Goal: Task Accomplishment & Management: Use online tool/utility

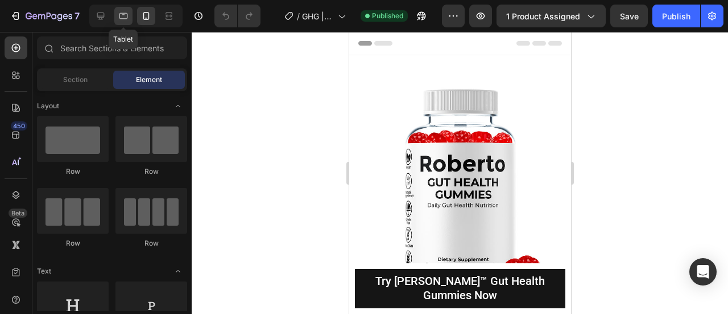
click at [121, 17] on icon at bounding box center [123, 15] width 11 height 11
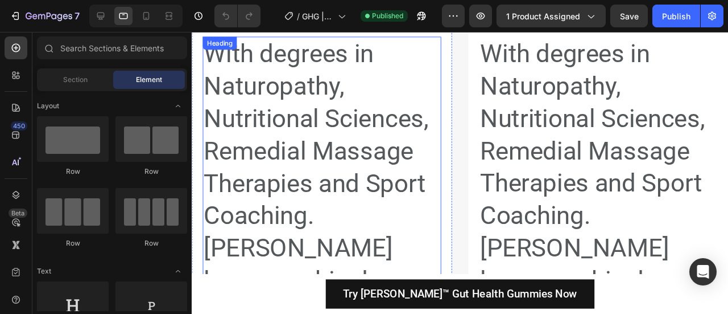
scroll to position [18677, 0]
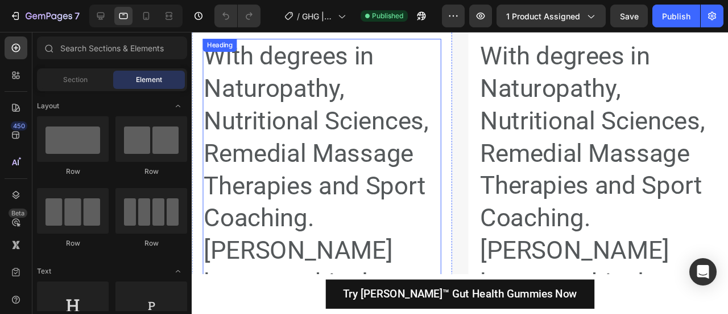
click at [387, 195] on h2 "With degrees in Naturopathy, Nutritional Sciences, Remedial Massage Therapies a…" at bounding box center [328, 278] width 251 height 479
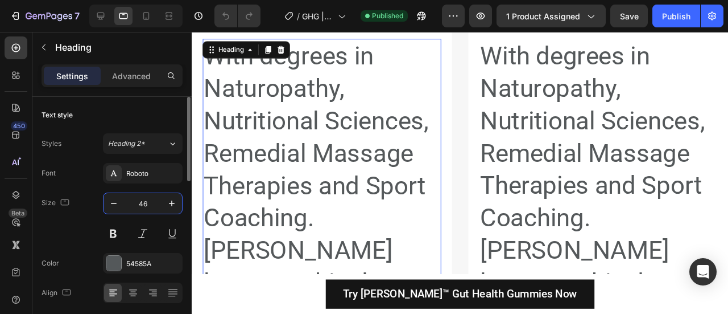
click at [145, 202] on input "46" at bounding box center [143, 203] width 38 height 20
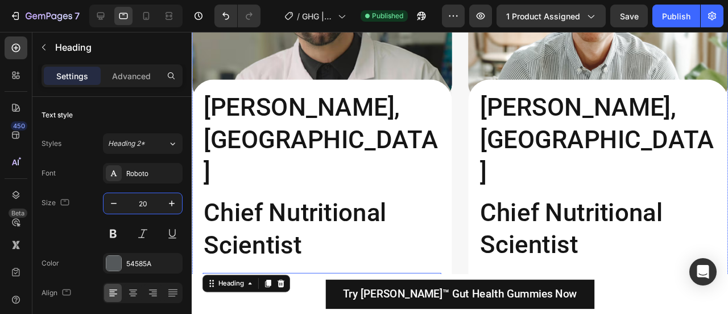
scroll to position [18402, 0]
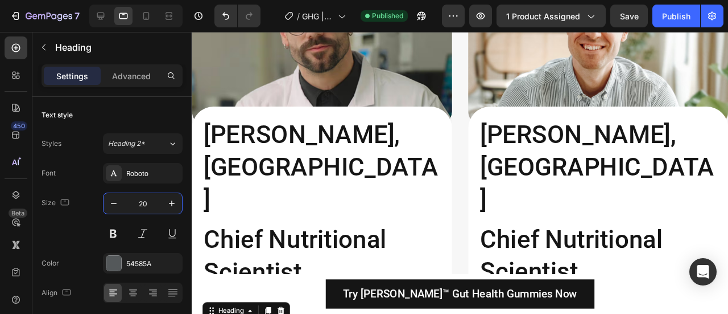
type input "20"
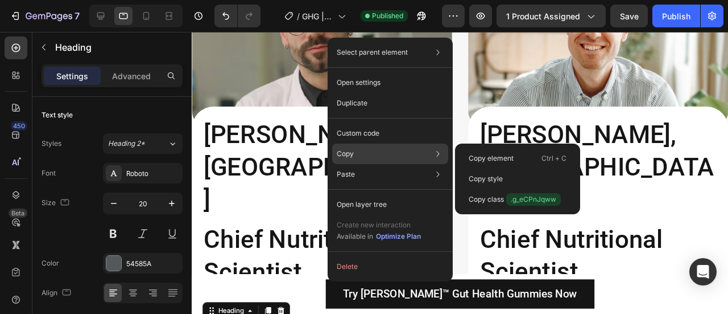
click at [365, 154] on div "Copy Copy element Ctrl + C Copy style Copy class .g_eCPnJqww" at bounding box center [390, 153] width 116 height 20
click at [516, 189] on div "Copy style" at bounding box center [518, 199] width 116 height 20
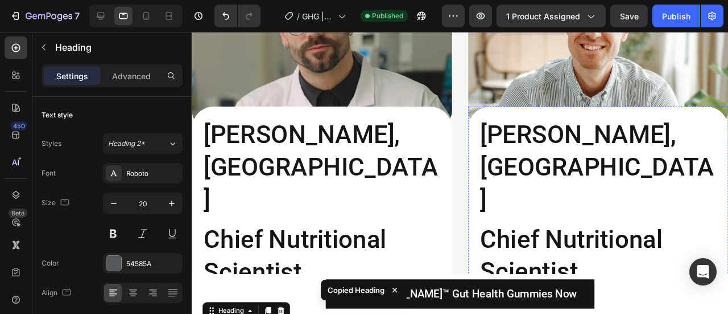
type input "20"
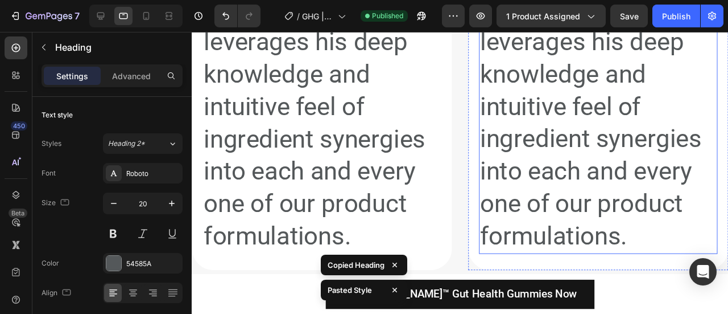
scroll to position [18024, 0]
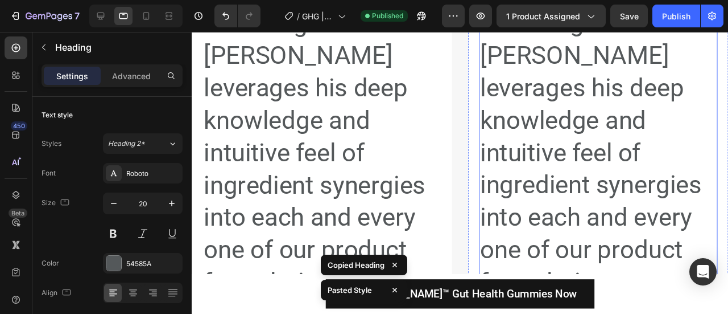
click at [565, 160] on h2 "With degrees in Naturopathy, Nutritional Sciences, Remedial Massage Therapies a…" at bounding box center [619, 73] width 251 height 479
type input "20"
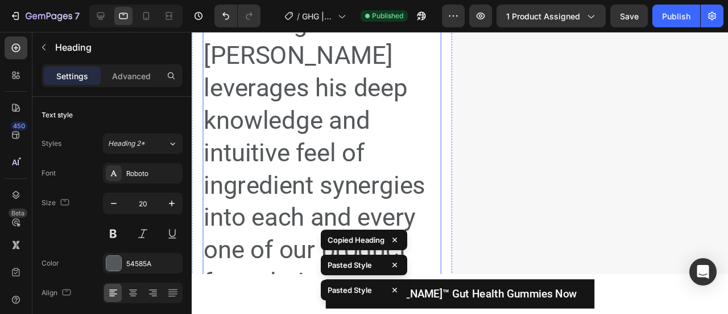
click at [367, 136] on h2 "With degrees in Naturopathy, Nutritional Sciences, Remedial Massage Therapies a…" at bounding box center [328, 74] width 251 height 479
type input "20"
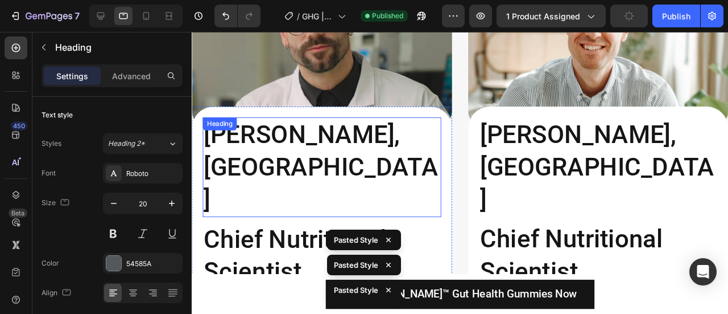
scroll to position [18009, 0]
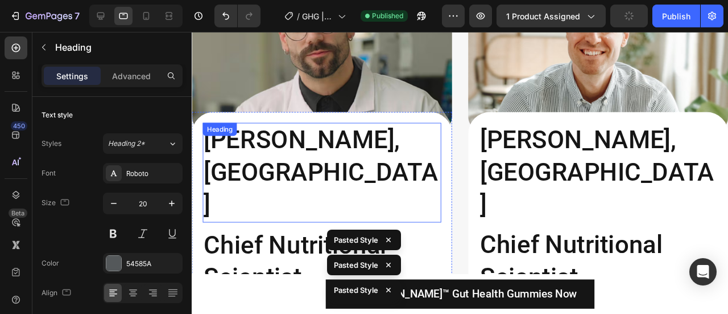
click at [311, 127] on h2 "[PERSON_NAME], [GEOGRAPHIC_DATA]" at bounding box center [328, 179] width 251 height 104
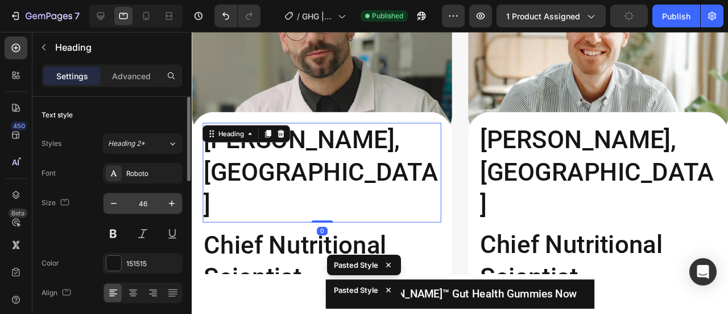
click at [149, 204] on input "46" at bounding box center [143, 203] width 38 height 20
click at [149, 203] on input "46" at bounding box center [143, 203] width 38 height 20
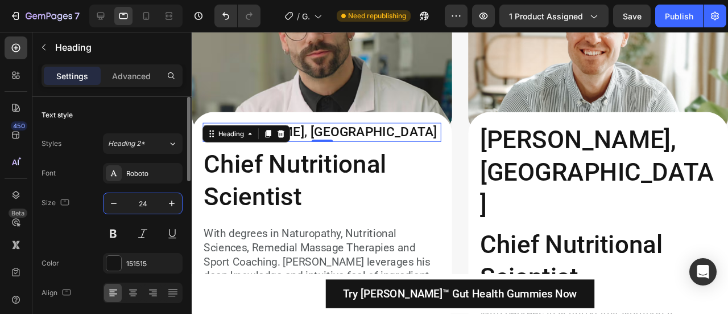
drag, startPoint x: 148, startPoint y: 200, endPoint x: 130, endPoint y: 204, distance: 18.5
click at [130, 204] on input "24" at bounding box center [143, 203] width 38 height 20
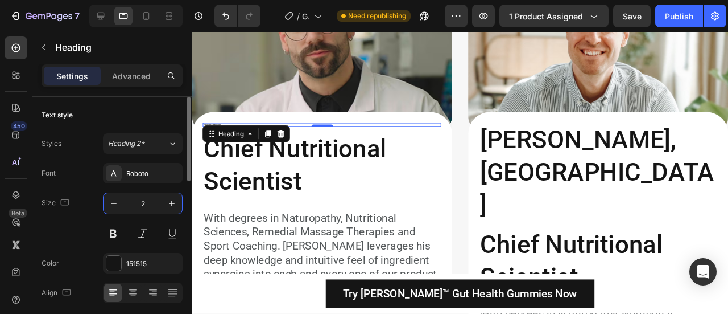
type input "28"
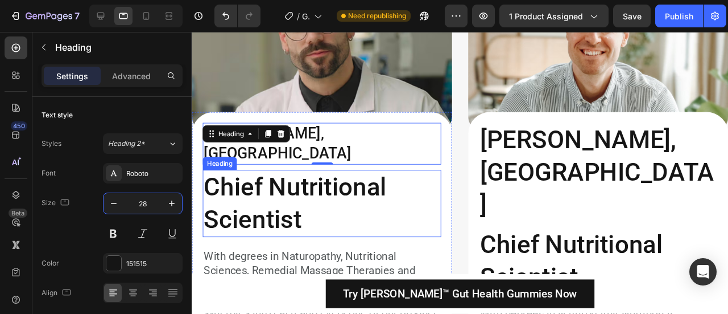
click at [324, 177] on h2 "Chief Nutritional Scientist" at bounding box center [328, 212] width 251 height 71
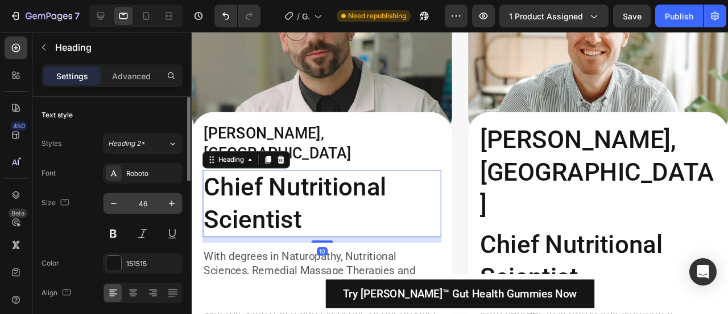
click at [145, 207] on input "46" at bounding box center [143, 203] width 38 height 20
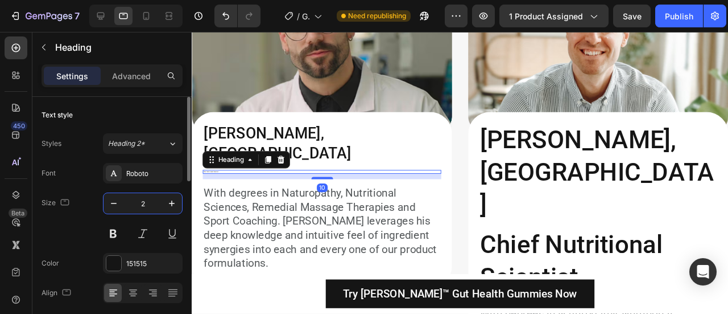
type input "24"
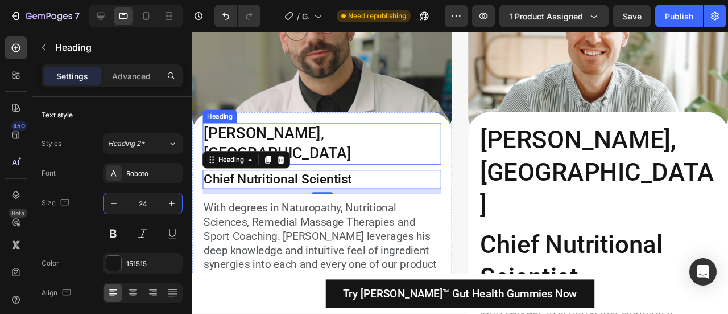
scroll to position [17929, 0]
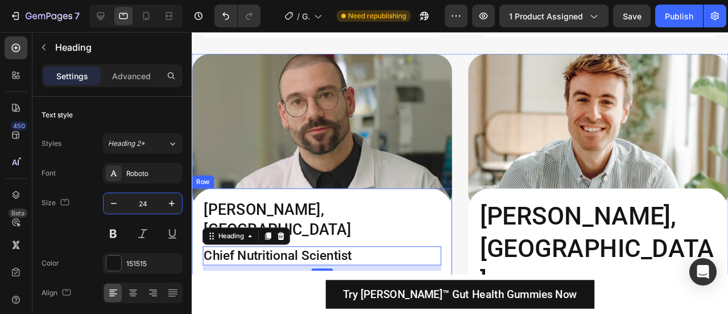
click at [328, 208] on h2 "[PERSON_NAME], [GEOGRAPHIC_DATA]" at bounding box center [328, 230] width 251 height 44
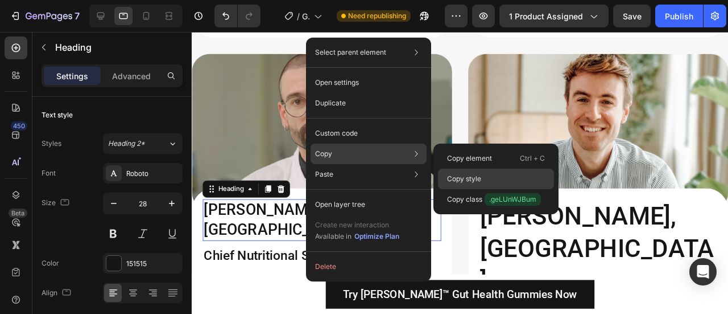
click at [487, 189] on div "Copy style" at bounding box center [496, 199] width 116 height 20
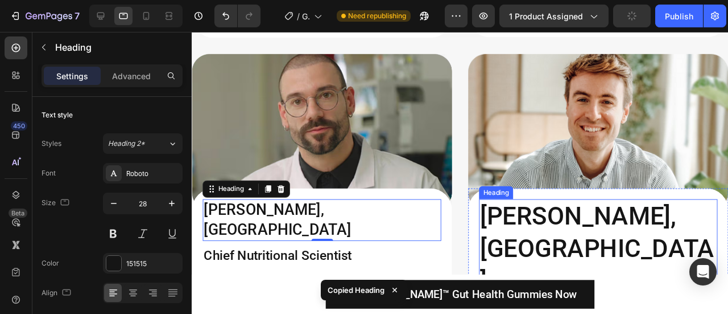
click at [569, 208] on h2 "[PERSON_NAME], [GEOGRAPHIC_DATA]" at bounding box center [619, 260] width 251 height 104
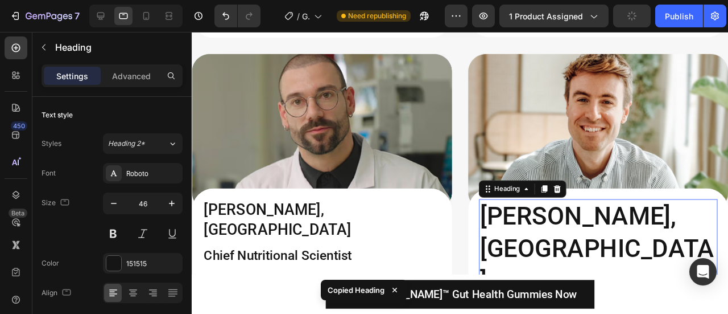
type input "28"
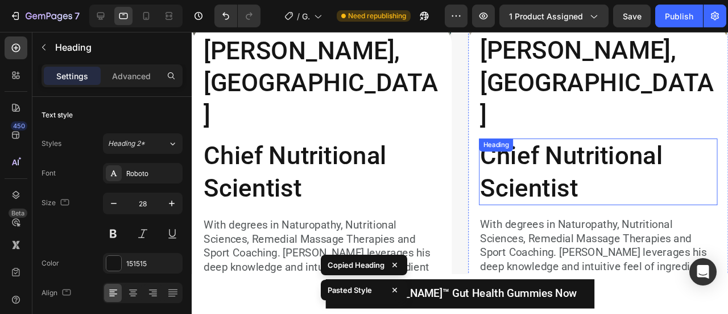
scroll to position [17620, 0]
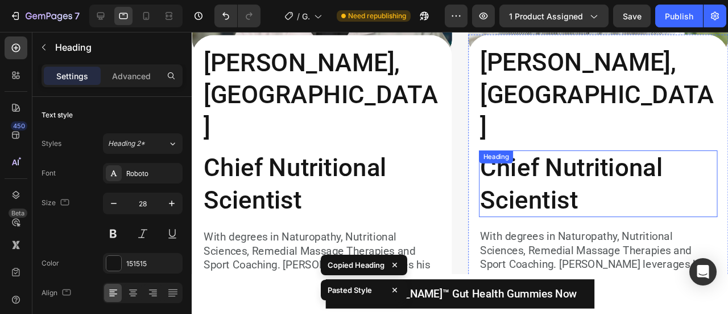
click at [556, 65] on h2 "[PERSON_NAME], [GEOGRAPHIC_DATA]" at bounding box center [619, 98] width 251 height 104
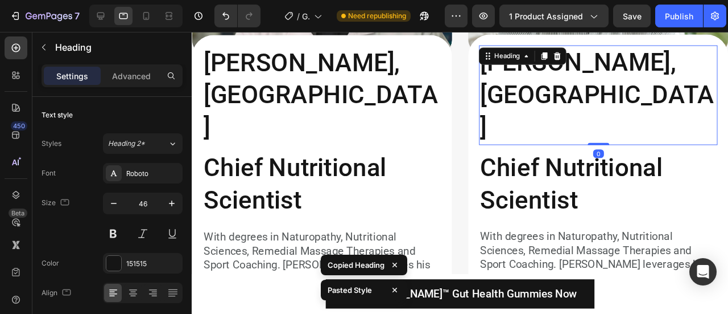
type input "28"
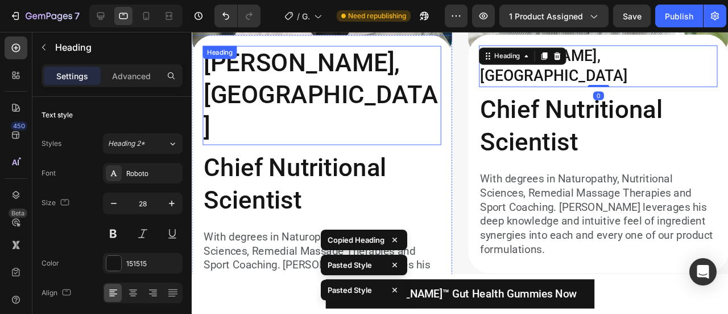
click at [285, 81] on div "[PERSON_NAME], MA Heading Chief Nutritional Scientist Heading With degrees in N…" at bounding box center [328, 191] width 251 height 289
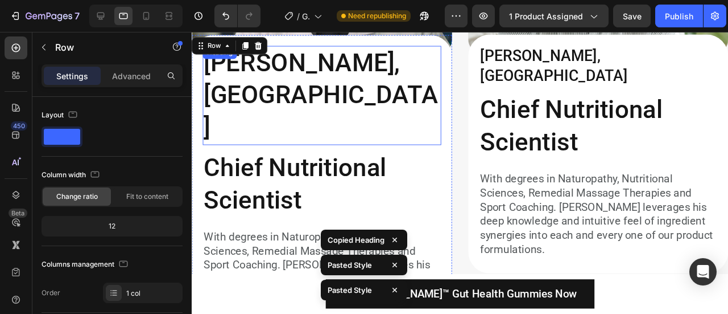
click at [294, 69] on h2 "[PERSON_NAME], [GEOGRAPHIC_DATA]" at bounding box center [328, 99] width 251 height 104
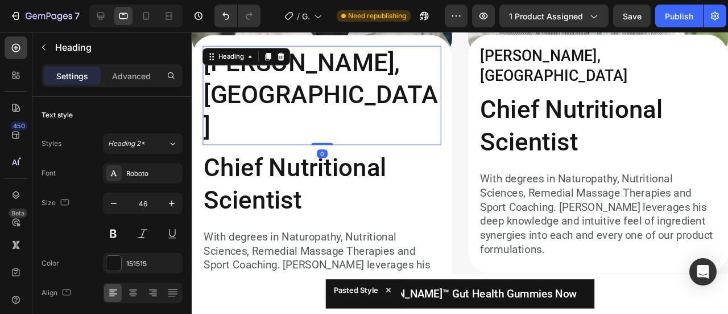
type input "28"
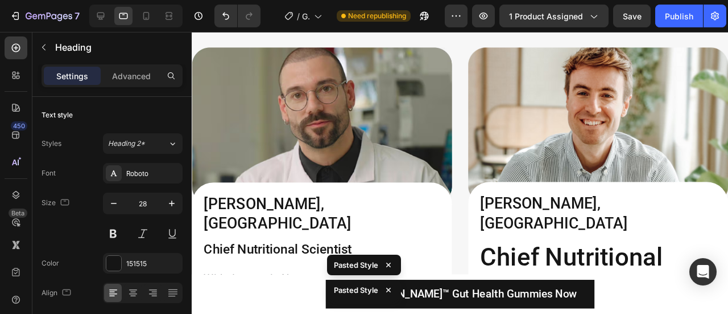
scroll to position [17875, 0]
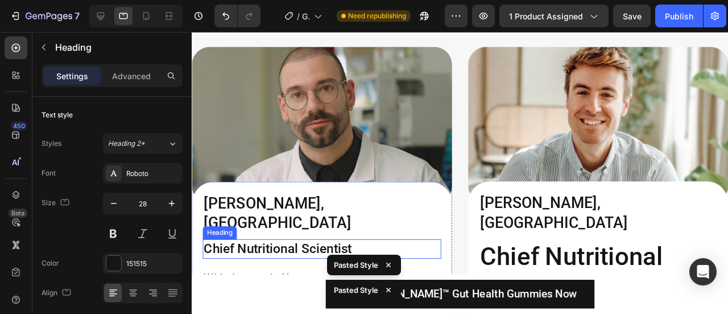
click at [286, 250] on h2 "Chief Nutritional Scientist" at bounding box center [328, 260] width 251 height 20
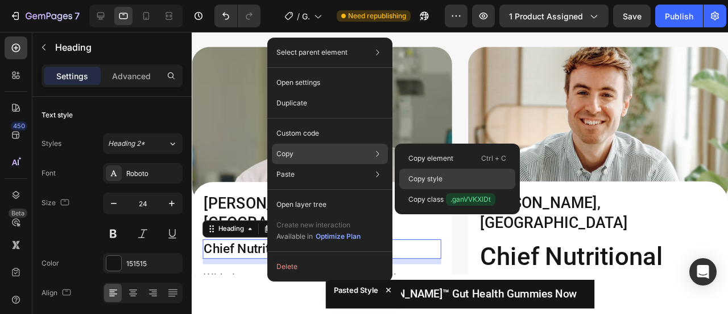
click at [430, 189] on div "Copy style" at bounding box center [458, 199] width 116 height 20
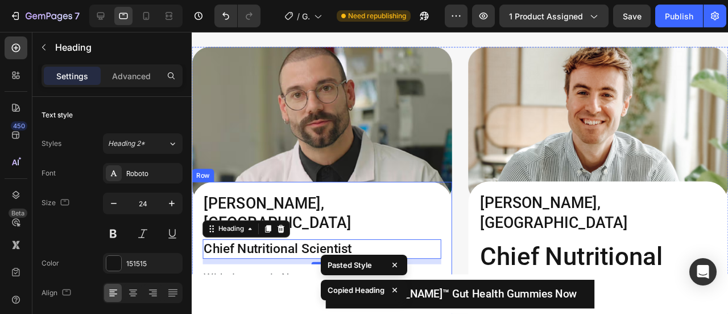
click at [546, 250] on h2 "Chief Nutritional Scientist" at bounding box center [619, 285] width 251 height 71
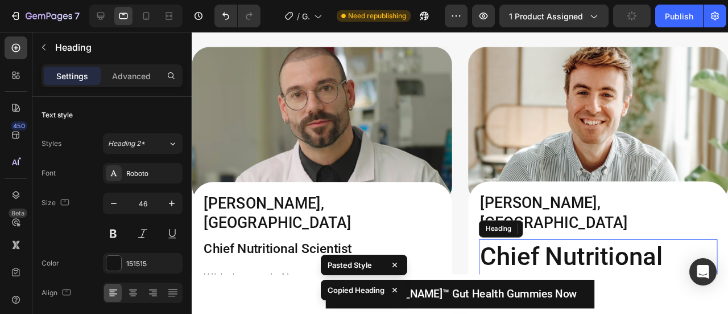
type input "24"
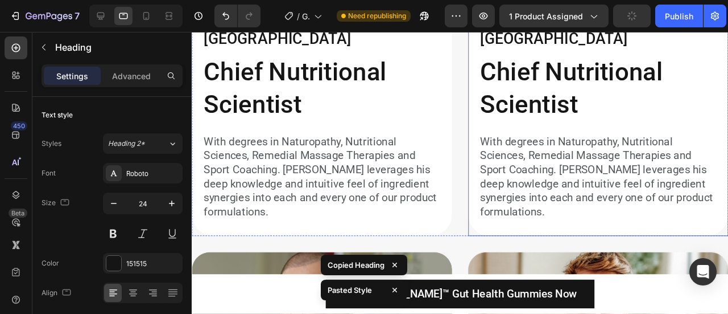
scroll to position [17659, 0]
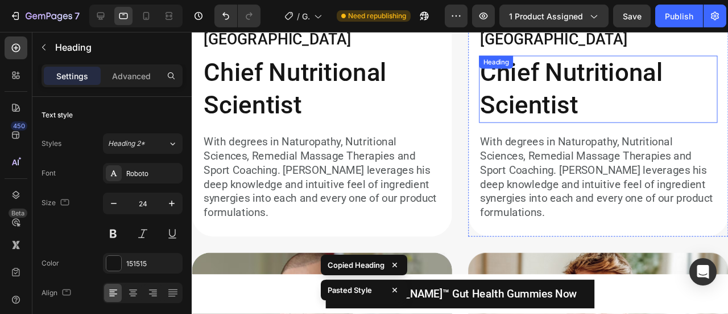
click at [535, 86] on h2 "Chief Nutritional Scientist" at bounding box center [619, 92] width 251 height 71
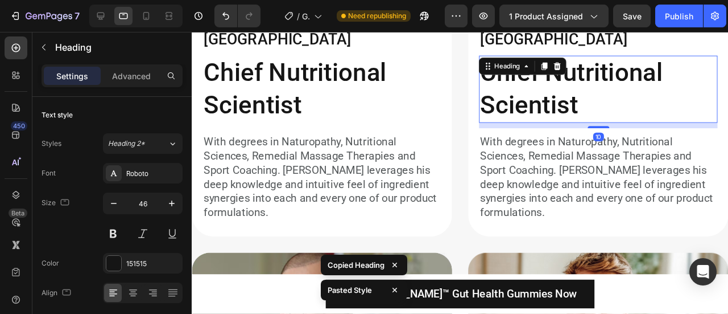
type input "24"
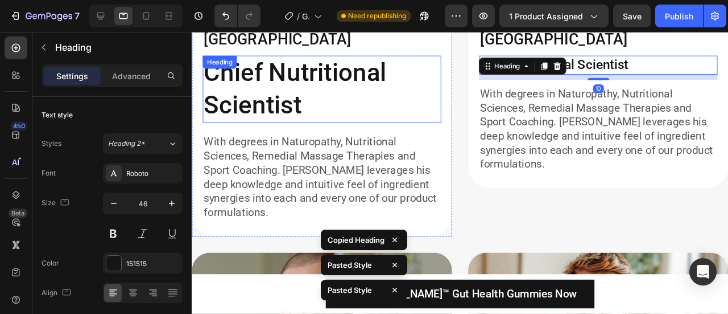
click at [302, 69] on h2 "Chief Nutritional Scientist" at bounding box center [328, 92] width 251 height 71
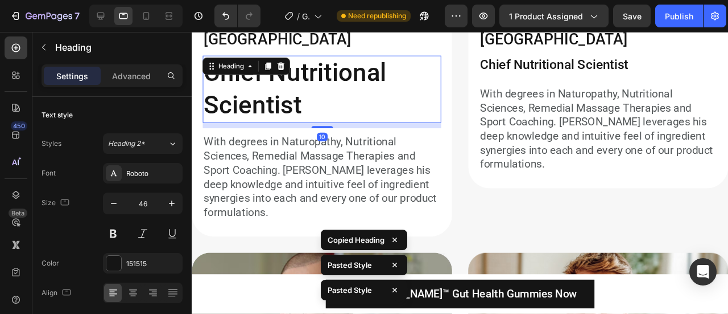
type input "24"
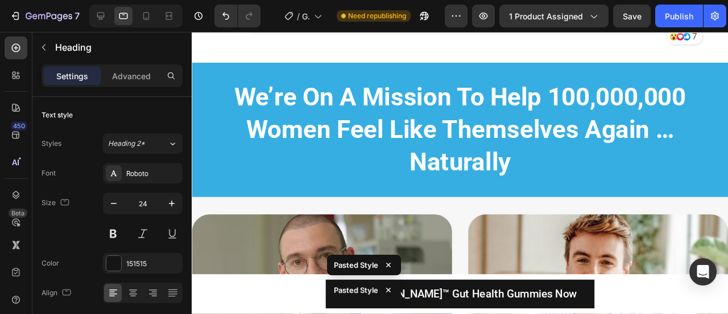
scroll to position [17256, 0]
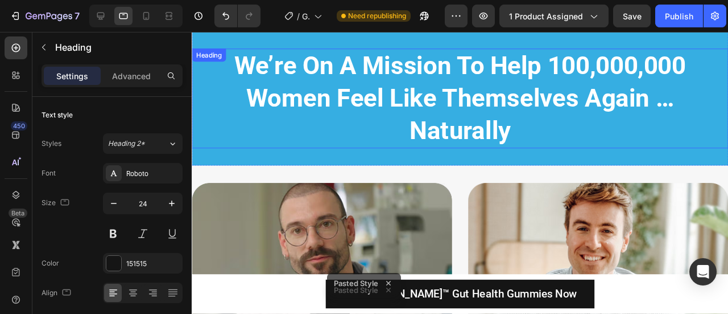
click at [369, 100] on strong "We’re On A Mission To Help 100,000,000 Women Feel Like Themselves Again … Natur…" at bounding box center [474, 101] width 475 height 99
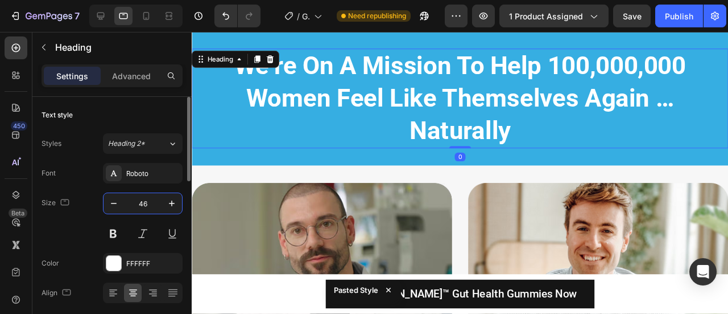
click at [140, 202] on input "46" at bounding box center [143, 203] width 38 height 20
click at [140, 203] on input "46" at bounding box center [143, 203] width 38 height 20
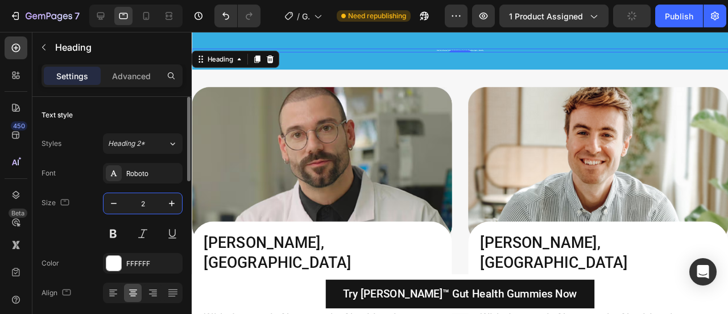
type input "28"
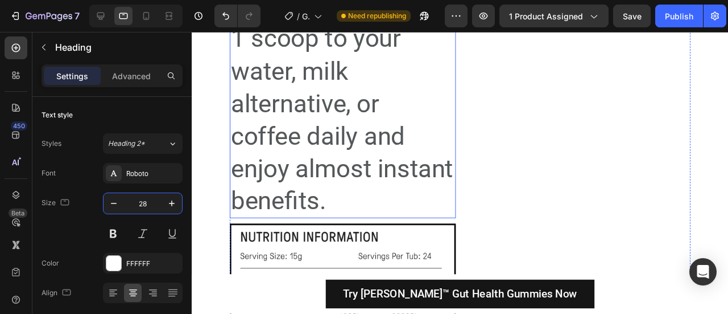
scroll to position [15356, 0]
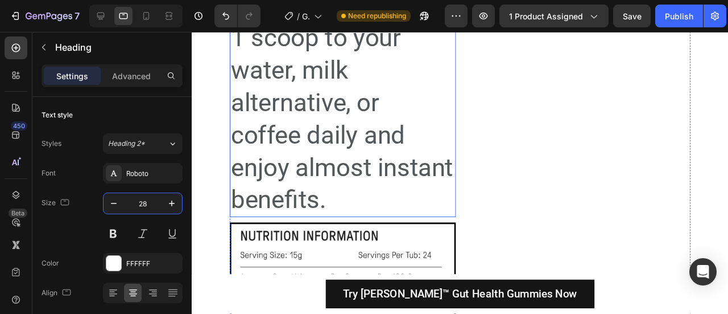
click at [320, 182] on h2 "Each bottle contains 24 servings (24 10g scoops). Simply add 1 scoop to your wa…" at bounding box center [351, 72] width 238 height 308
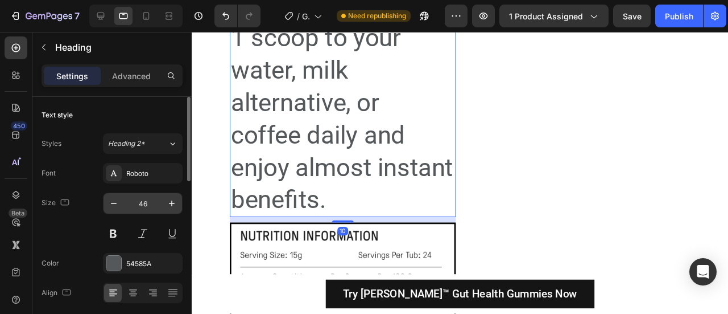
click at [143, 202] on input "46" at bounding box center [143, 203] width 38 height 20
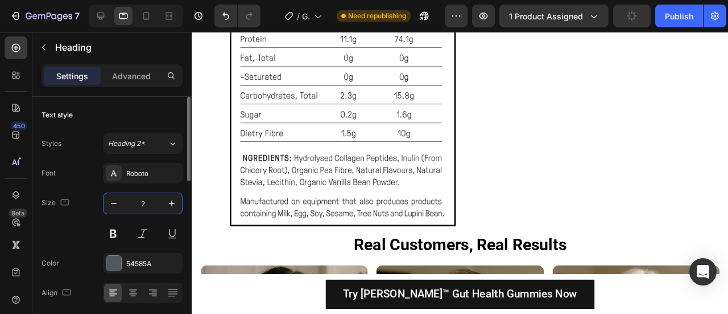
type input "20"
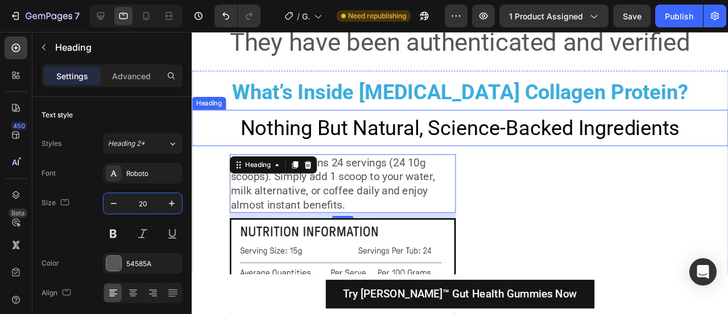
scroll to position [15177, 0]
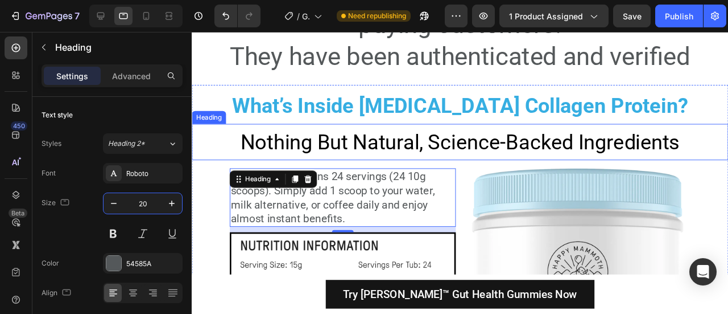
click at [450, 135] on span "Nothing But Natural, Science-Backed Ingredients" at bounding box center [474, 147] width 463 height 25
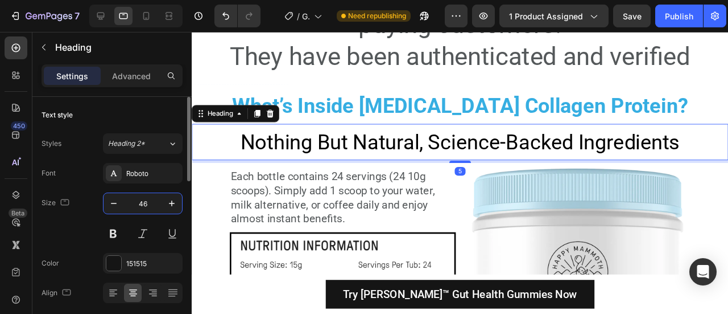
click at [142, 201] on input "46" at bounding box center [143, 203] width 38 height 20
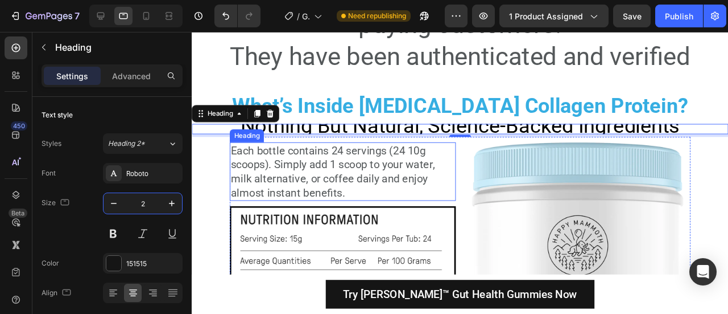
type input "22"
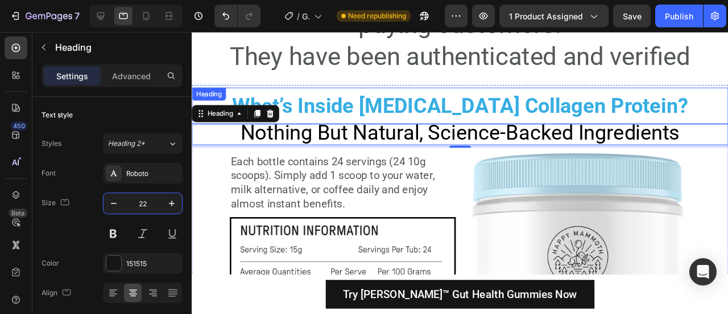
click at [430, 97] on strong "What’s Inside [MEDICAL_DATA] Collagen Protein?" at bounding box center [474, 109] width 480 height 25
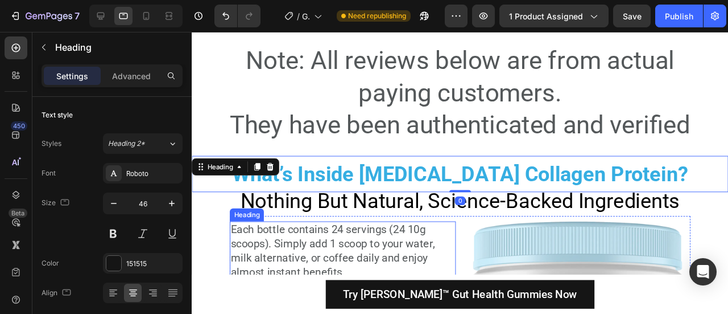
scroll to position [15103, 0]
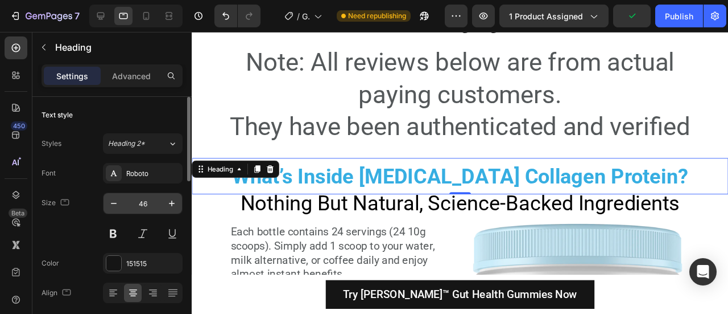
click at [145, 202] on input "46" at bounding box center [143, 203] width 38 height 20
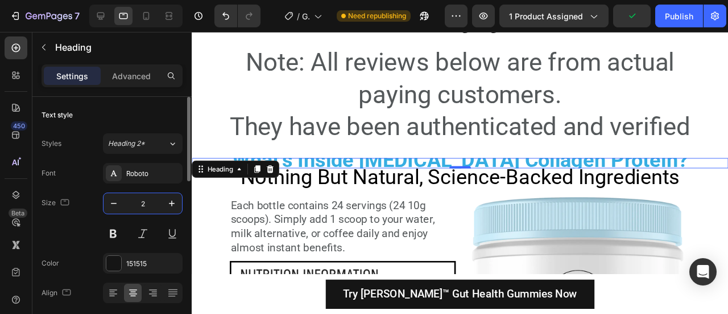
type input "28"
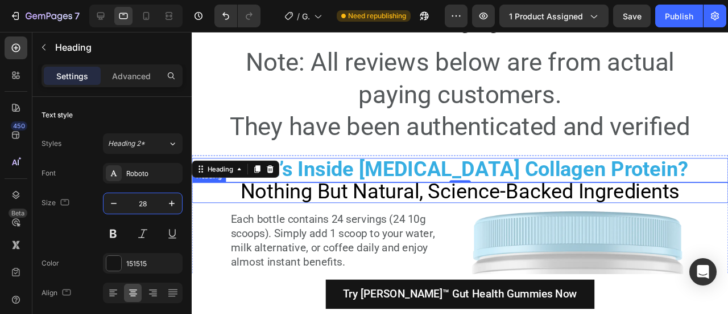
click at [408, 187] on span "Nothing But Natural, Science-Backed Ingredients" at bounding box center [474, 199] width 463 height 25
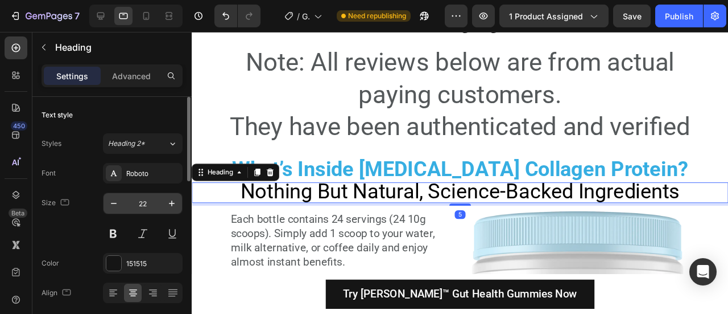
click at [143, 208] on input "22" at bounding box center [143, 203] width 38 height 20
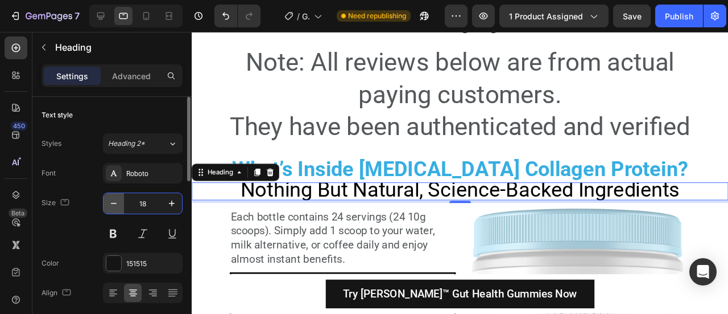
click at [111, 204] on icon "button" at bounding box center [113, 202] width 11 height 11
click at [112, 204] on icon "button" at bounding box center [113, 202] width 11 height 11
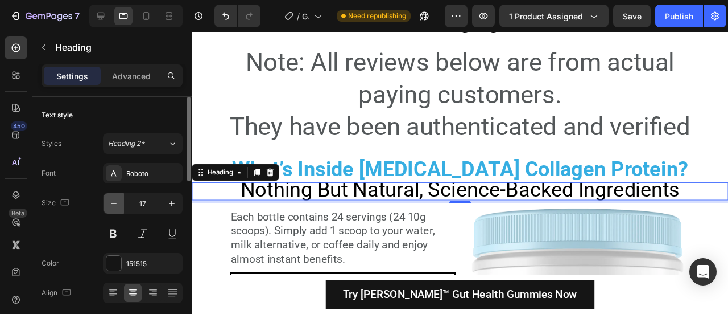
click at [112, 204] on icon "button" at bounding box center [113, 202] width 11 height 11
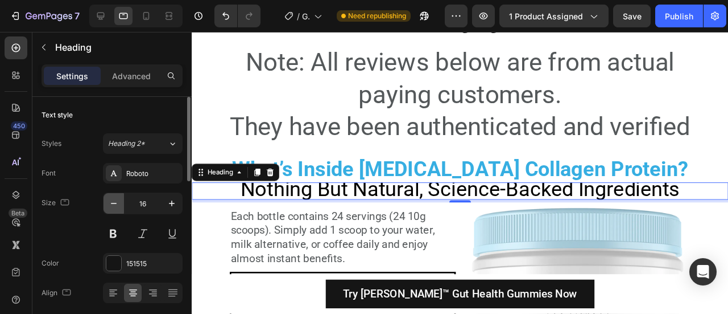
click at [112, 204] on icon "button" at bounding box center [113, 202] width 11 height 11
type input "13"
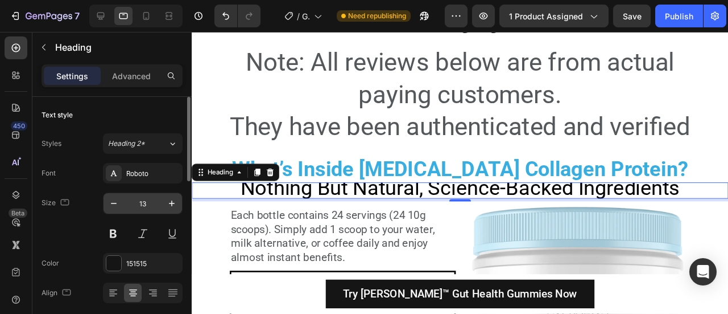
click at [141, 202] on input "13" at bounding box center [143, 203] width 38 height 20
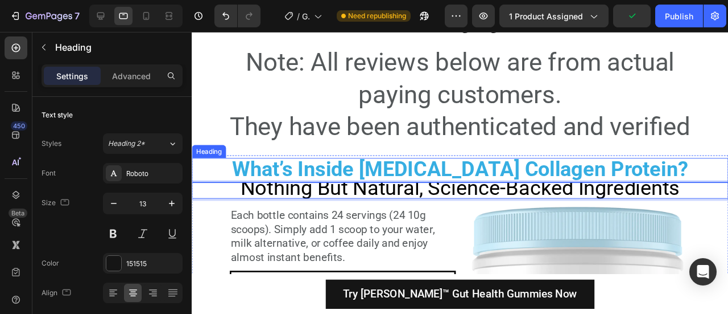
click at [609, 183] on span "Nothing But Natural, Science-Backed Ingredients" at bounding box center [474, 195] width 463 height 25
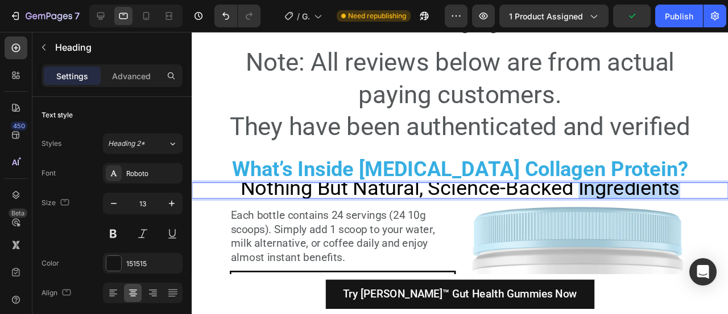
click at [609, 183] on span "Nothing But Natural, Science-Backed Ingredients" at bounding box center [474, 195] width 463 height 25
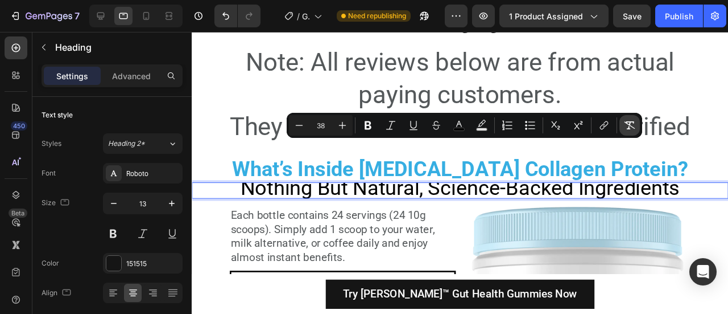
click at [626, 125] on icon "Editor contextual toolbar" at bounding box center [629, 125] width 11 height 11
type input "13"
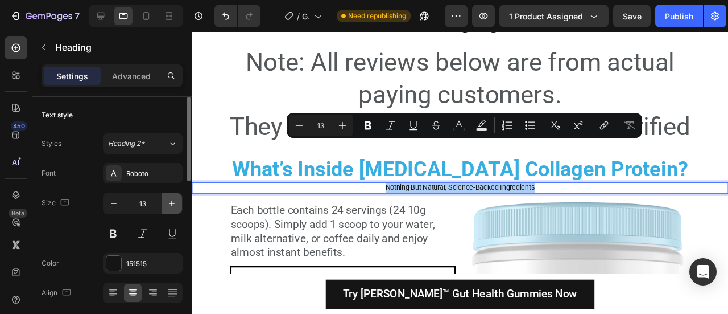
click at [167, 202] on icon "button" at bounding box center [171, 202] width 11 height 11
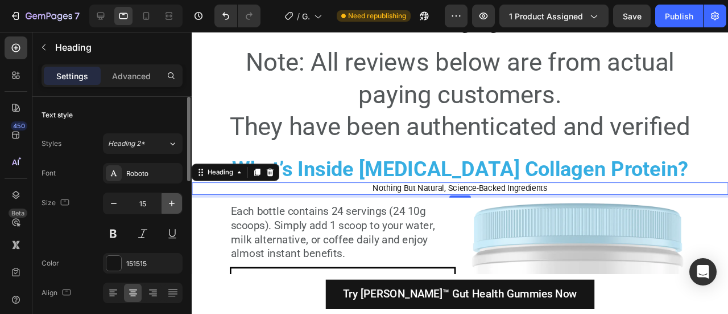
click at [167, 202] on icon "button" at bounding box center [171, 202] width 11 height 11
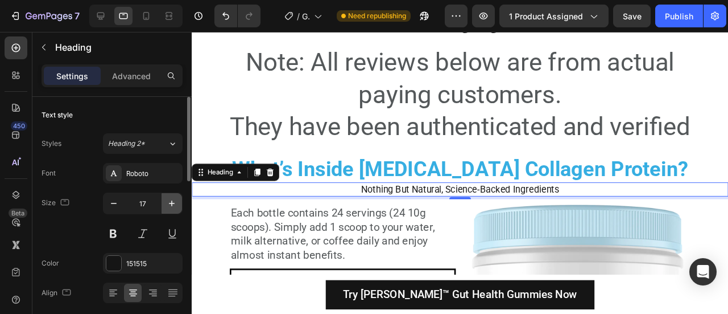
click at [167, 202] on icon "button" at bounding box center [171, 202] width 11 height 11
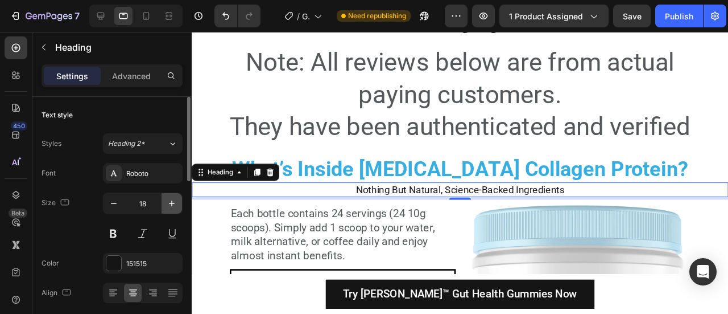
click at [167, 202] on icon "button" at bounding box center [171, 202] width 11 height 11
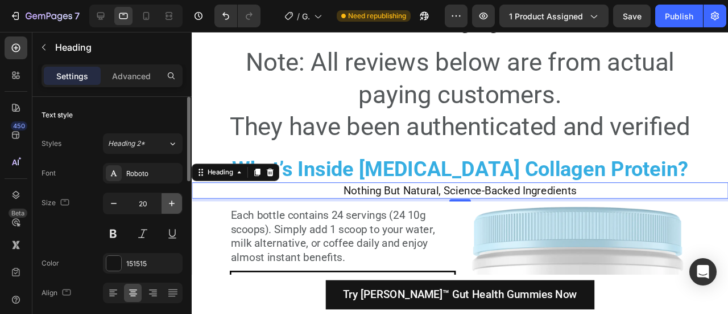
click at [167, 202] on icon "button" at bounding box center [171, 202] width 11 height 11
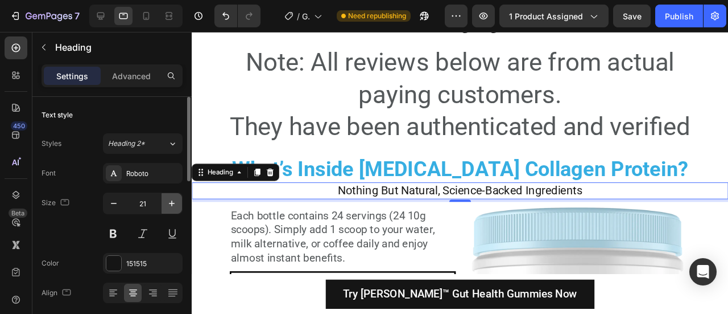
click at [167, 202] on icon "button" at bounding box center [171, 202] width 11 height 11
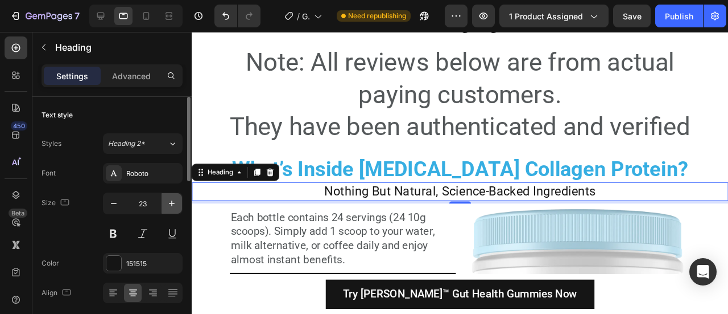
click at [167, 202] on icon "button" at bounding box center [171, 202] width 11 height 11
type input "25"
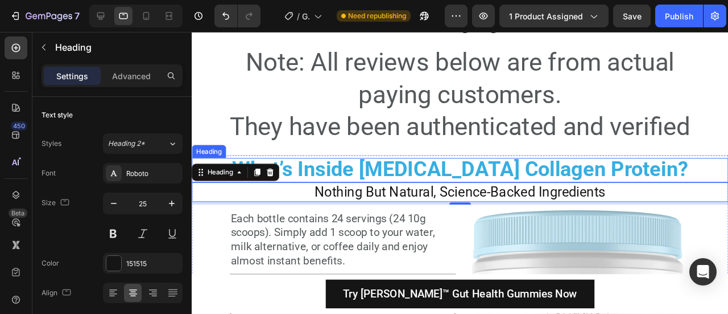
scroll to position [15078, 0]
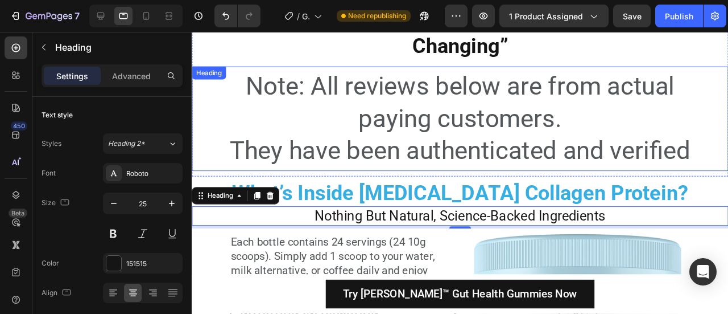
click at [492, 106] on h2 "Note: All reviews below are from actual paying customers. They have been authen…" at bounding box center [474, 123] width 502 height 104
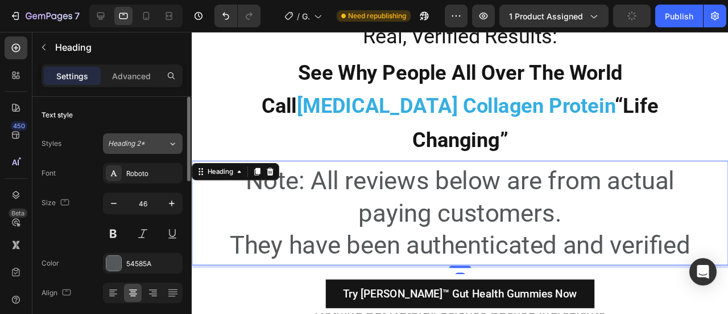
scroll to position [14979, 0]
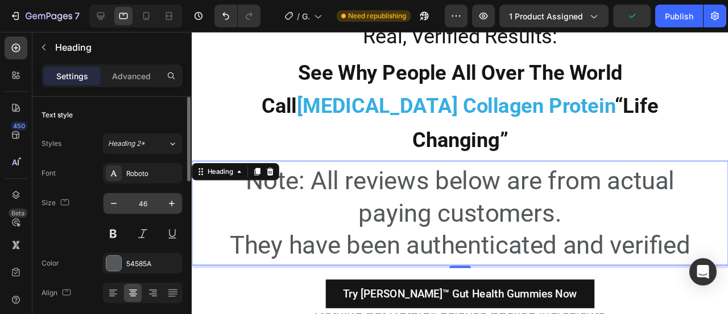
click at [145, 202] on input "46" at bounding box center [143, 203] width 38 height 20
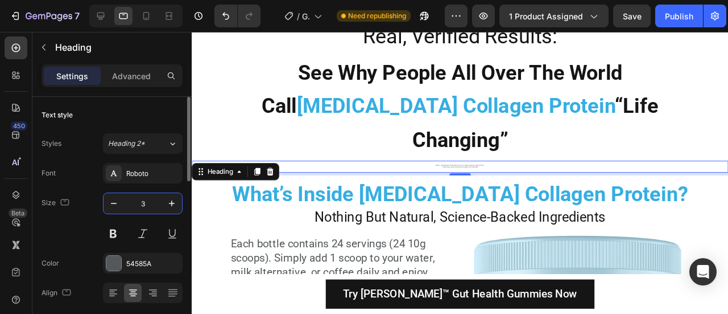
type input "30"
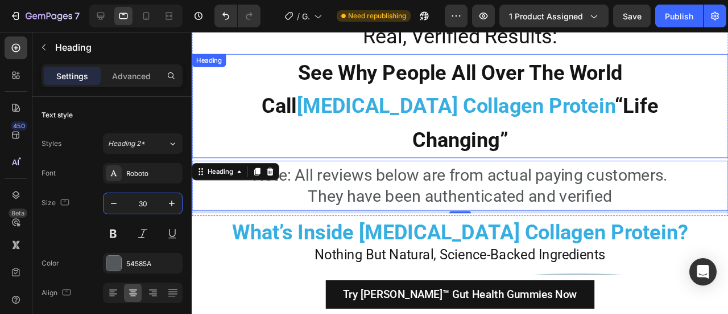
click at [437, 87] on strong "See Why People All Over The World Call" at bounding box center [455, 92] width 380 height 61
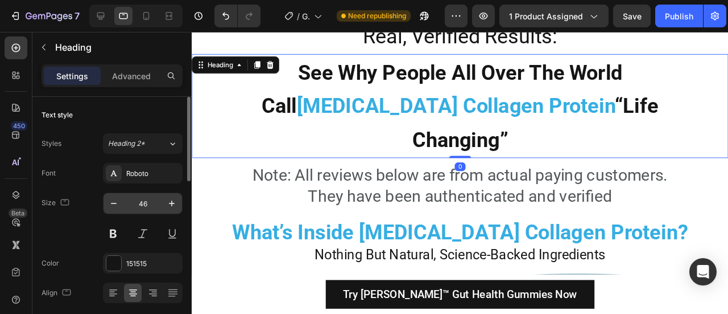
click at [146, 205] on input "46" at bounding box center [143, 203] width 38 height 20
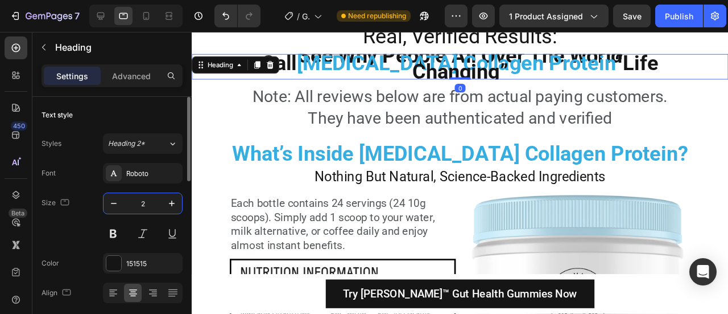
type input "28"
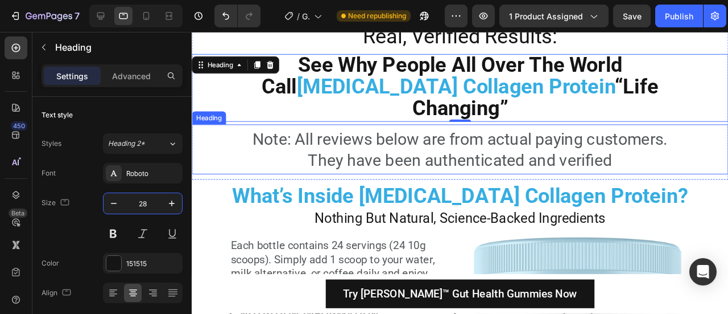
click at [411, 133] on h2 "Note: All reviews below are from actual paying customers. They have been authen…" at bounding box center [474, 155] width 502 height 47
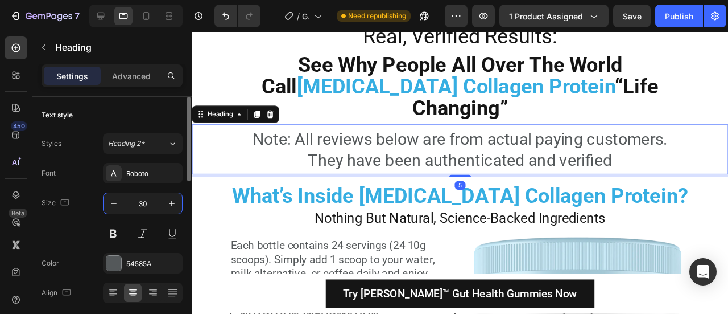
click at [145, 203] on input "30" at bounding box center [143, 203] width 38 height 20
click at [145, 204] on input "30" at bounding box center [143, 203] width 38 height 20
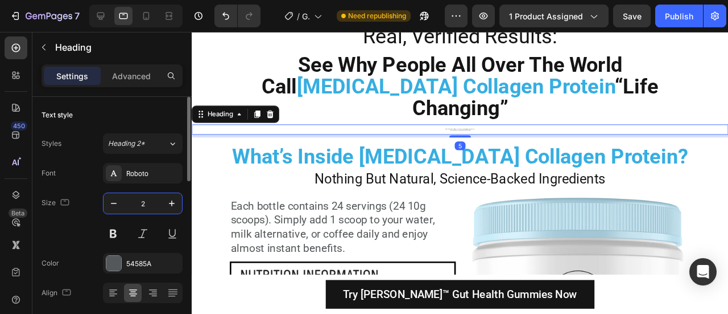
type input "24"
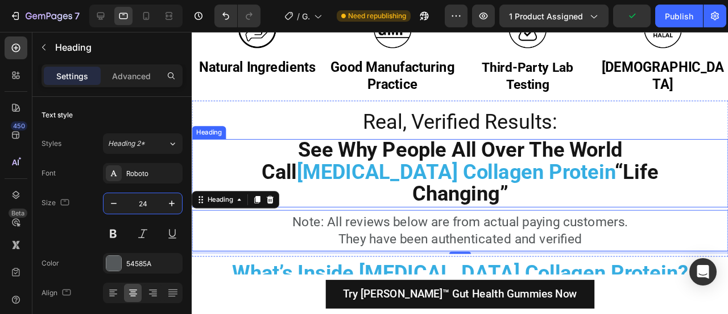
scroll to position [14851, 0]
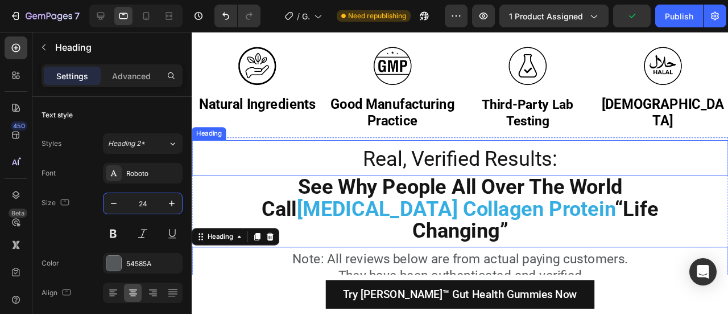
click at [483, 162] on span "Real, Verified Results:" at bounding box center [474, 165] width 204 height 25
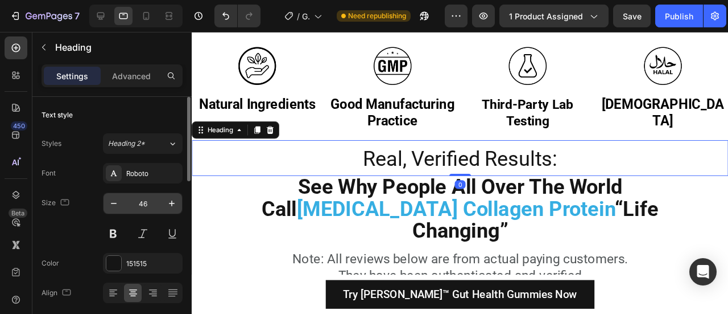
click at [150, 205] on input "46" at bounding box center [143, 203] width 38 height 20
click at [150, 206] on input "46" at bounding box center [143, 203] width 38 height 20
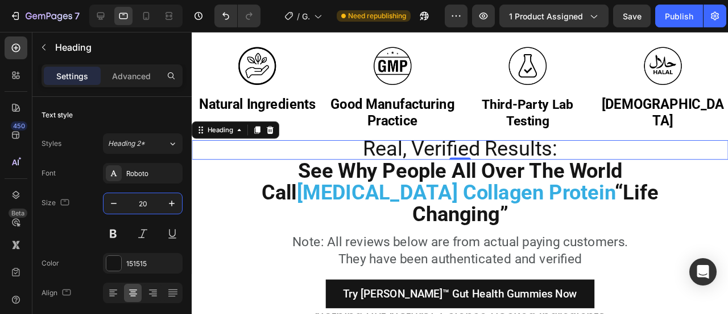
type input "20"
click at [415, 153] on span "Real, Verified Results:" at bounding box center [474, 154] width 204 height 25
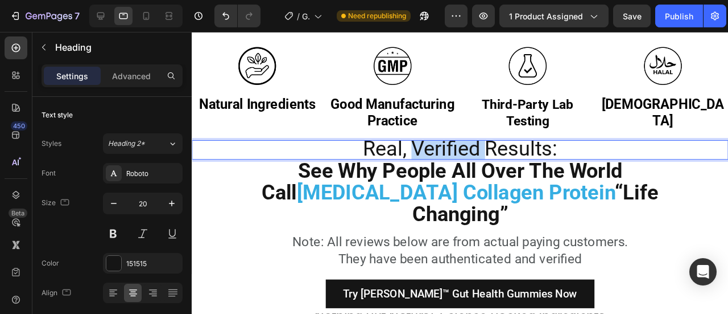
click at [415, 153] on span "Real, Verified Results:" at bounding box center [474, 154] width 204 height 25
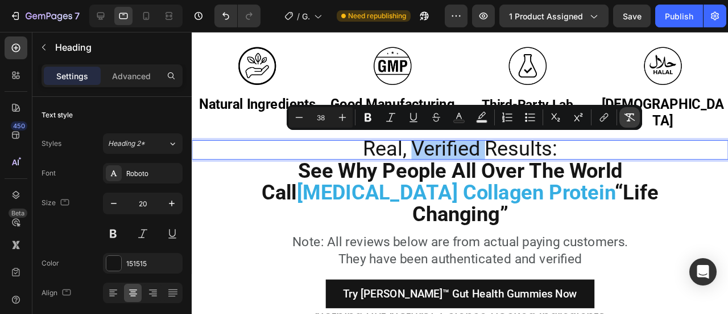
click at [624, 117] on icon "Editor contextual toolbar" at bounding box center [629, 117] width 11 height 11
type input "20"
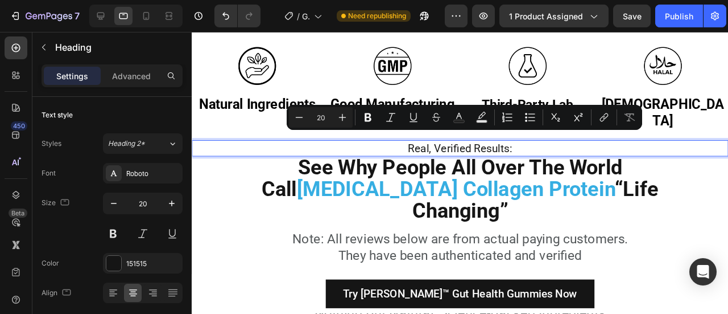
click at [475, 158] on p "Real, Verified Results:" at bounding box center [474, 154] width 501 height 15
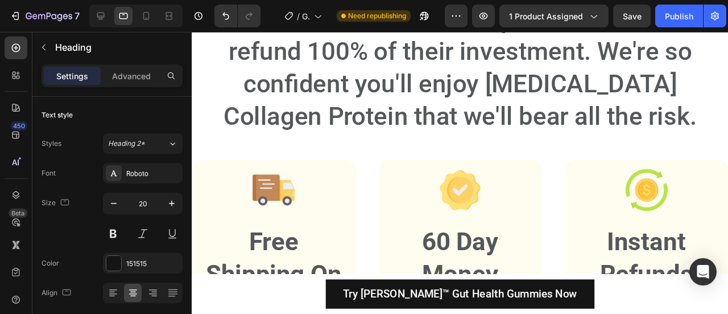
scroll to position [13514, 0]
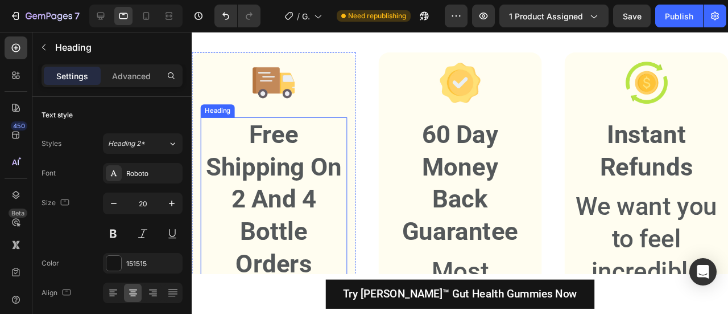
click at [299, 173] on h2 "Free Shipping On 2 And 4 Bottle Orders" at bounding box center [278, 208] width 154 height 172
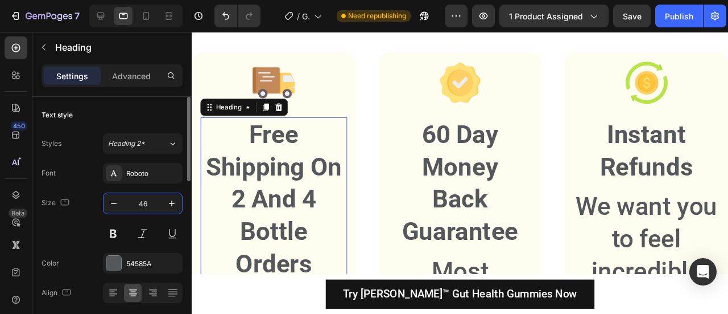
click at [137, 200] on input "46" at bounding box center [143, 203] width 38 height 20
click at [138, 200] on input "46" at bounding box center [143, 203] width 38 height 20
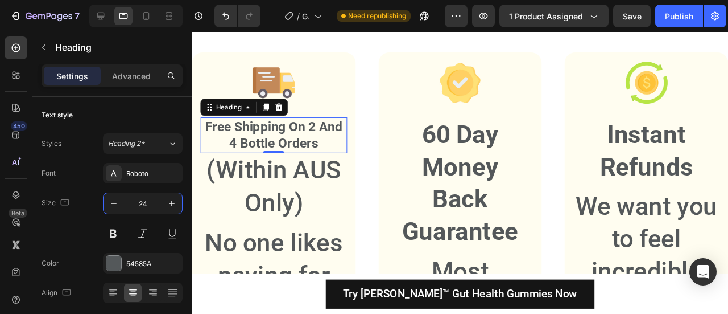
type input "24"
click at [270, 133] on h2 "Free Shipping On 2 And 4 Bottle Orders" at bounding box center [278, 141] width 154 height 38
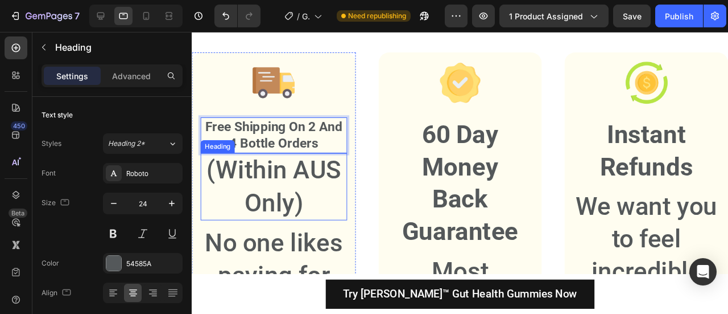
click at [264, 186] on h2 "(Within AUS Only)" at bounding box center [278, 194] width 154 height 71
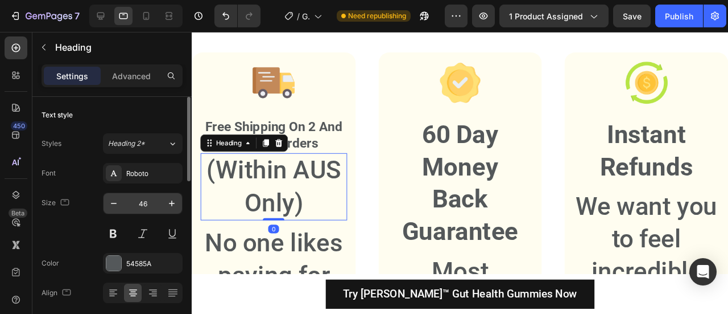
click at [142, 196] on input "46" at bounding box center [143, 203] width 38 height 20
click at [142, 197] on input "46" at bounding box center [143, 203] width 38 height 20
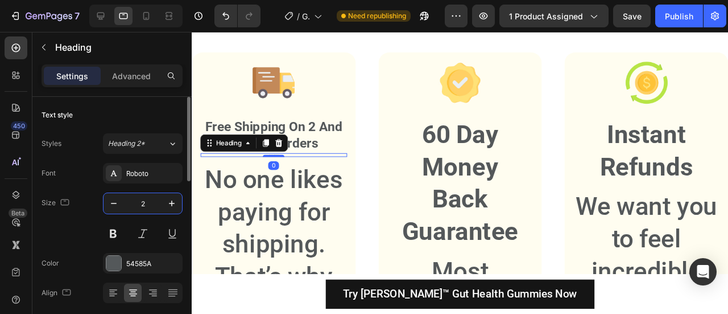
type input "20"
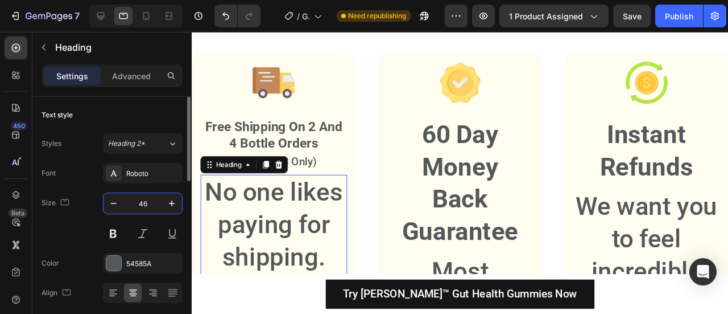
click at [139, 201] on input "46" at bounding box center [143, 203] width 38 height 20
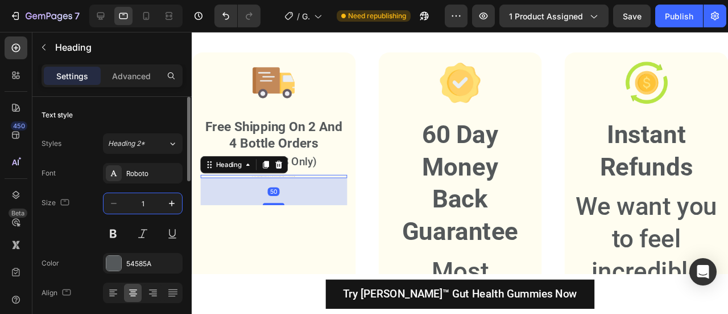
type input "16"
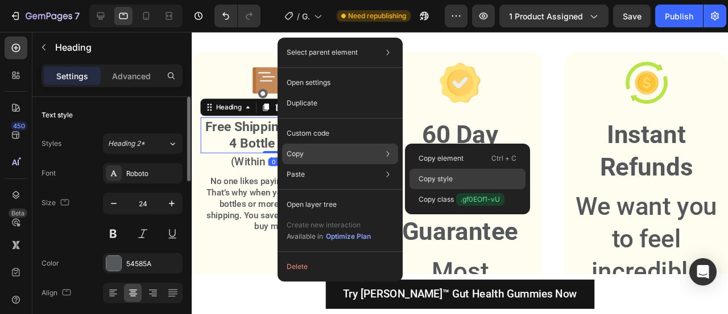
click at [471, 189] on div "Copy style" at bounding box center [468, 199] width 116 height 20
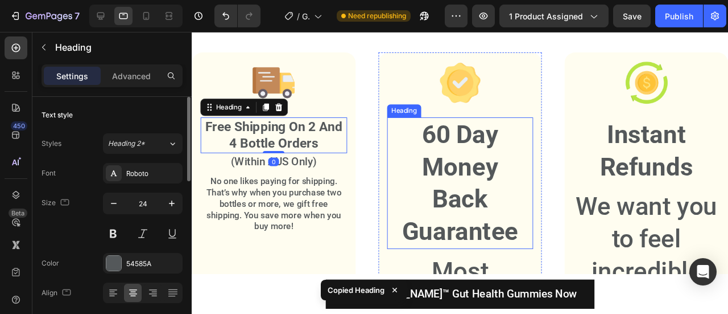
click at [484, 150] on h2 "60 Day Money Back Guarantee" at bounding box center [474, 191] width 154 height 138
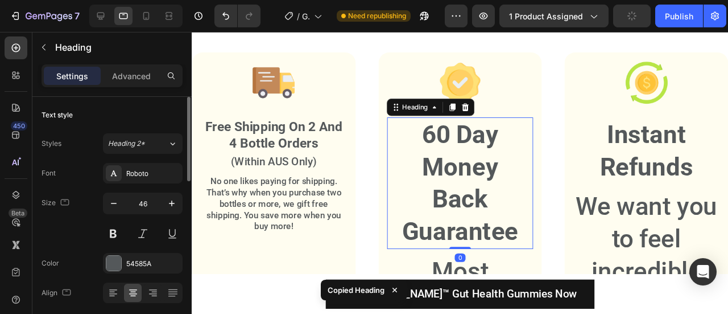
type input "24"
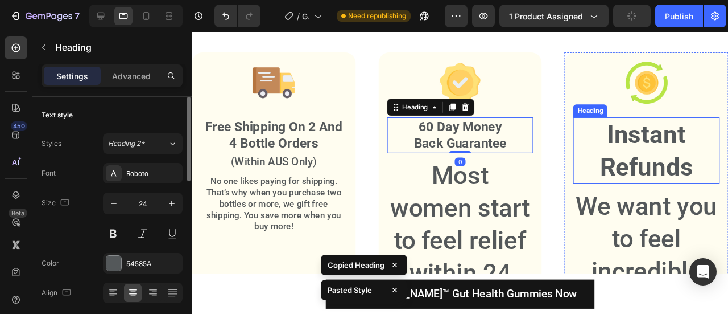
click at [641, 146] on h2 "Instant Refunds" at bounding box center [670, 157] width 154 height 71
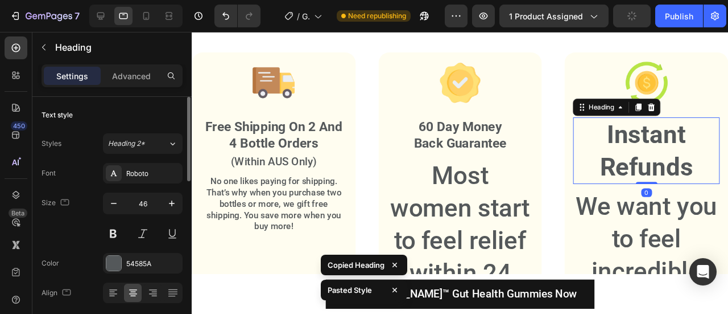
type input "24"
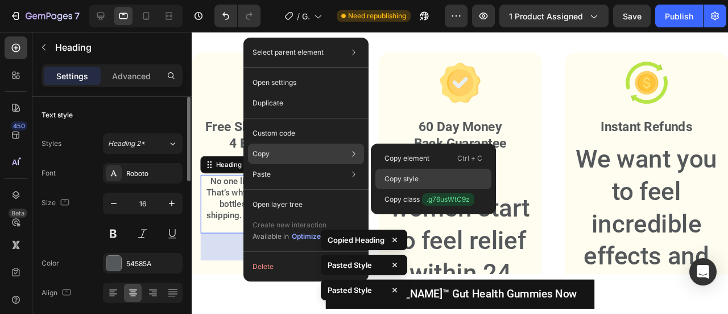
drag, startPoint x: 405, startPoint y: 176, endPoint x: 244, endPoint y: 164, distance: 161.5
click at [405, 176] on p "Copy style" at bounding box center [402, 179] width 34 height 10
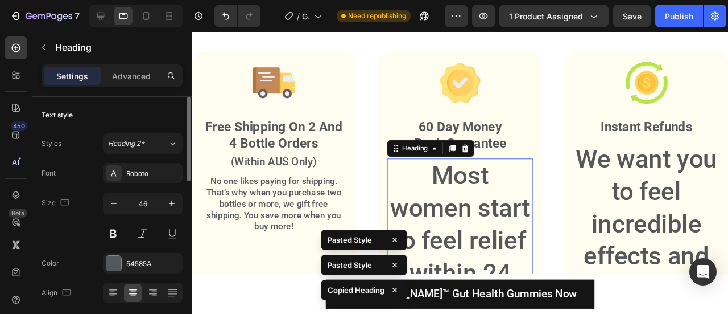
type input "16"
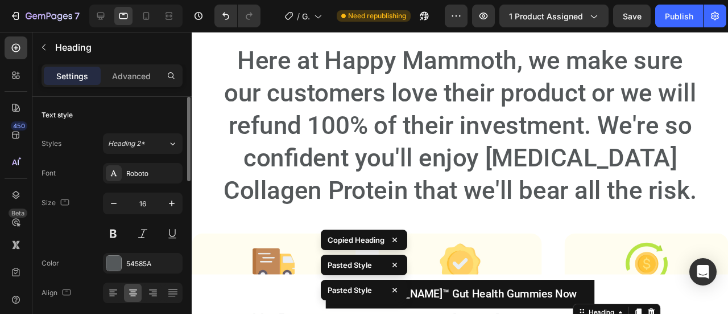
scroll to position [13314, 0]
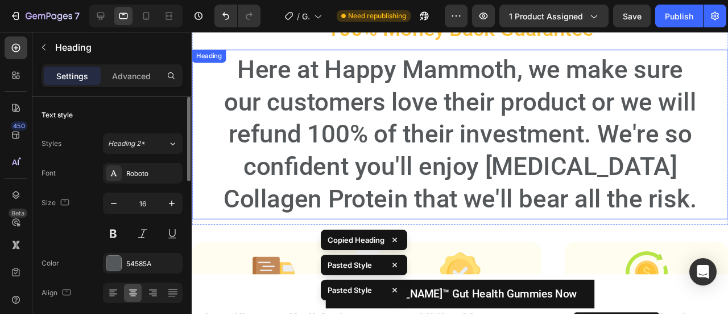
click at [457, 154] on h2 "Here at Happy Mammoth, we make sure our customers love their product or we will…" at bounding box center [474, 139] width 502 height 172
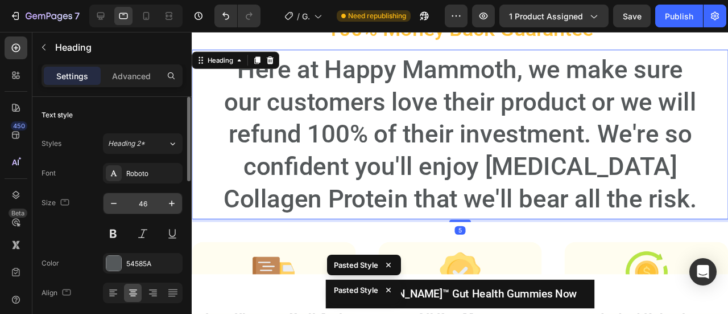
click at [143, 202] on input "46" at bounding box center [143, 203] width 38 height 20
click at [143, 203] on input "46" at bounding box center [143, 203] width 38 height 20
type input "22"
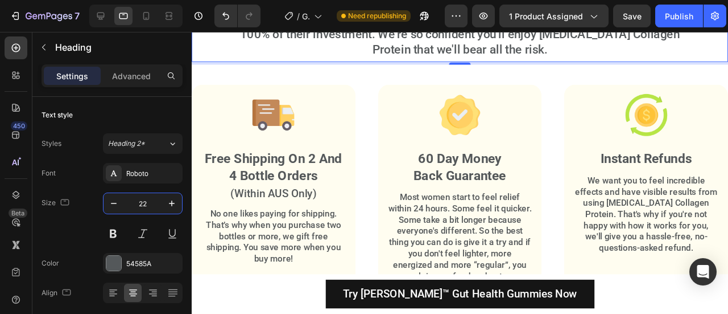
scroll to position [13191, 0]
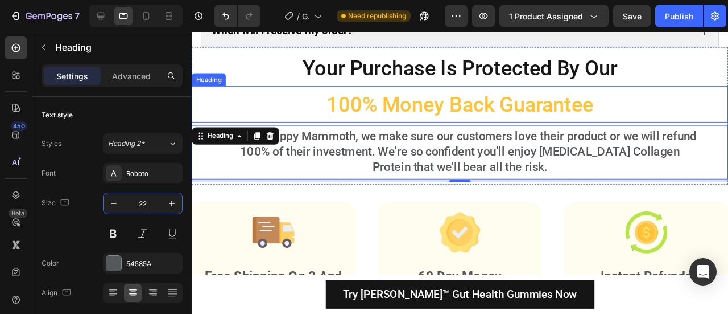
click at [439, 121] on span "100% Money Back Guarantee" at bounding box center [474, 108] width 281 height 25
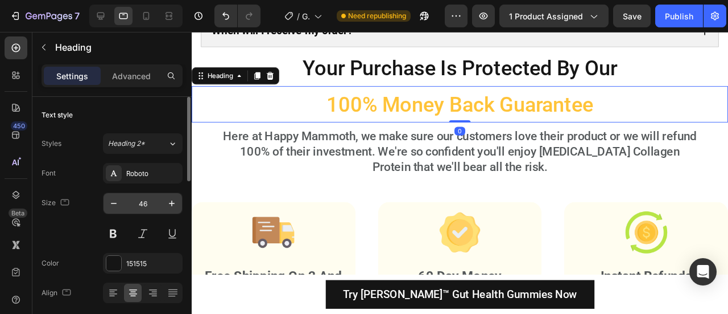
click at [145, 204] on input "46" at bounding box center [143, 203] width 38 height 20
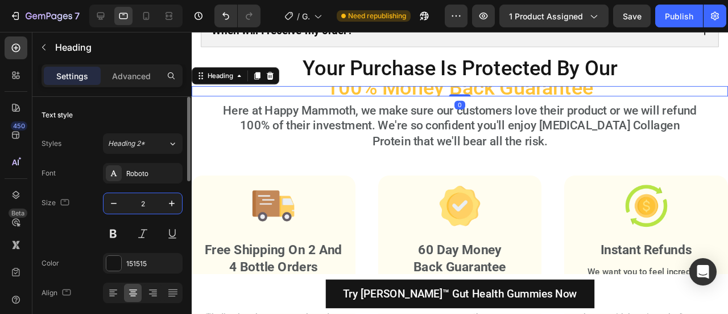
type input "24"
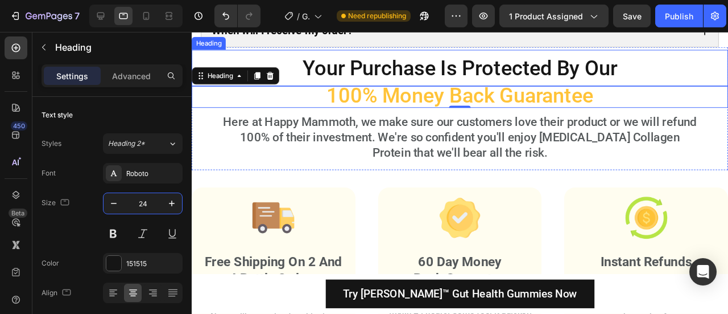
click at [341, 83] on span "Your Purchase Is Protected By Our" at bounding box center [473, 69] width 331 height 25
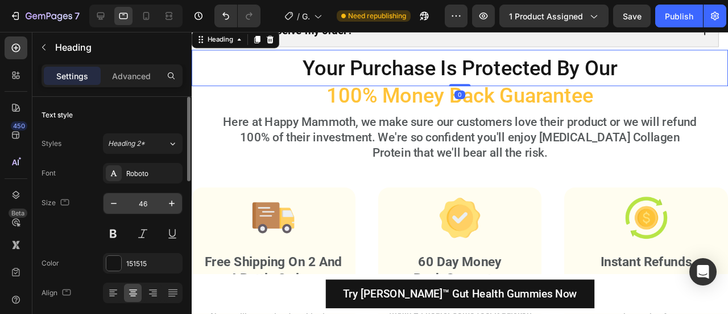
click at [142, 203] on input "46" at bounding box center [143, 203] width 38 height 20
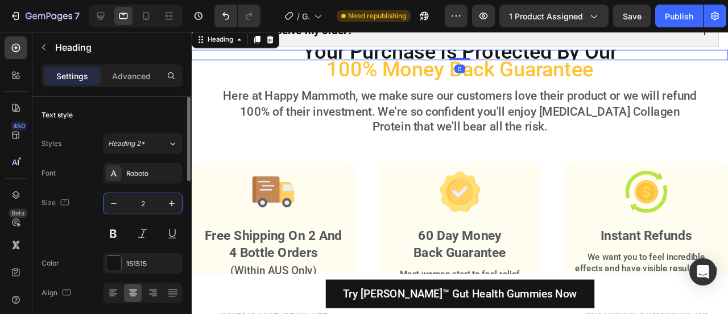
type input "28"
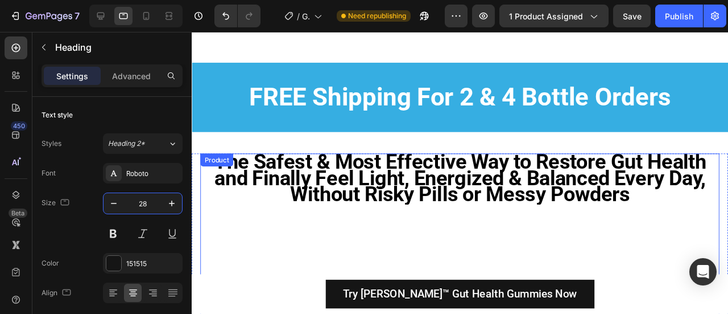
scroll to position [11767, 0]
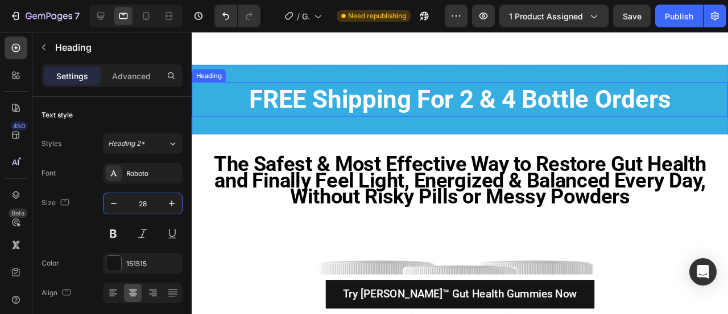
click at [426, 108] on strong "FREE Shipping For 2 & 4 Bottle Orders" at bounding box center [474, 102] width 444 height 31
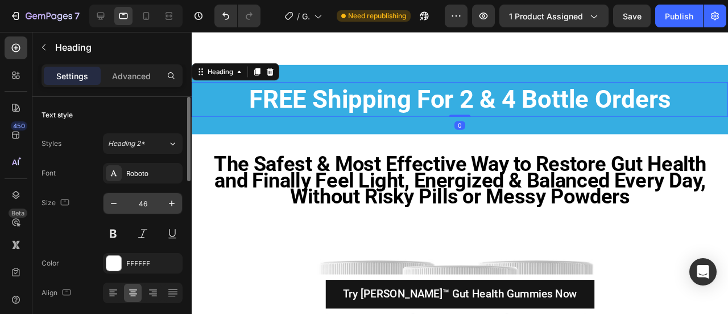
click at [145, 197] on input "46" at bounding box center [143, 203] width 38 height 20
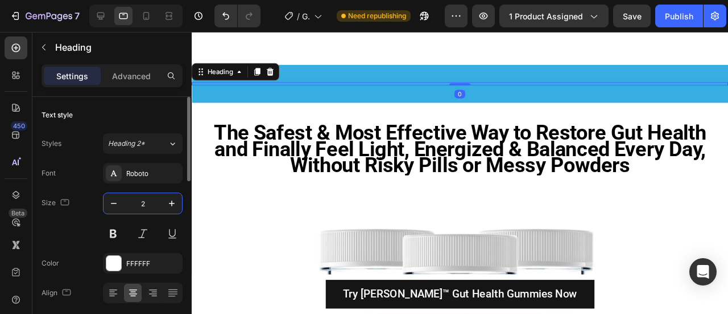
type input "28"
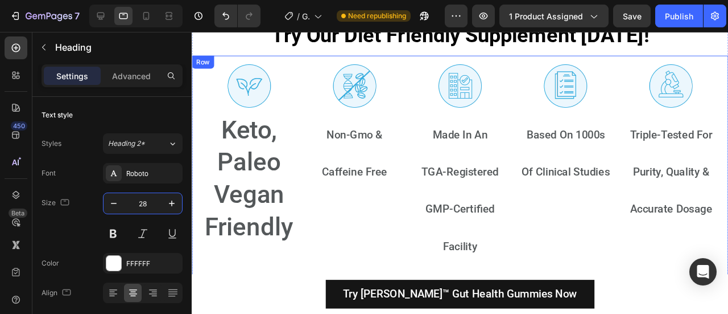
scroll to position [11502, 0]
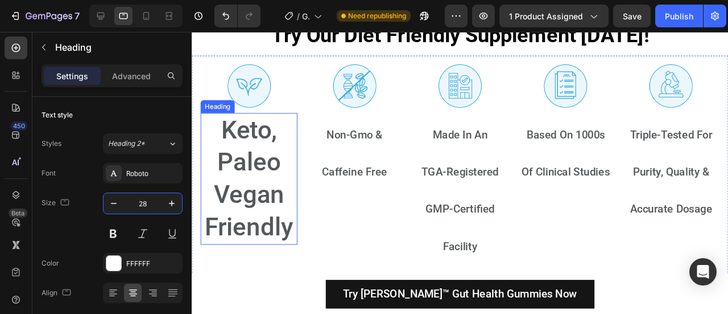
click at [266, 150] on h2 "Keto, Paleo Vegan Friendly" at bounding box center [252, 186] width 102 height 138
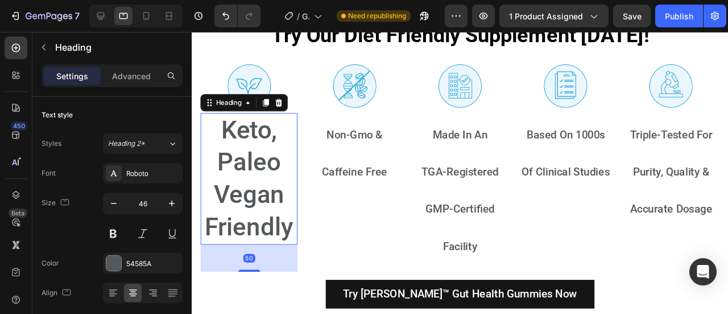
click at [266, 150] on h2 "Keto, Paleo Vegan Friendly" at bounding box center [252, 186] width 102 height 138
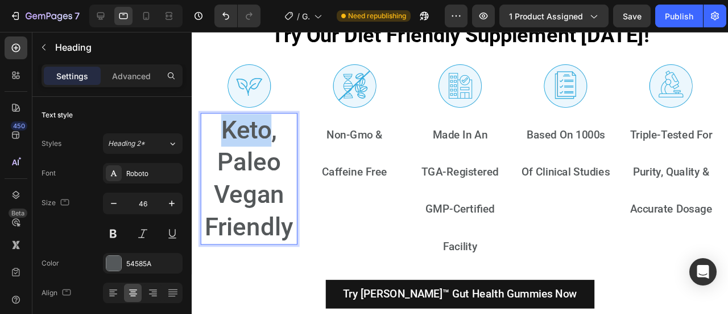
click at [266, 150] on p "Keto, Paleo Vegan Friendly" at bounding box center [252, 186] width 100 height 136
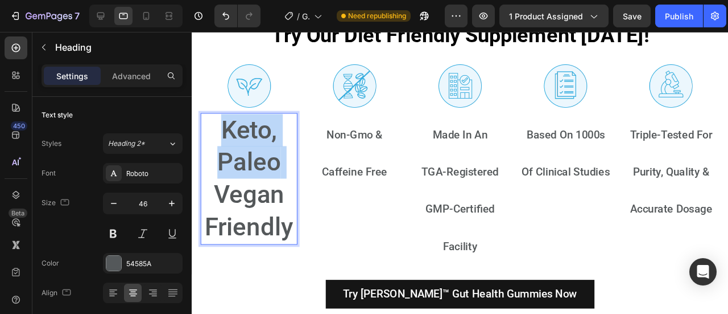
click at [266, 150] on p "Keto, Paleo Vegan Friendly" at bounding box center [252, 186] width 100 height 136
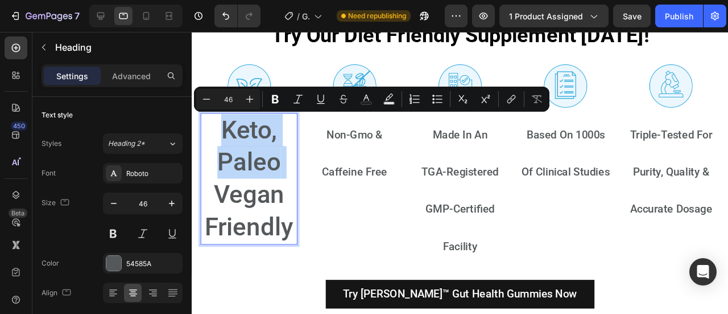
click at [266, 150] on p "Keto, Paleo Vegan Friendly" at bounding box center [252, 186] width 100 height 136
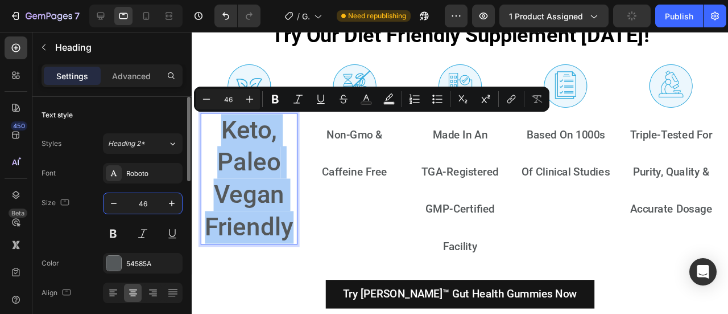
click at [142, 201] on input "46" at bounding box center [143, 203] width 38 height 20
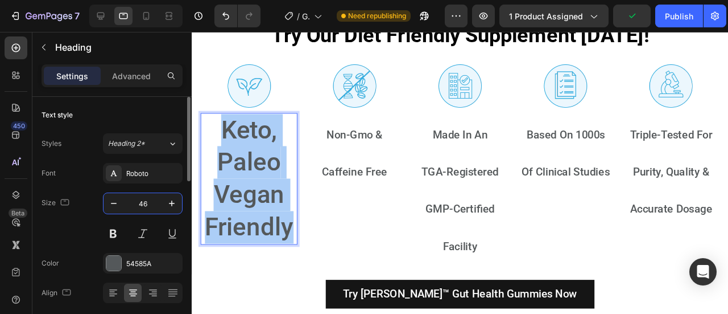
click at [142, 201] on input "46" at bounding box center [143, 203] width 38 height 20
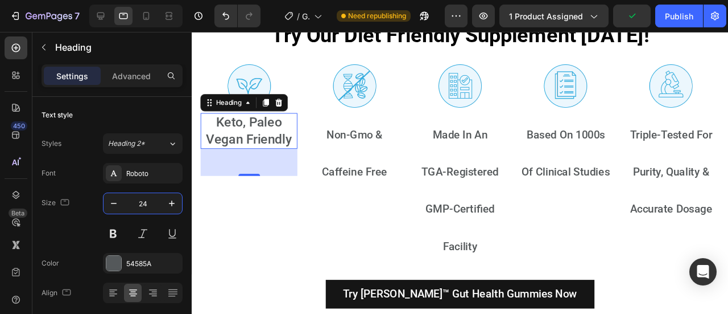
type input "24"
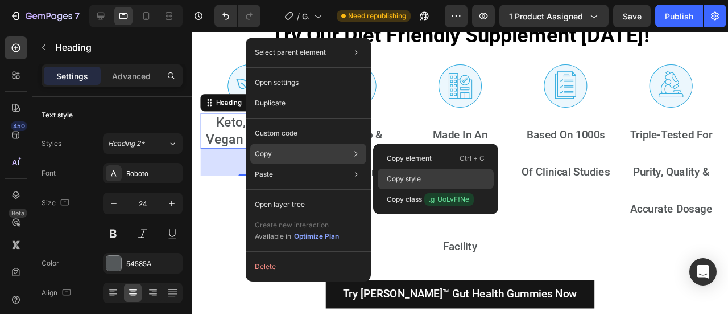
click at [408, 189] on div "Copy style" at bounding box center [436, 199] width 116 height 20
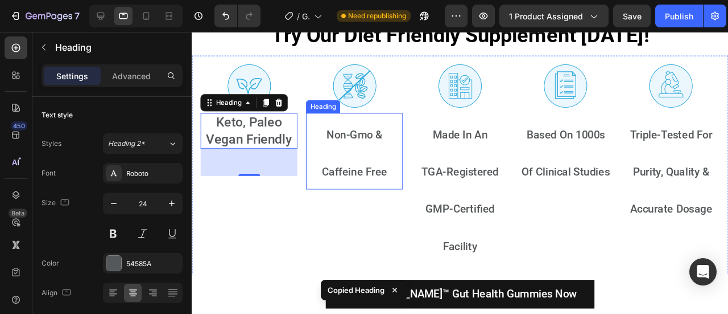
click at [380, 166] on h2 "Non-Gmo & Caffeine Free" at bounding box center [363, 157] width 102 height 81
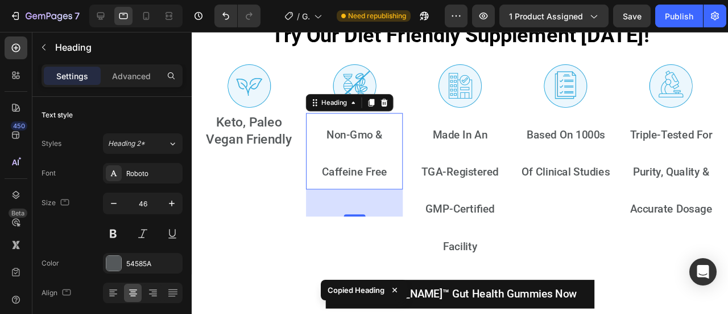
type input "24"
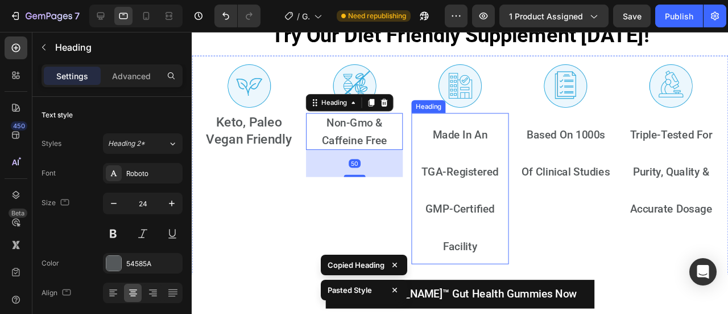
click at [469, 151] on h2 "Made In An TGA-Registered GMP-Certified Facility" at bounding box center [474, 196] width 102 height 159
type input "24"
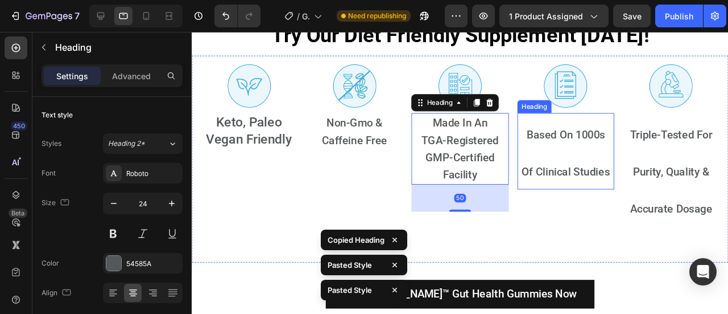
click at [575, 149] on h2 "Based On 1000s Of Clinical Studies" at bounding box center [585, 157] width 102 height 81
type input "24"
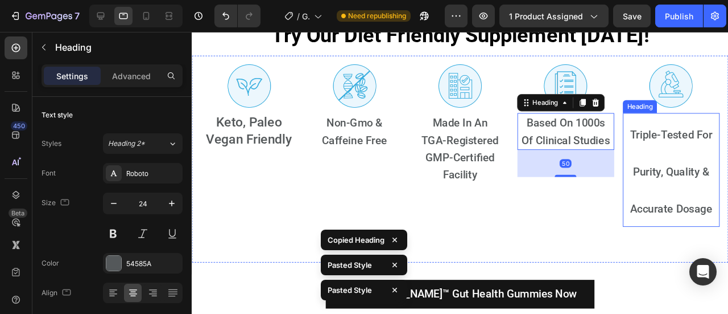
click at [657, 150] on h2 "Triple-Tested For Purity, Quality & Accurate Dosage" at bounding box center [696, 177] width 102 height 120
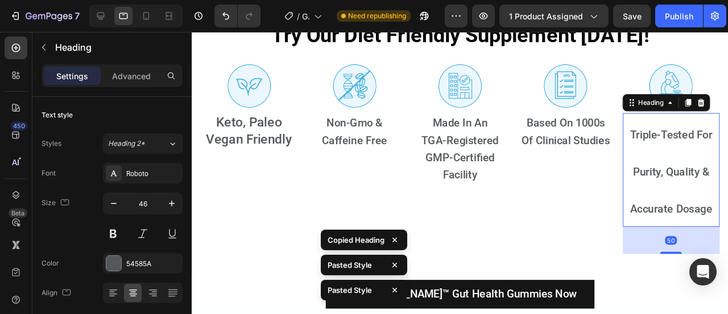
type input "24"
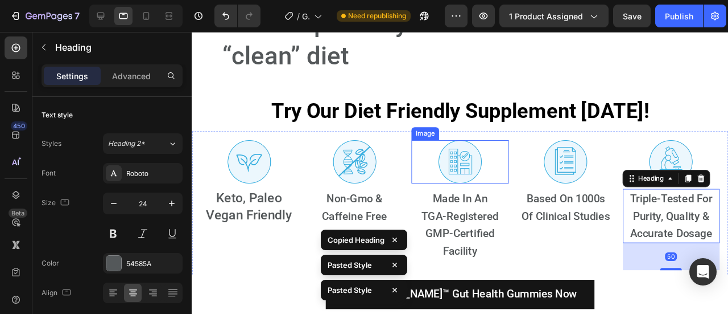
scroll to position [11423, 0]
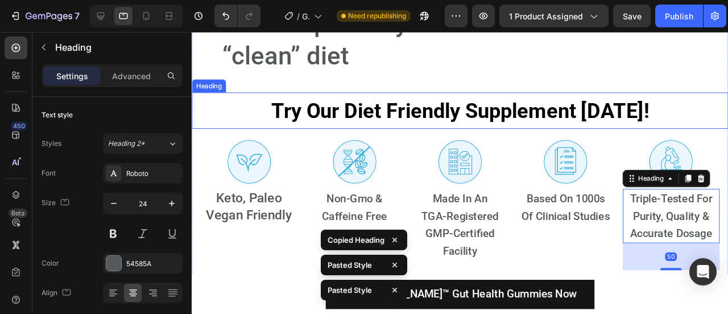
click at [419, 120] on strong "Try Our Diet Friendly Supplement [DATE]!" at bounding box center [474, 114] width 398 height 25
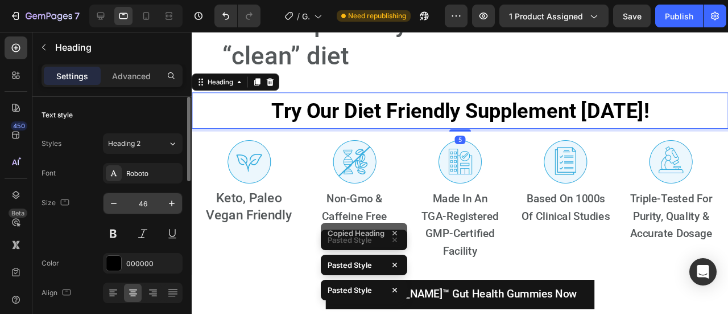
click at [145, 202] on input "46" at bounding box center [143, 203] width 38 height 20
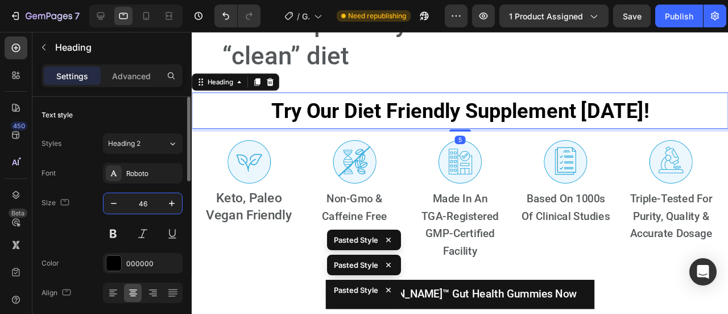
click at [145, 203] on input "46" at bounding box center [143, 203] width 38 height 20
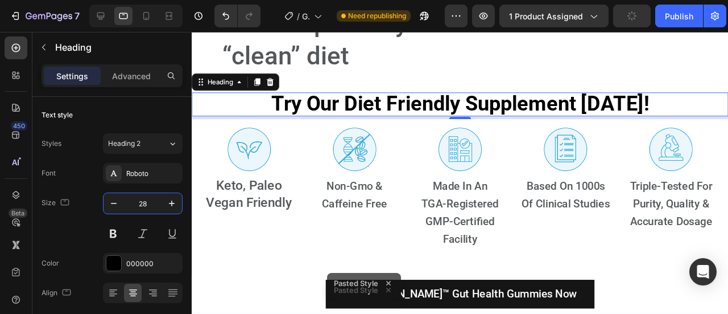
scroll to position [11404, 0]
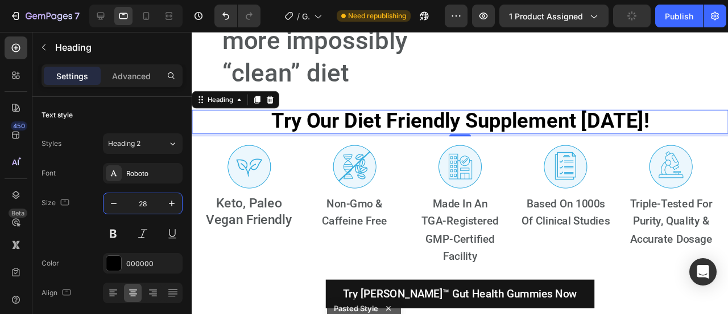
type input "28"
click at [462, 130] on strong "Try Our Diet Friendly Supplement [DATE]!" at bounding box center [474, 125] width 398 height 25
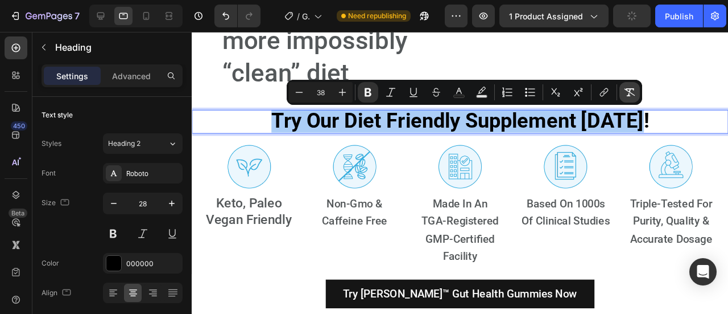
click at [625, 96] on icon "Editor contextual toolbar" at bounding box center [629, 92] width 11 height 11
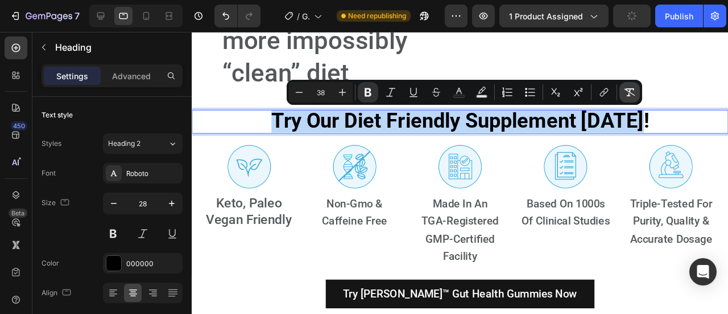
type input "28"
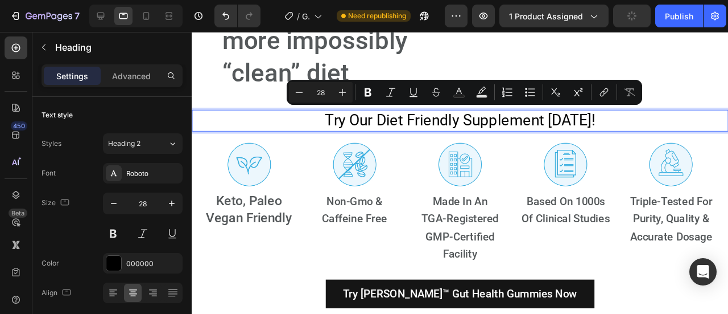
click at [434, 129] on p "Try Our Diet Friendly Supplement [DATE]!" at bounding box center [474, 125] width 501 height 20
click at [393, 125] on p "Try Our Diet Friendly Supplement [DATE]!" at bounding box center [474, 125] width 501 height 20
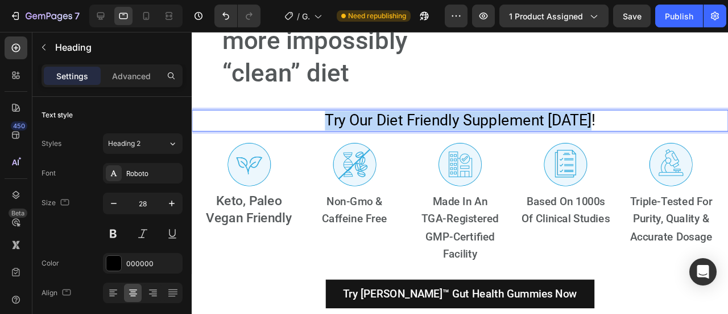
click at [393, 125] on p "Try Our Diet Friendly Supplement [DATE]!" at bounding box center [474, 125] width 501 height 20
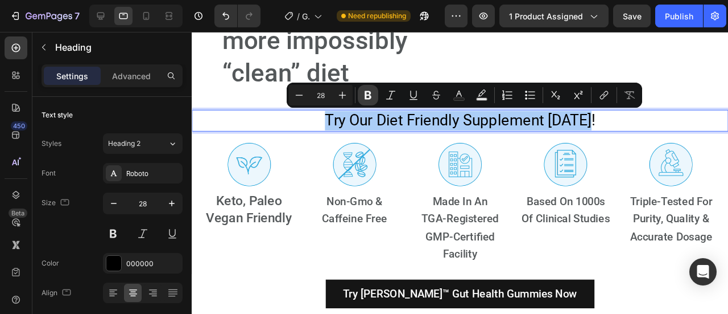
drag, startPoint x: 371, startPoint y: 99, endPoint x: 190, endPoint y: 109, distance: 181.2
click at [371, 99] on icon "Editor contextual toolbar" at bounding box center [368, 94] width 11 height 11
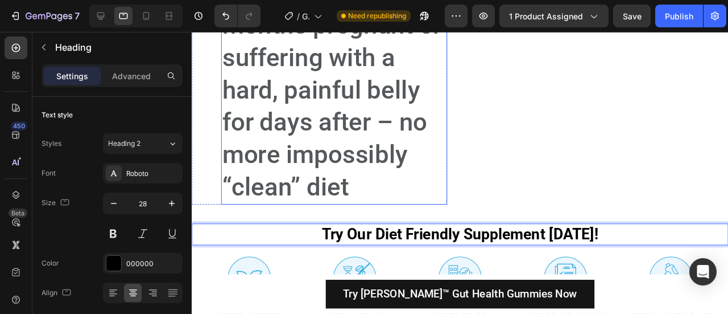
click at [378, 142] on h2 "Enjoy a perfectly flat belly (even after big meals) Eat your favorite foods wit…" at bounding box center [342, 25] width 238 height 377
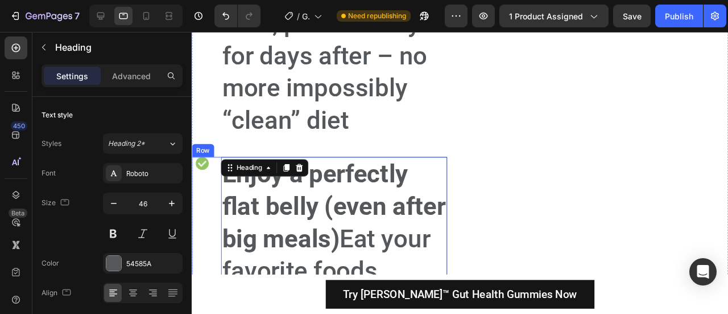
scroll to position [10958, 0]
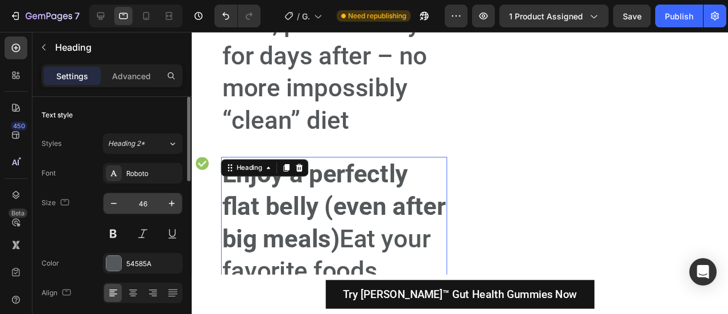
click at [141, 201] on input "46" at bounding box center [143, 203] width 38 height 20
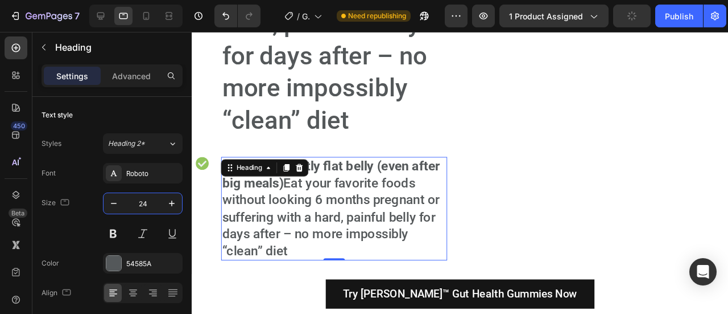
type input "24"
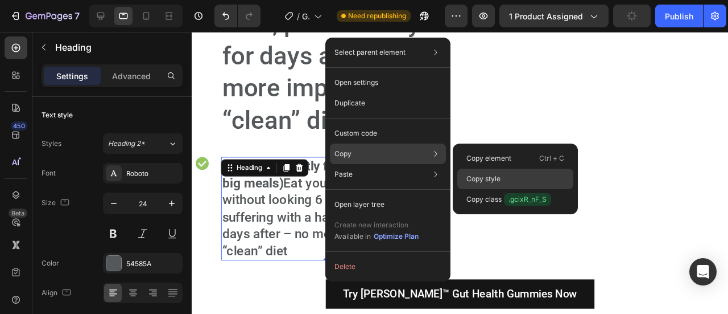
click at [480, 180] on p "Copy style" at bounding box center [484, 179] width 34 height 10
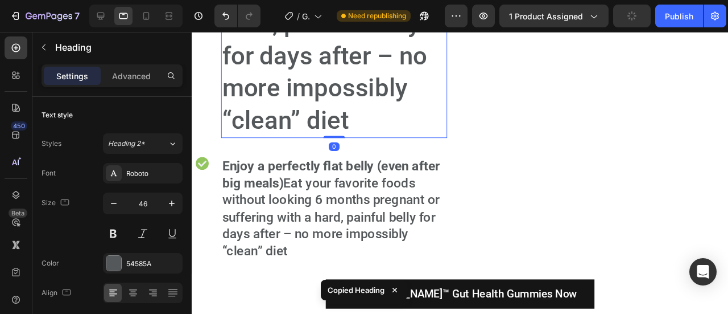
type input "24"
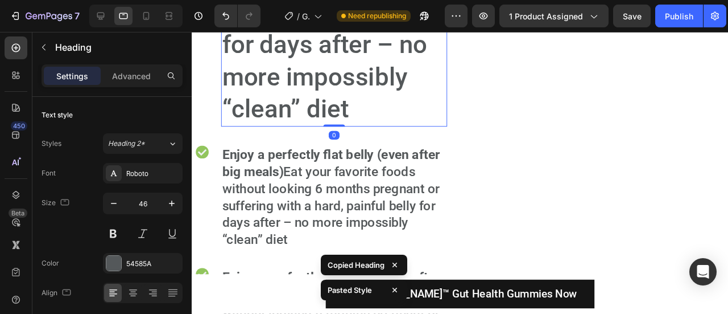
type input "24"
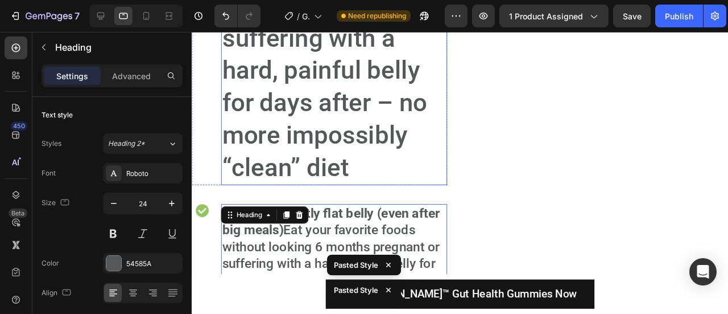
scroll to position [10115, 0]
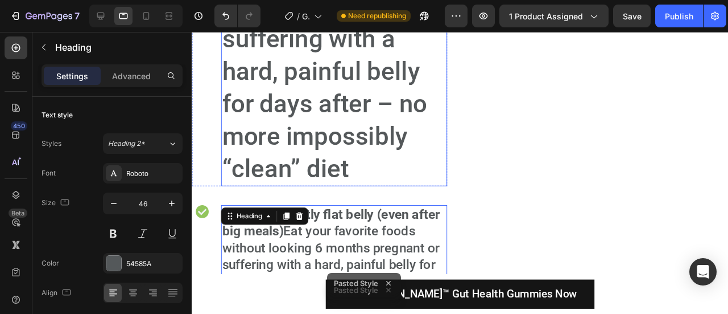
click at [343, 100] on h2 "Enjoy a perfectly flat belly (even after big meals) Eat your favorite foods wit…" at bounding box center [342, 5] width 238 height 377
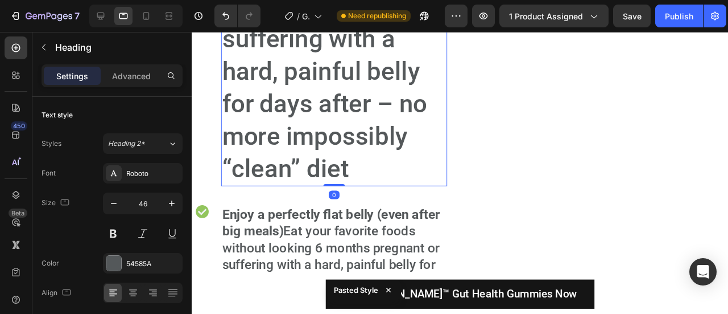
type input "24"
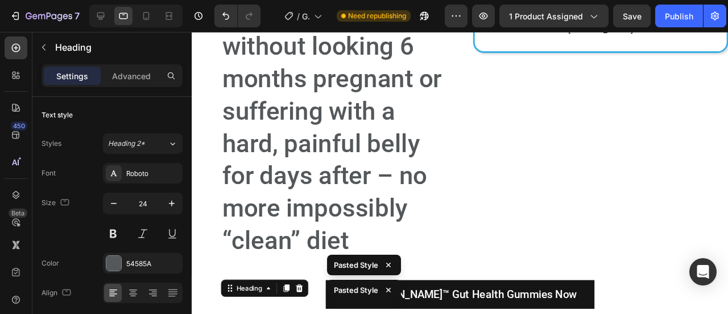
scroll to position [9618, 0]
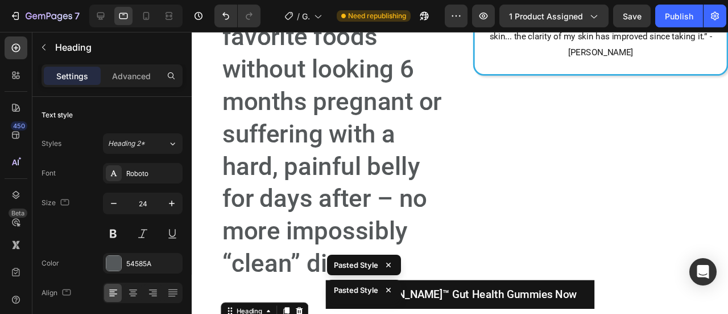
click at [338, 114] on h2 "Enjoy a perfectly flat belly (even after big meals) Eat your favorite foods wit…" at bounding box center [342, 105] width 238 height 377
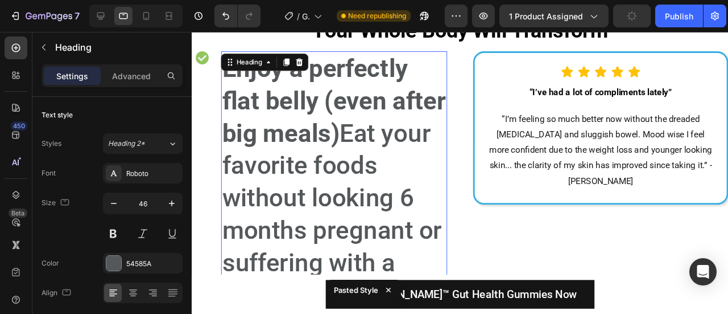
scroll to position [9499, 0]
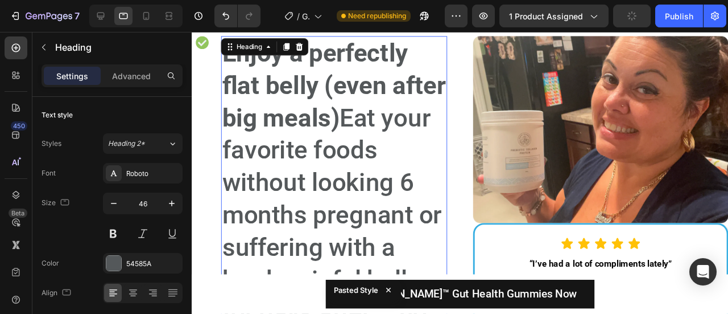
type input "24"
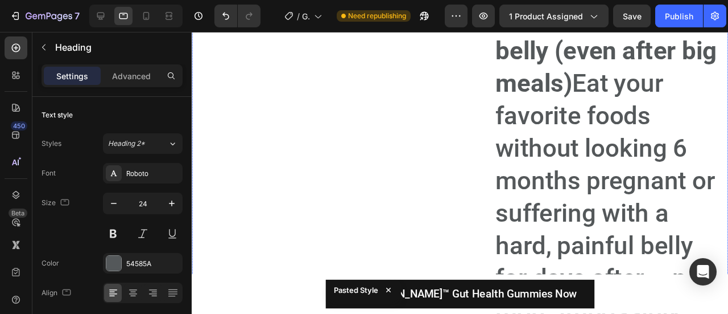
scroll to position [8917, 0]
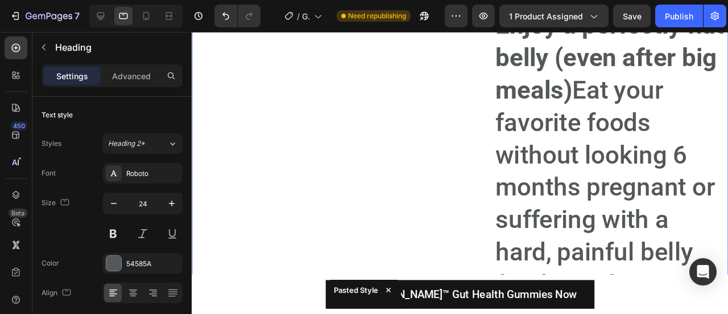
click at [590, 164] on h2 "Enjoy a perfectly flat belly (even after big meals) Eat your favorite foods wit…" at bounding box center [633, 195] width 246 height 377
type input "24"
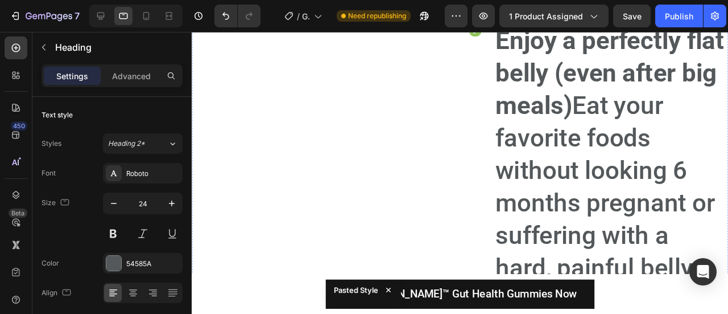
scroll to position [7315, 0]
click at [588, 164] on h2 "Enjoy a perfectly flat belly (even after big meals) Eat your favorite foods wit…" at bounding box center [633, 211] width 246 height 377
type input "24"
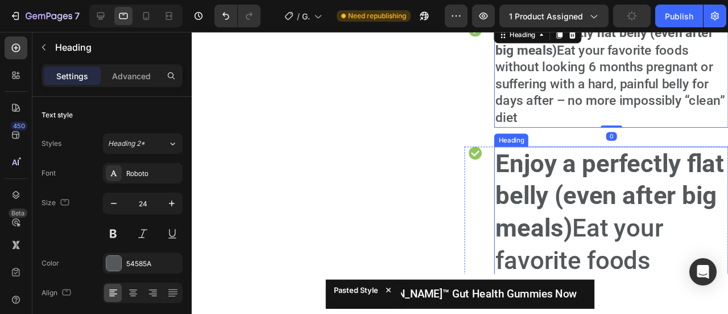
click at [579, 176] on strong "Enjoy a perfectly flat belly (even after big meals)" at bounding box center [631, 204] width 241 height 99
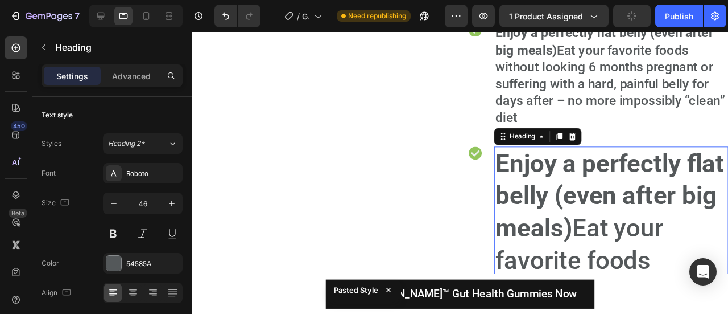
type input "24"
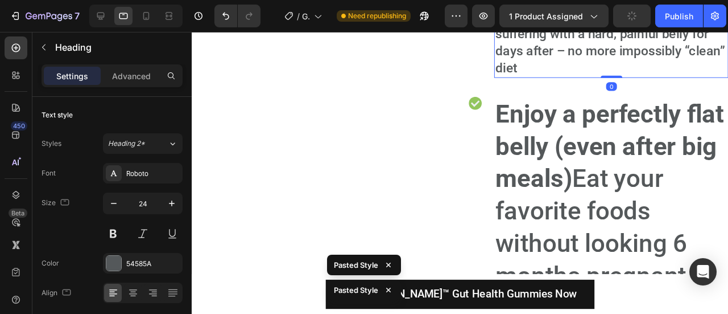
scroll to position [7497, 0]
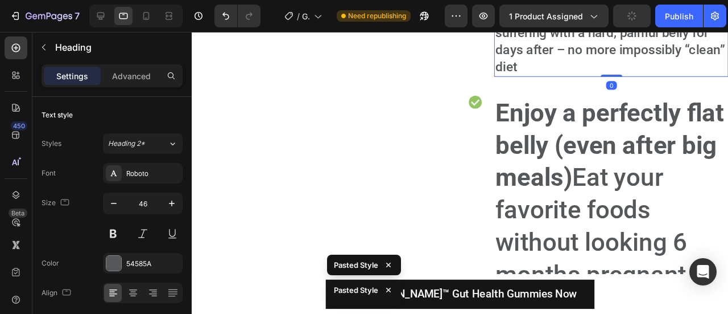
click at [579, 176] on strong "Enjoy a perfectly flat belly (even after big meals)" at bounding box center [631, 150] width 241 height 99
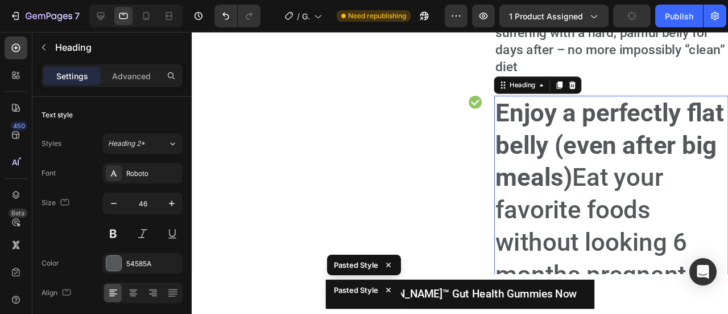
type input "24"
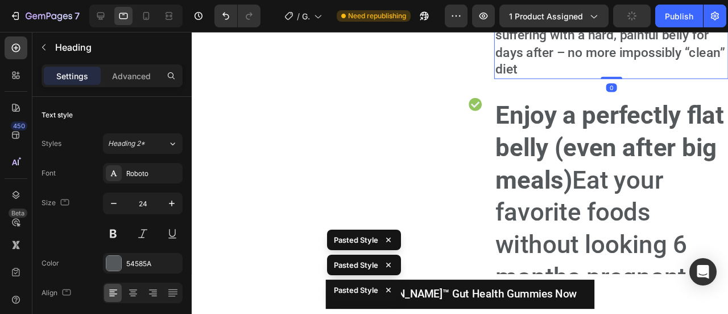
scroll to position [7628, 0]
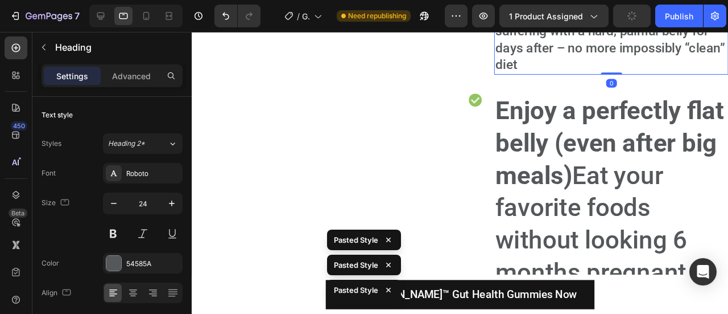
click at [579, 175] on strong "Enjoy a perfectly flat belly (even after big meals)" at bounding box center [631, 148] width 241 height 99
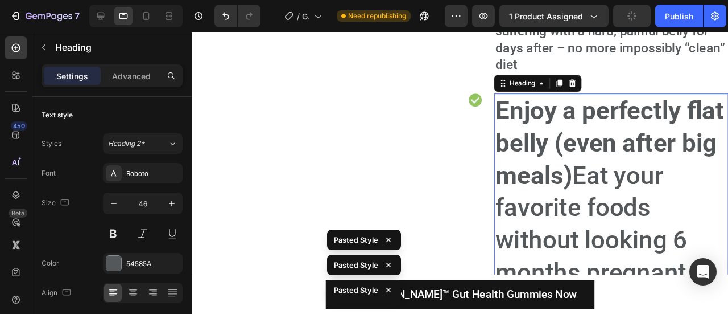
type input "24"
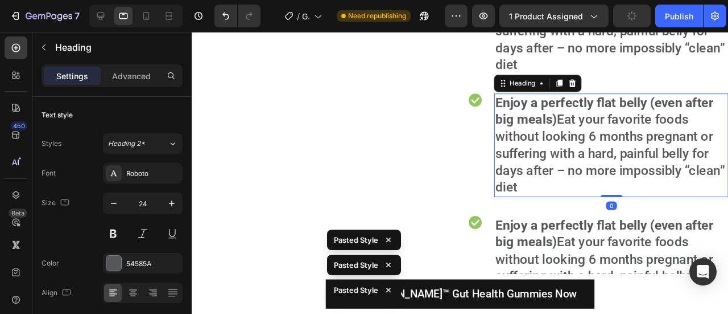
scroll to position [7769, 0]
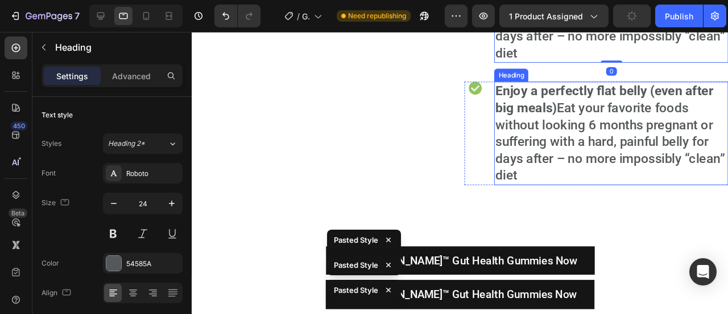
click at [583, 158] on h2 "Enjoy a perfectly flat belly (even after big meals) Eat your favorite foods wit…" at bounding box center [633, 138] width 246 height 109
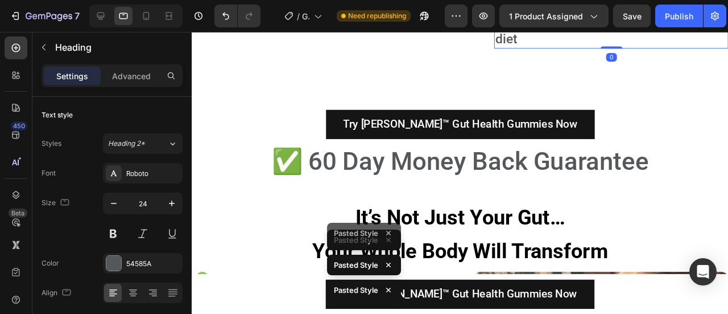
scroll to position [7936, 0]
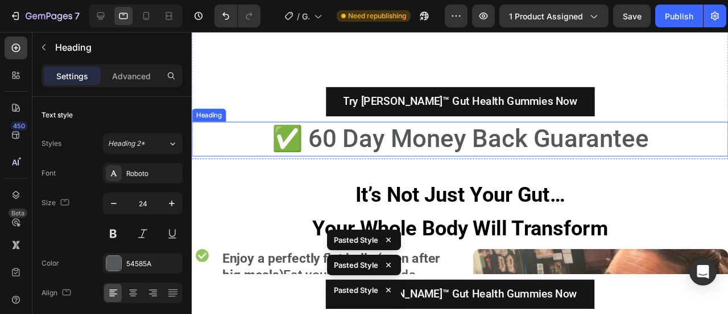
click at [489, 143] on h2 "✅ 60 Day Money Back Guarantee" at bounding box center [474, 144] width 502 height 36
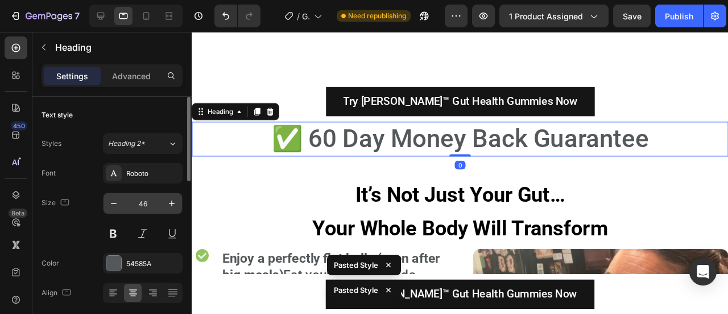
click at [147, 201] on input "46" at bounding box center [143, 203] width 38 height 20
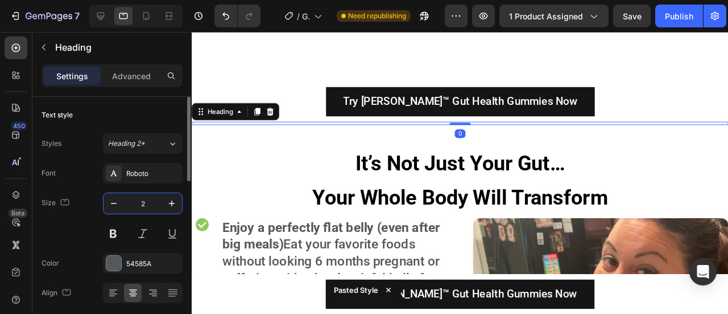
type input "24"
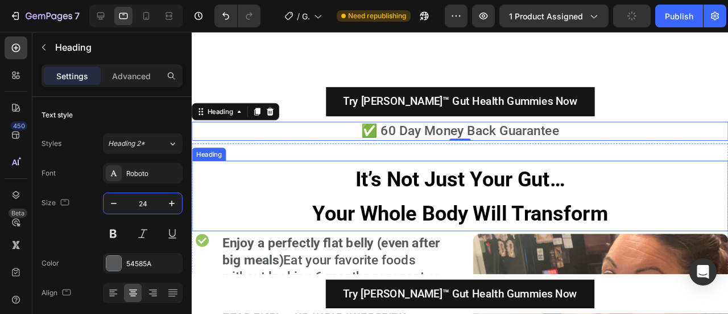
click at [431, 183] on strong "It’s Not Just Your Gut…" at bounding box center [474, 186] width 221 height 25
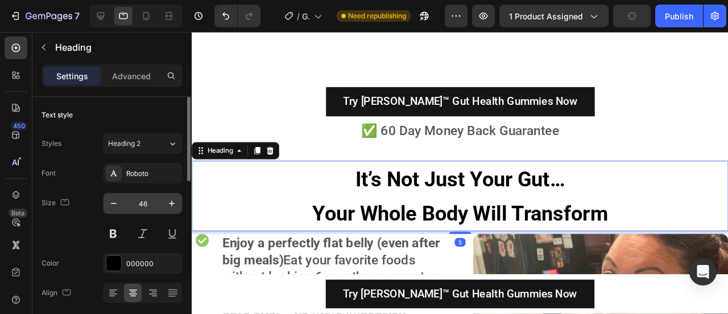
click at [145, 194] on input "46" at bounding box center [143, 203] width 38 height 20
click at [145, 195] on input "46" at bounding box center [143, 203] width 38 height 20
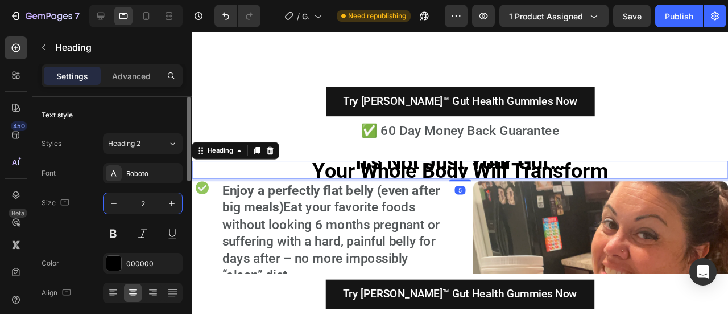
type input "28"
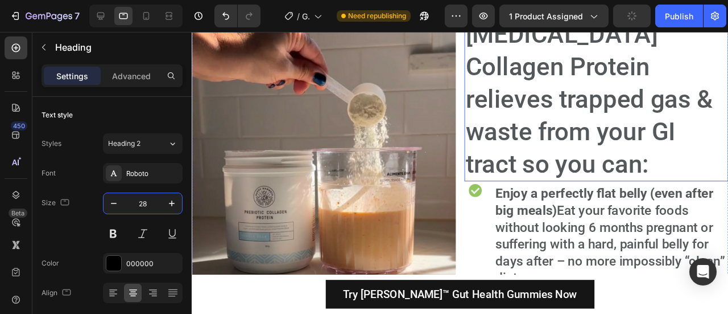
scroll to position [7132, 0]
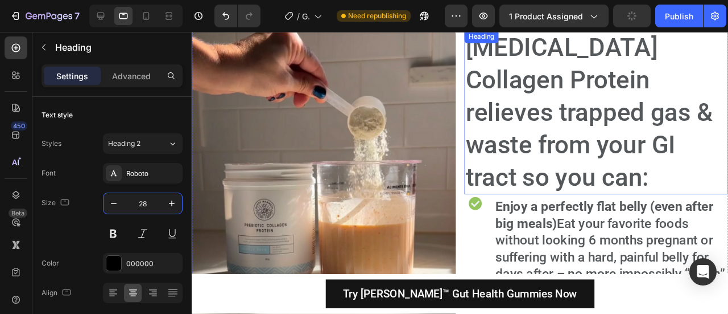
click at [548, 134] on h2 "[MEDICAL_DATA] Collagen Protein relieves trapped gas & waste from your GI tract…" at bounding box center [618, 116] width 278 height 172
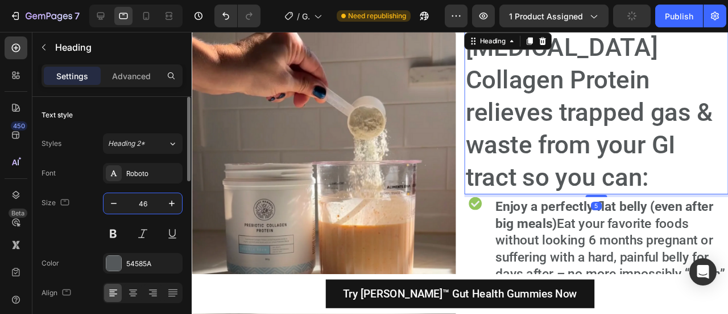
click at [159, 193] on input "46" at bounding box center [143, 203] width 38 height 20
click at [150, 203] on input "46" at bounding box center [143, 203] width 38 height 20
click at [149, 203] on input "46" at bounding box center [143, 203] width 38 height 20
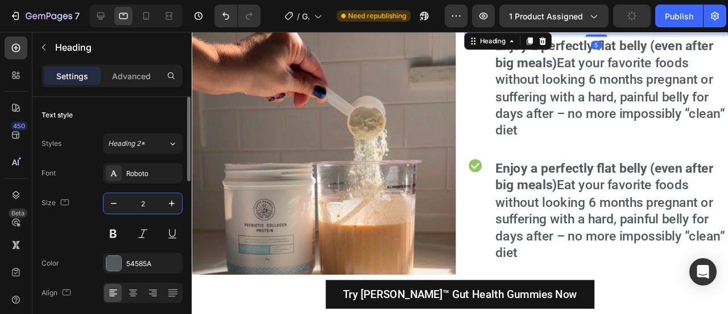
type input "24"
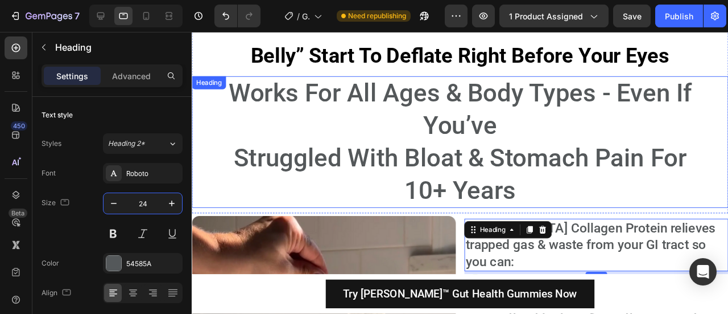
scroll to position [6929, 0]
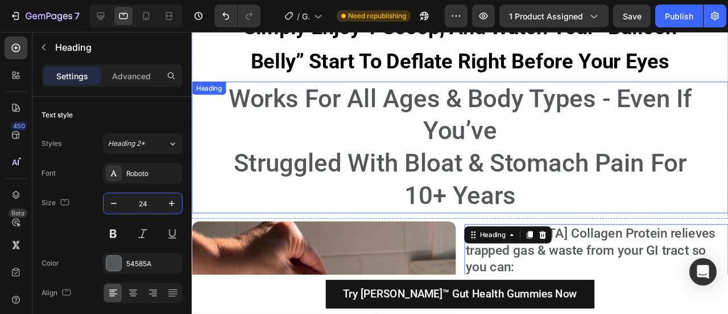
click at [484, 151] on h2 "Works For All Ages & Body Types - Even If You’ve Struggled With Bloat & Stomach…" at bounding box center [474, 153] width 502 height 138
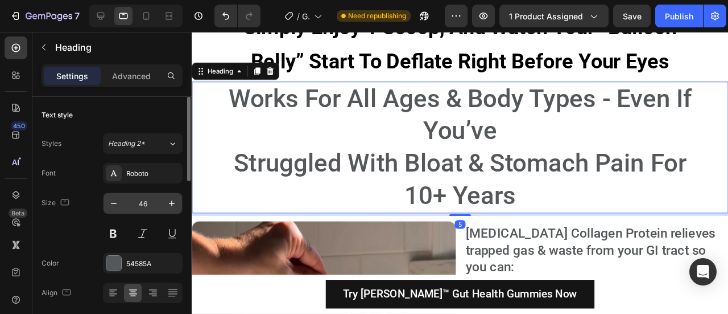
click at [149, 200] on input "46" at bounding box center [143, 203] width 38 height 20
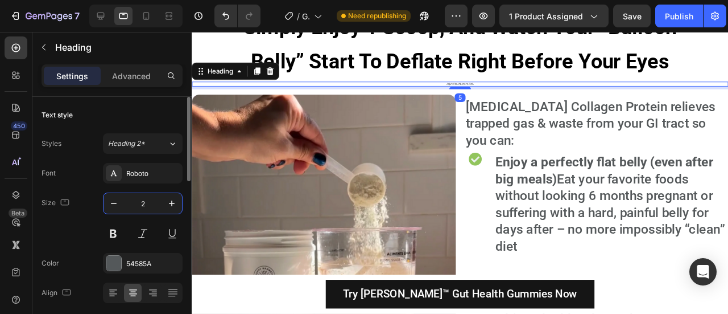
type input "28"
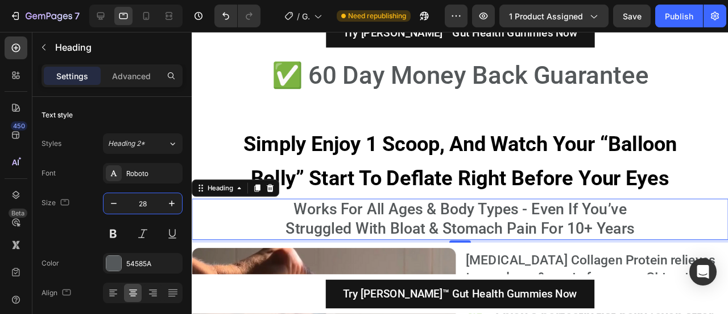
scroll to position [6831, 0]
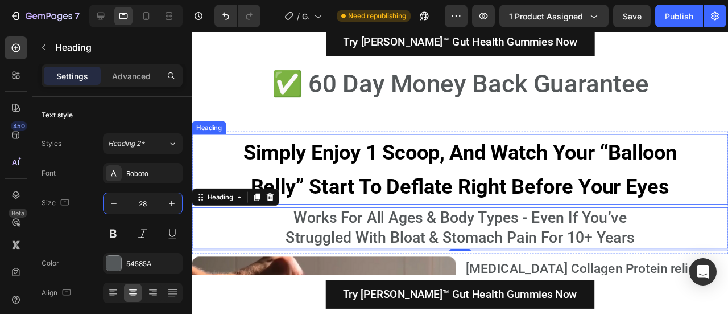
click at [452, 146] on strong "Simply Enjoy 1 Scoop, And Watch Your “Balloon Belly” Start To Deflate Right Bef…" at bounding box center [474, 176] width 456 height 61
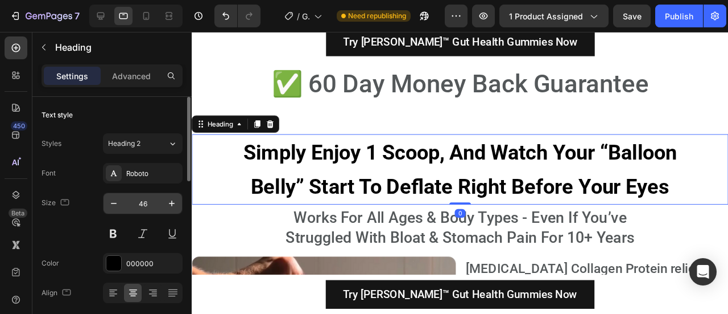
click at [141, 202] on input "46" at bounding box center [143, 203] width 38 height 20
click at [142, 202] on input "46" at bounding box center [143, 203] width 38 height 20
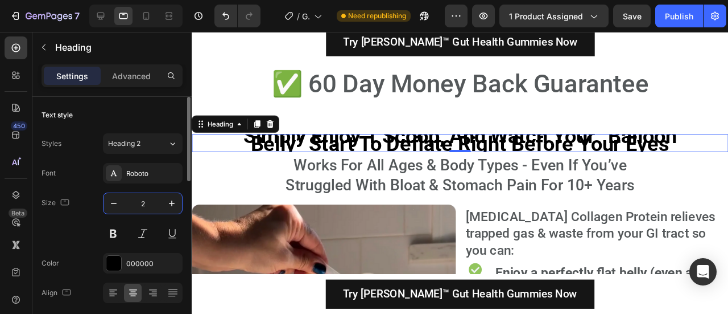
type input "28"
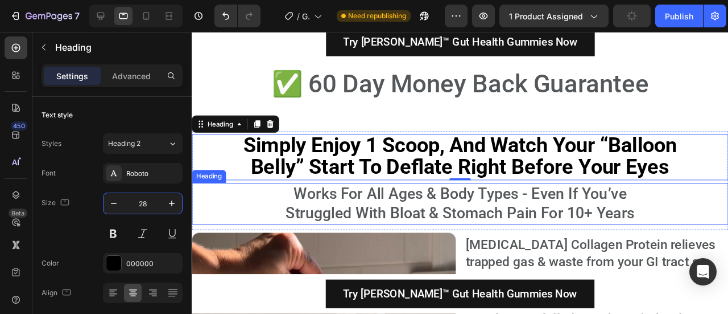
click at [385, 191] on h2 "Works For All Ages & Body Types - Even If You’ve Struggled With Bloat & Stomach…" at bounding box center [474, 213] width 502 height 44
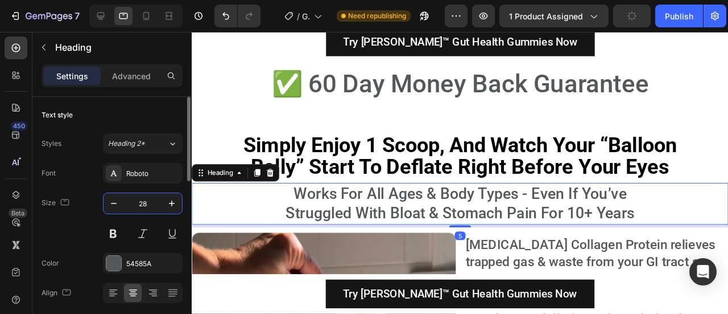
click at [145, 204] on input "28" at bounding box center [143, 203] width 38 height 20
type input "22"
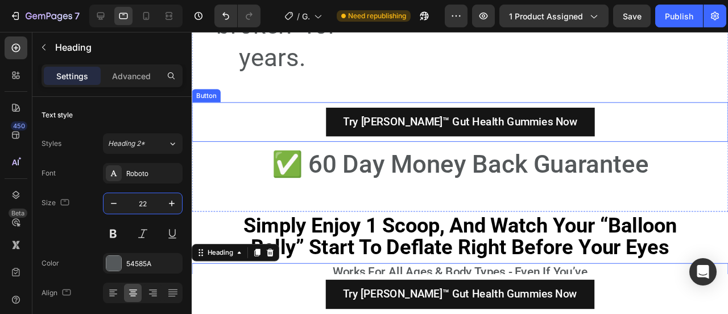
scroll to position [6745, 0]
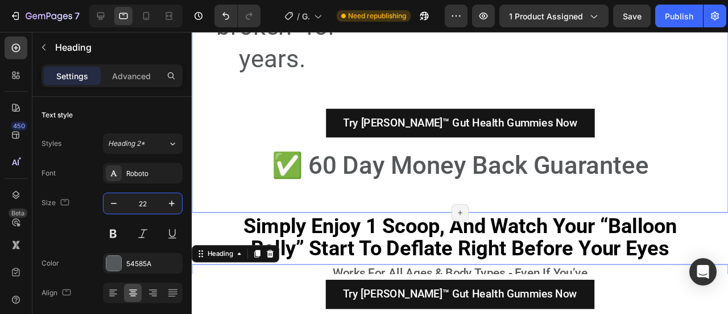
click at [481, 154] on h2 "✅ 60 Day Money Back Guarantee" at bounding box center [474, 172] width 502 height 36
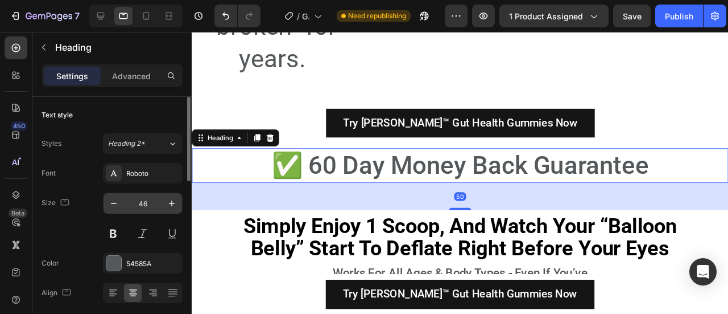
click at [141, 201] on input "46" at bounding box center [143, 203] width 38 height 20
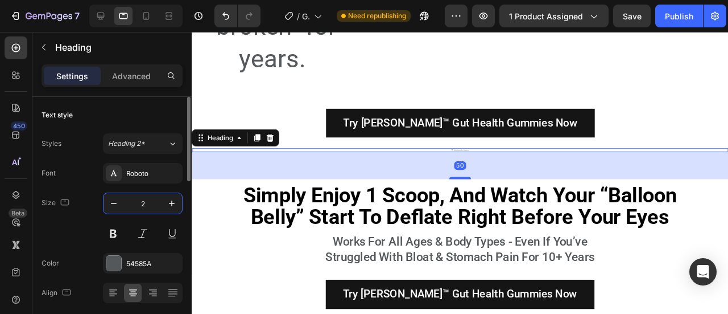
type input "24"
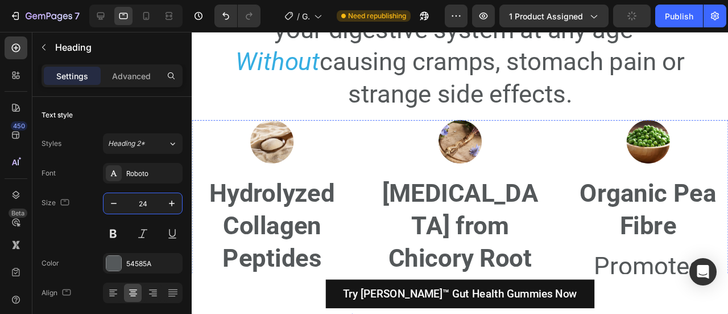
scroll to position [6033, 0]
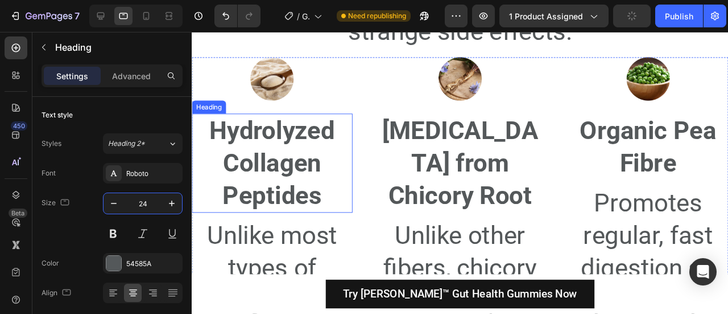
drag, startPoint x: 295, startPoint y: 163, endPoint x: 199, endPoint y: 162, distance: 95.6
click at [295, 163] on h2 "Hydrolyzed Collagen Peptides" at bounding box center [276, 170] width 169 height 104
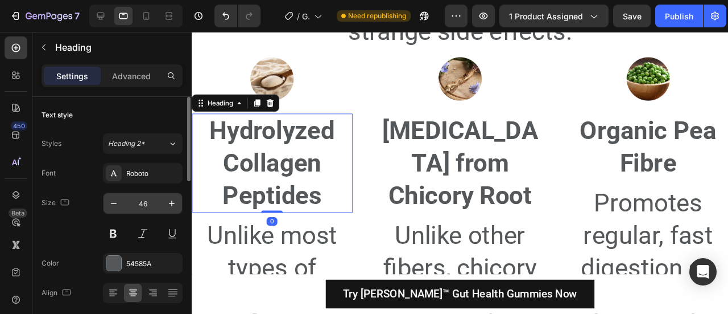
click at [137, 201] on input "46" at bounding box center [143, 203] width 38 height 20
click at [138, 201] on input "46" at bounding box center [143, 203] width 38 height 20
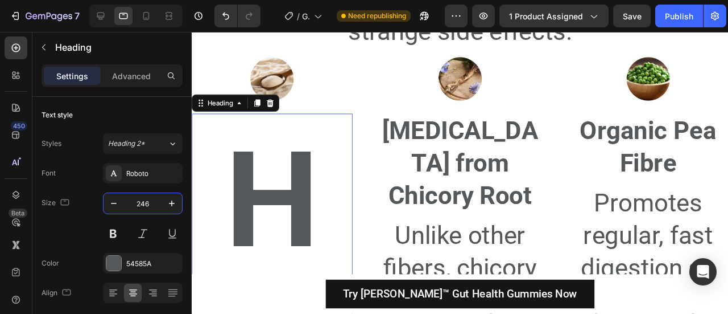
type input "24"
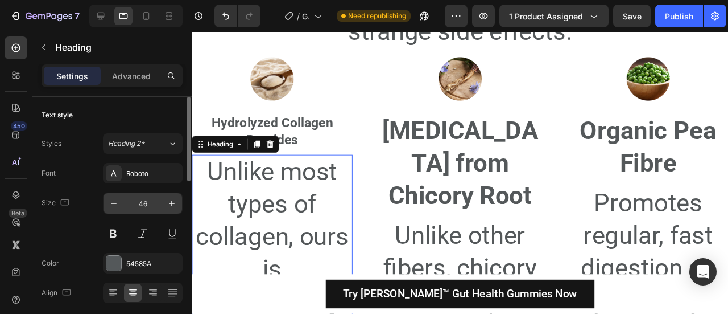
click at [146, 197] on input "46" at bounding box center [143, 203] width 38 height 20
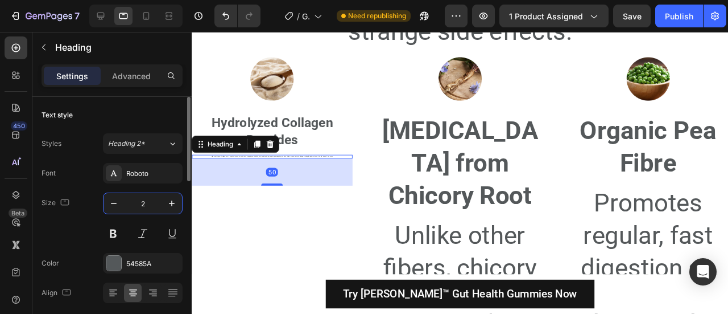
type input "22"
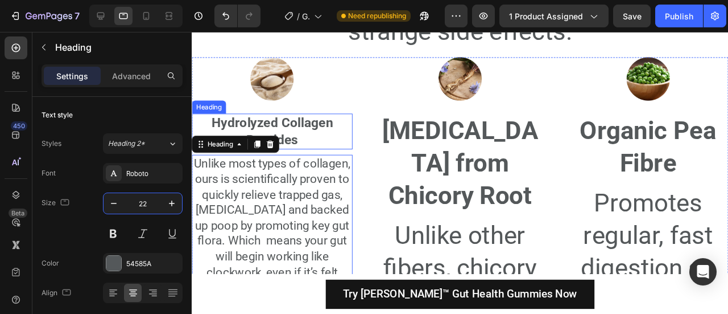
click at [289, 137] on h2 "Hydrolyzed Collagen Peptides" at bounding box center [276, 137] width 169 height 38
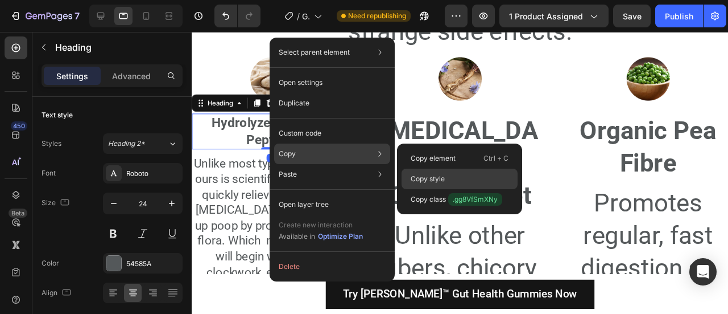
drag, startPoint x: 422, startPoint y: 178, endPoint x: 282, endPoint y: 133, distance: 147.1
click at [422, 178] on p "Copy style" at bounding box center [428, 179] width 34 height 10
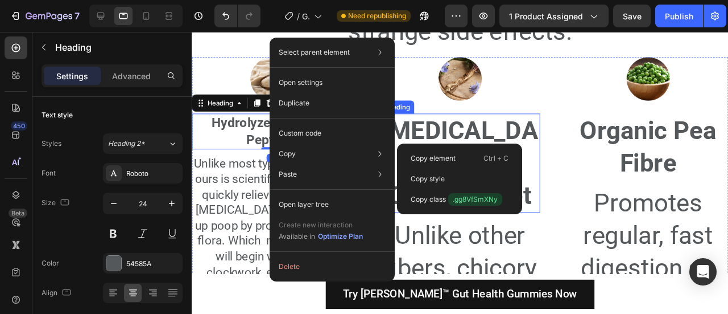
click at [475, 165] on h2 "[MEDICAL_DATA] from Chicory Root" at bounding box center [474, 170] width 169 height 104
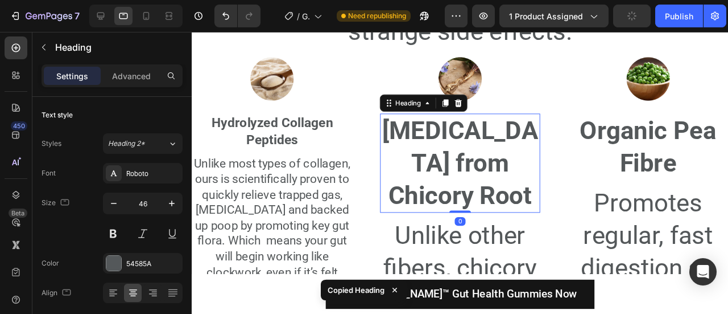
type input "24"
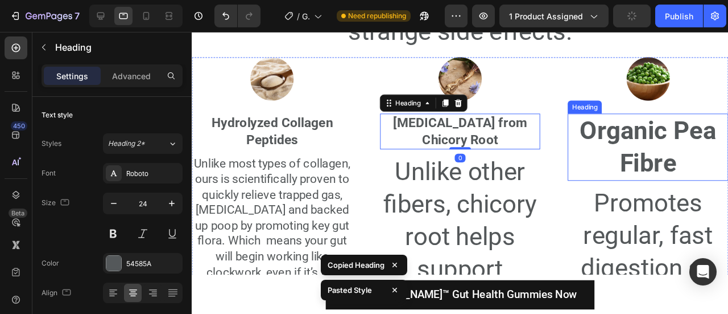
click at [628, 127] on h2 "Organic Pea Fibre" at bounding box center [671, 153] width 169 height 71
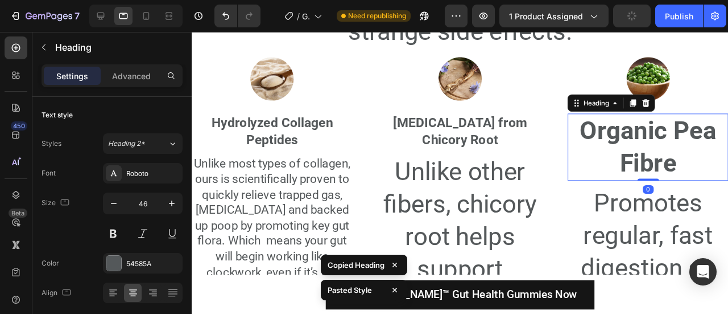
type input "24"
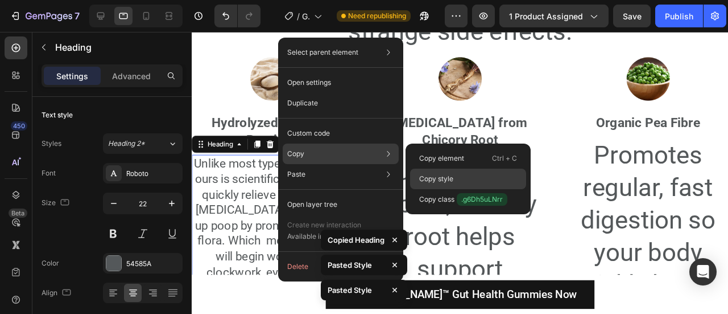
click at [461, 189] on div "Copy style" at bounding box center [468, 199] width 116 height 20
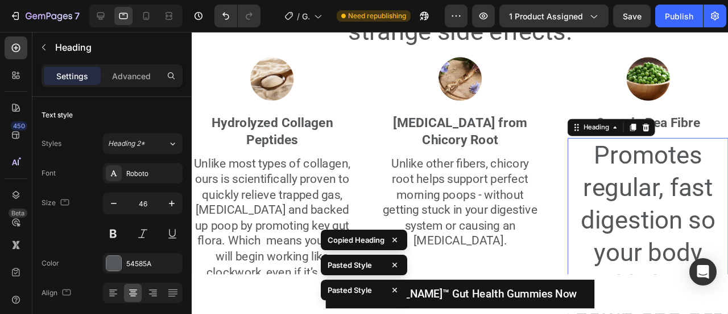
type input "22"
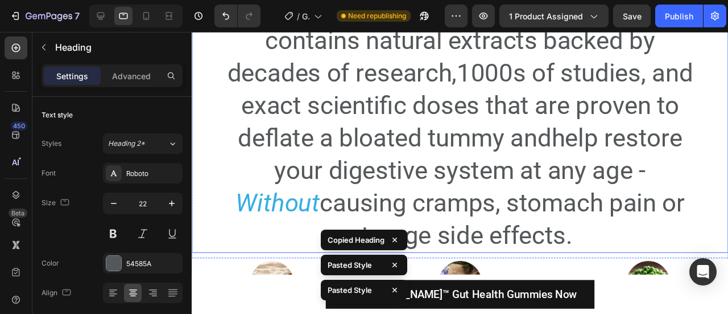
scroll to position [5817, 0]
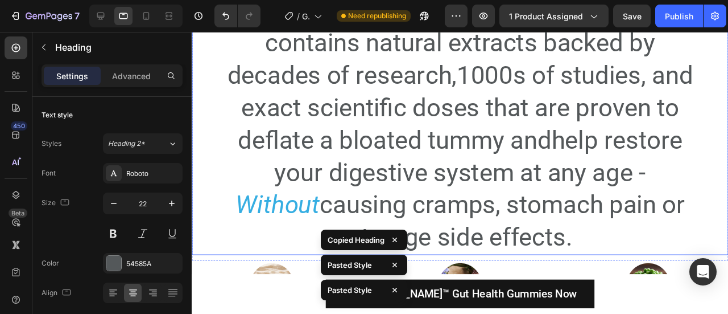
click at [387, 163] on h2 "[MEDICAL_DATA] Collagen Protein contains natural extracts backed by decades of …" at bounding box center [474, 129] width 502 height 274
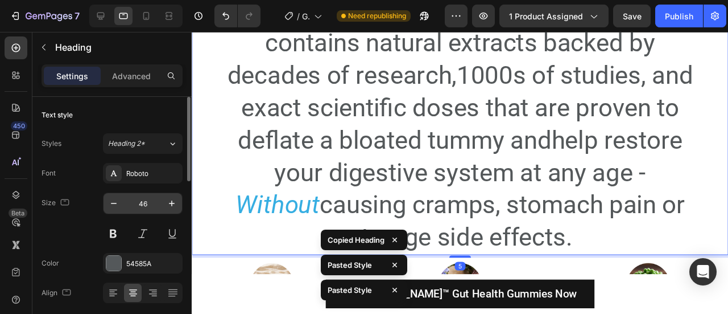
click at [137, 204] on input "46" at bounding box center [143, 203] width 38 height 20
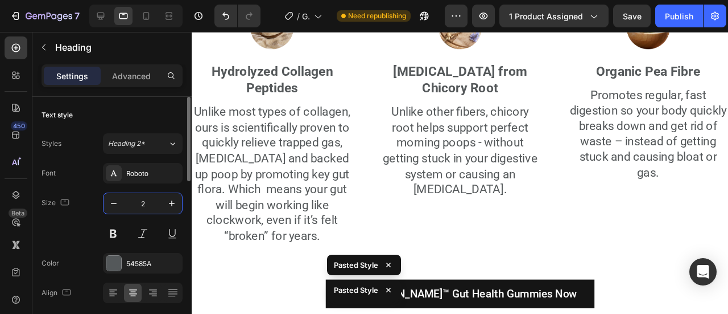
type input "22"
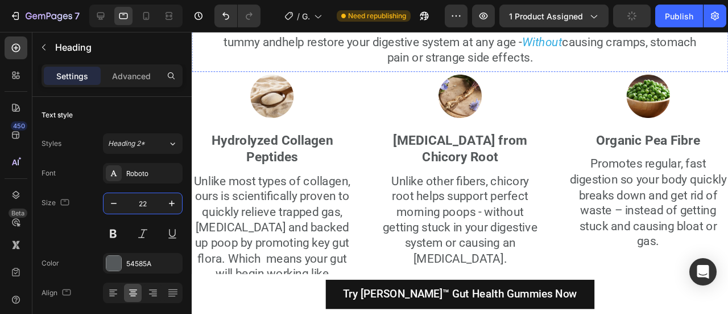
scroll to position [5608, 0]
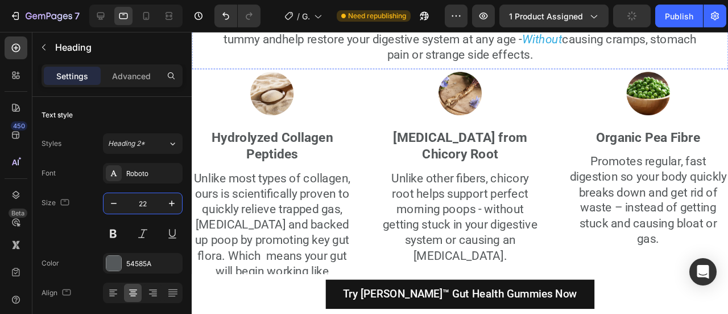
drag, startPoint x: 464, startPoint y: 154, endPoint x: 250, endPoint y: 172, distance: 214.2
click at [143, 200] on input "46" at bounding box center [143, 203] width 38 height 20
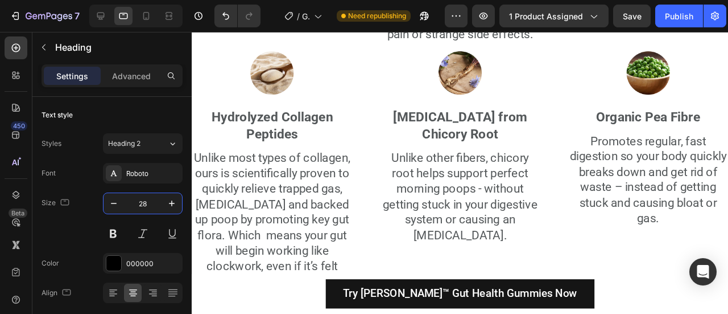
scroll to position [5603, 0]
type input "28"
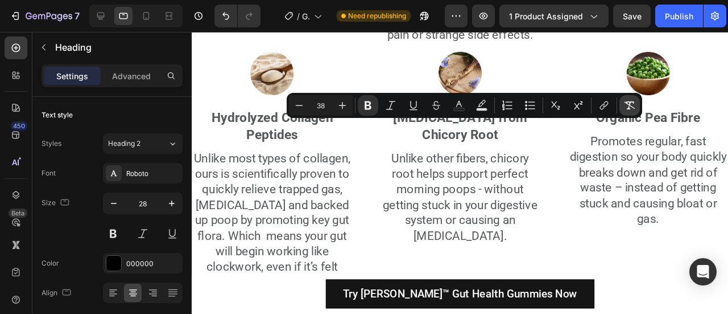
click at [631, 104] on icon "Editor contextual toolbar" at bounding box center [629, 105] width 11 height 11
type input "28"
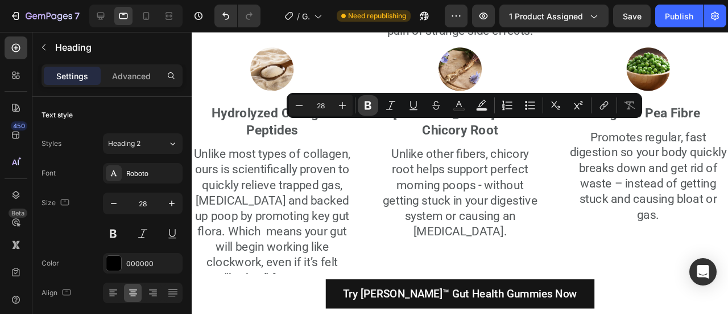
click at [373, 109] on icon "Editor contextual toolbar" at bounding box center [368, 105] width 11 height 11
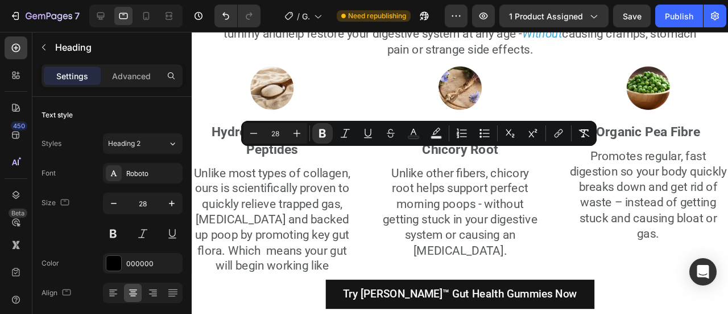
scroll to position [5574, 0]
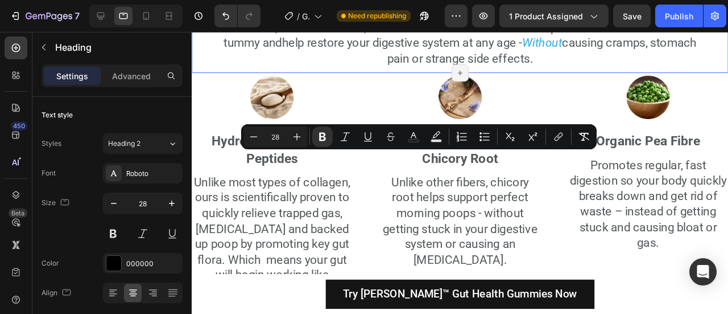
click at [430, 72] on div "All Natural Extracts Hand-Selected By 2 Doctors & An Award-Winning Nutritional …" at bounding box center [474, 14] width 565 height 117
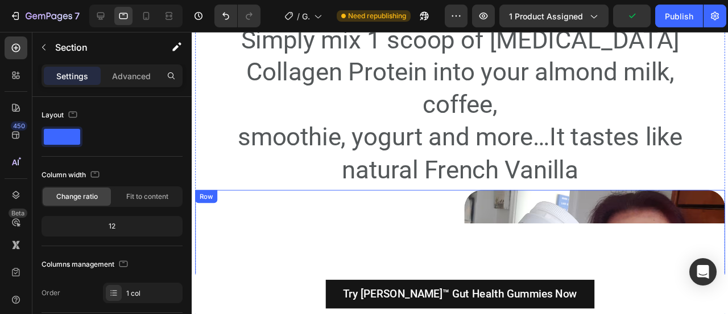
scroll to position [5167, 0]
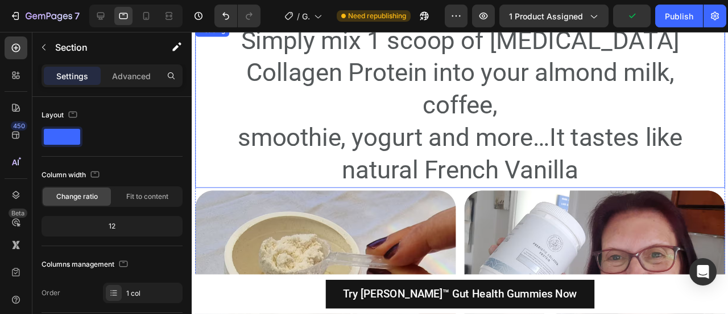
click at [468, 134] on h2 "Simply mix 1 scoop of [MEDICAL_DATA] Collagen Protein into your almond milk, co…" at bounding box center [474, 109] width 502 height 172
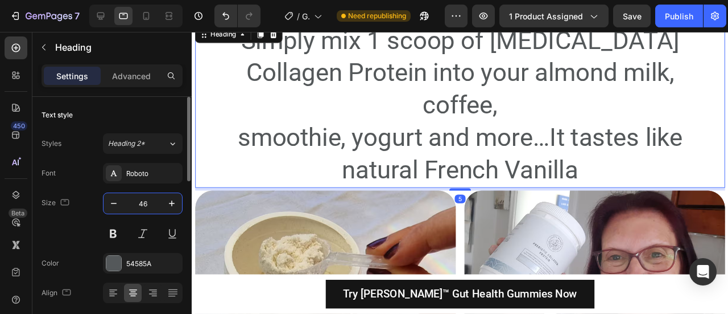
click at [147, 203] on input "46" at bounding box center [143, 203] width 38 height 20
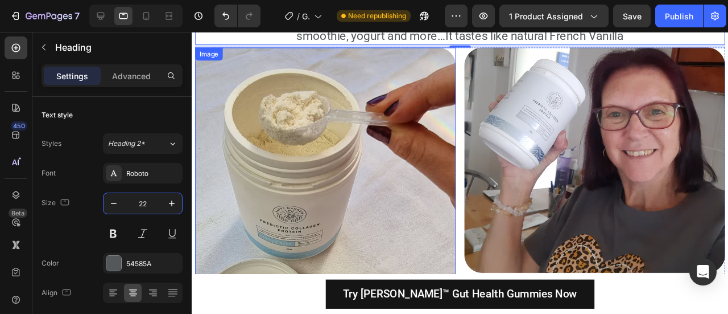
scroll to position [5038, 0]
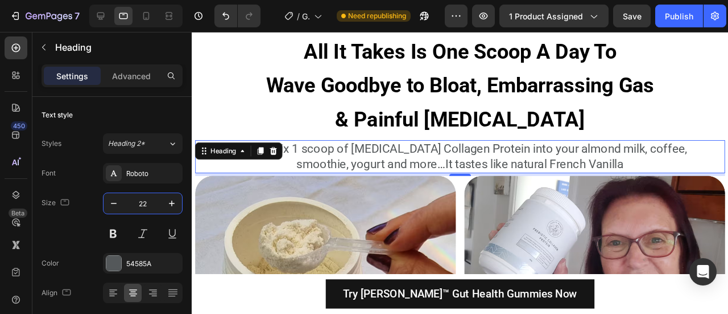
type input "22"
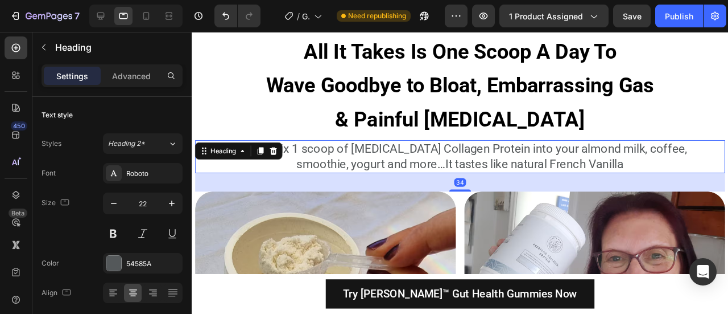
drag, startPoint x: 471, startPoint y: 194, endPoint x: 471, endPoint y: 200, distance: 6.3
click at [471, 200] on div at bounding box center [474, 198] width 23 height 2
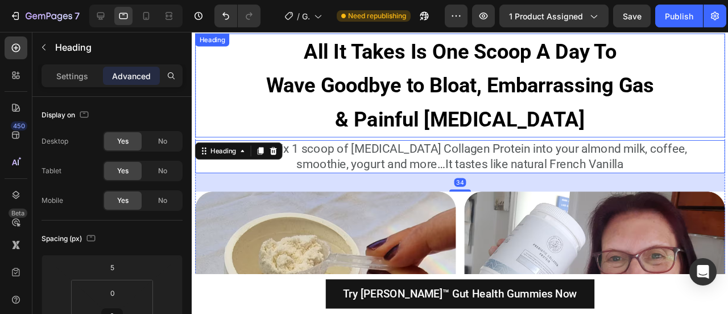
click at [477, 131] on strong "& Painful [MEDICAL_DATA]" at bounding box center [474, 124] width 263 height 25
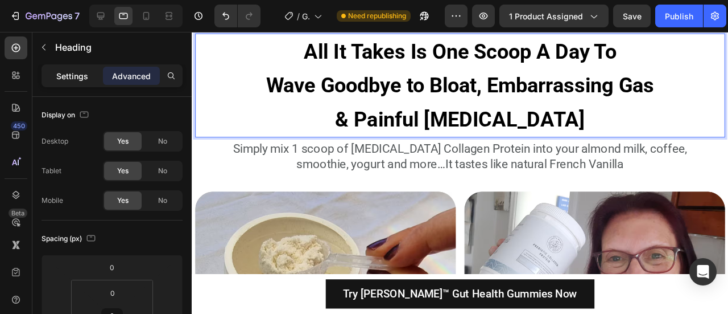
click at [63, 71] on p "Settings" at bounding box center [72, 76] width 32 height 12
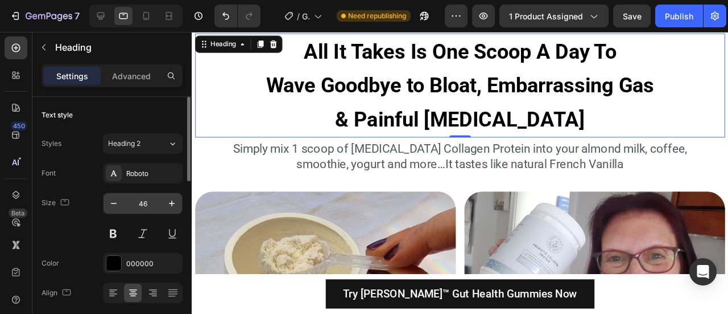
click at [138, 201] on input "46" at bounding box center [143, 203] width 38 height 20
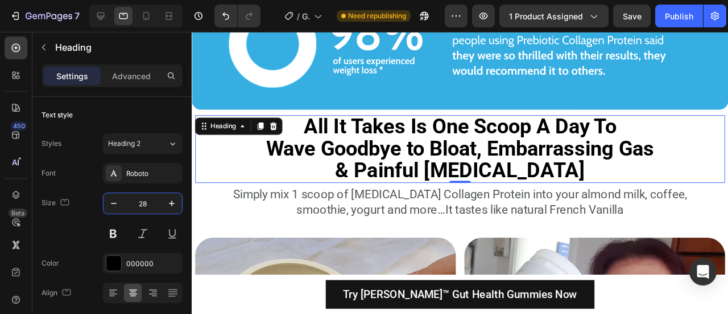
scroll to position [4954, 0]
type input "28"
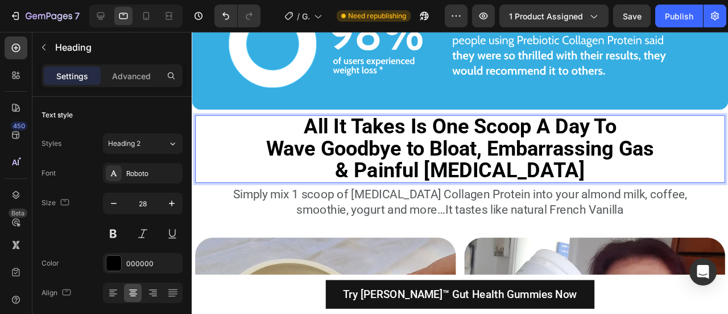
click at [542, 152] on strong "Wave Goodbye to Bloat, Embarrassing Gas" at bounding box center [474, 154] width 409 height 25
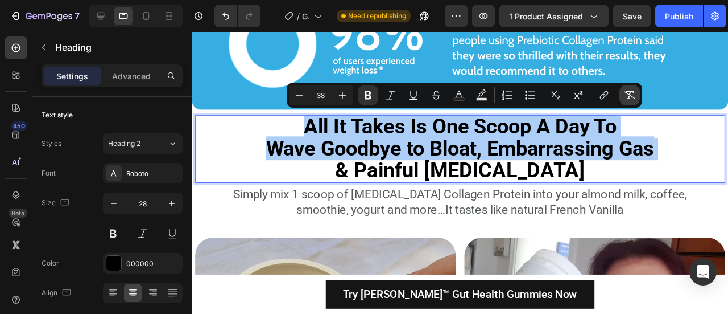
click at [636, 92] on button "Remove Format" at bounding box center [630, 95] width 20 height 20
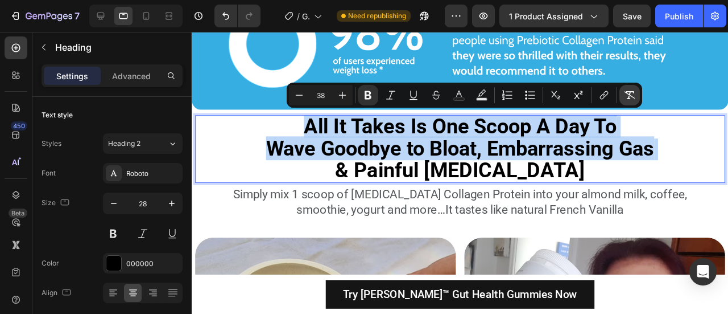
type input "28"
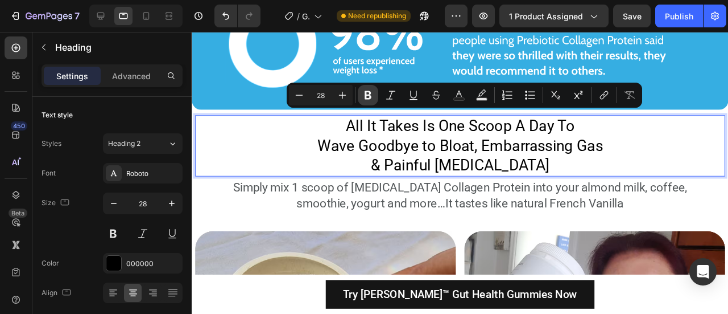
click at [369, 101] on icon "Editor contextual toolbar" at bounding box center [368, 94] width 11 height 11
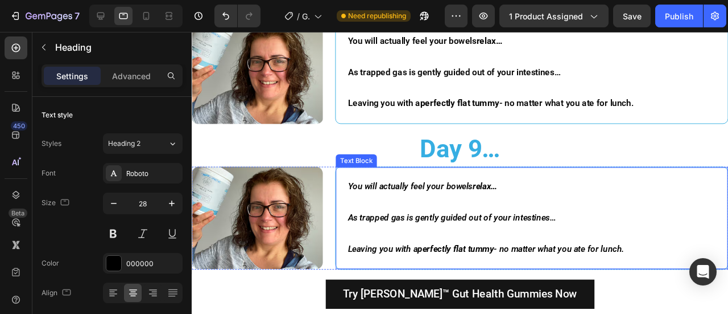
scroll to position [4604, 0]
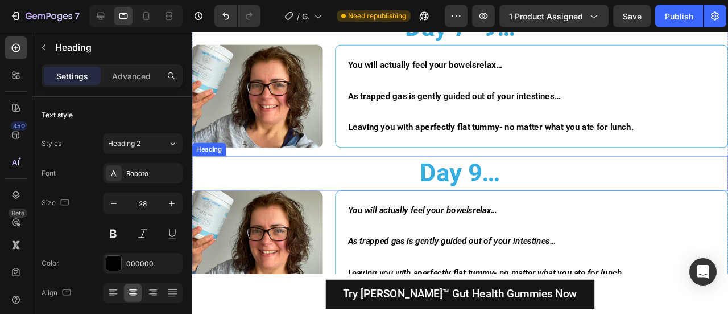
click at [450, 179] on strong "Day 9…" at bounding box center [474, 179] width 85 height 31
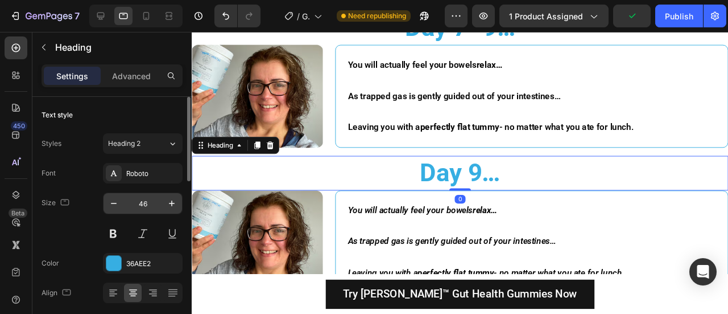
click at [133, 194] on input "46" at bounding box center [143, 203] width 38 height 20
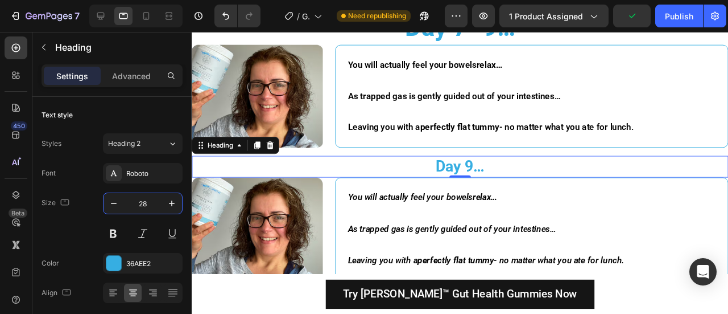
type input "28"
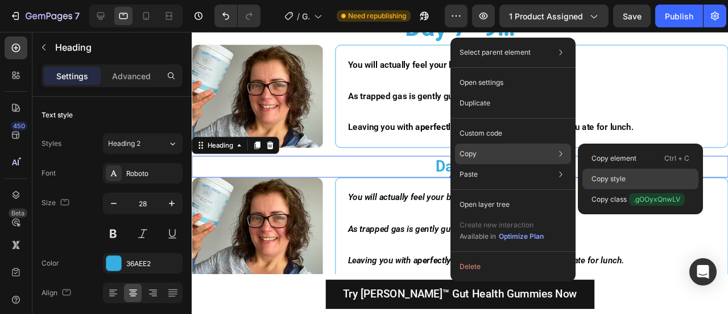
click at [612, 176] on p "Copy style" at bounding box center [609, 179] width 34 height 10
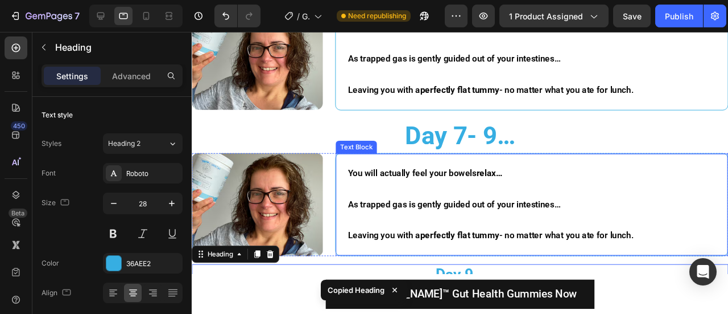
scroll to position [4488, 0]
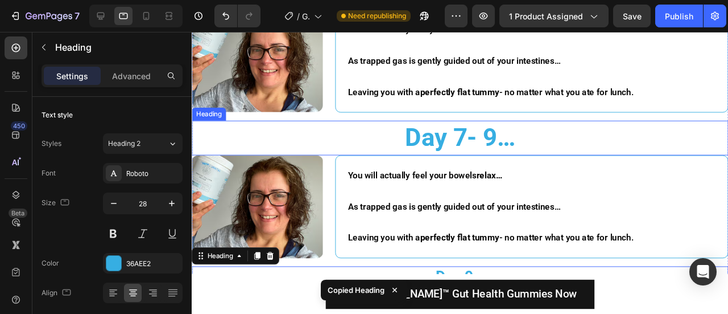
click at [455, 151] on strong "Day 7- 9…" at bounding box center [474, 142] width 116 height 31
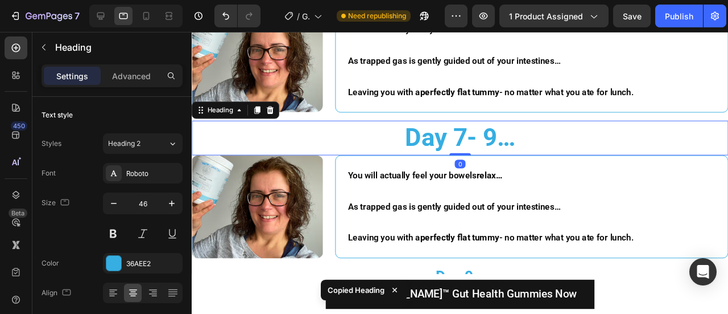
type input "28"
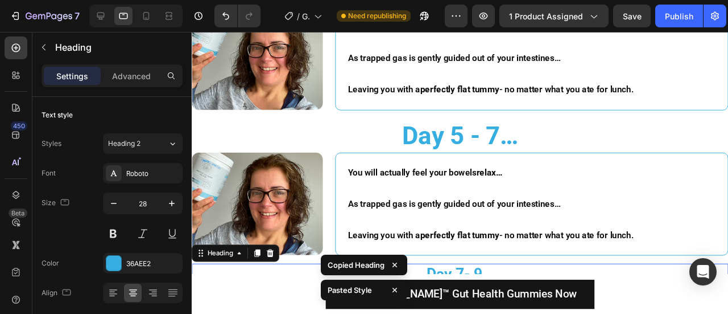
scroll to position [4336, 0]
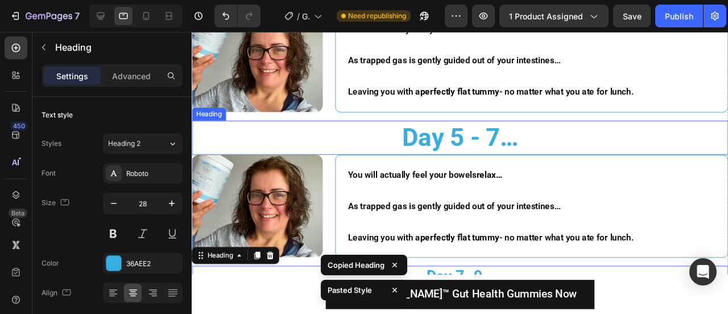
click at [459, 152] on strong "Day 5 - 7…" at bounding box center [474, 142] width 122 height 31
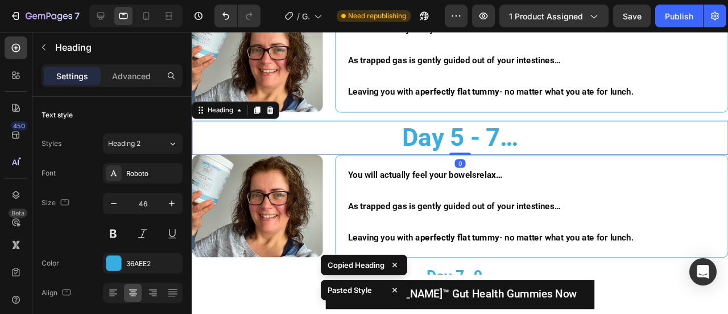
type input "28"
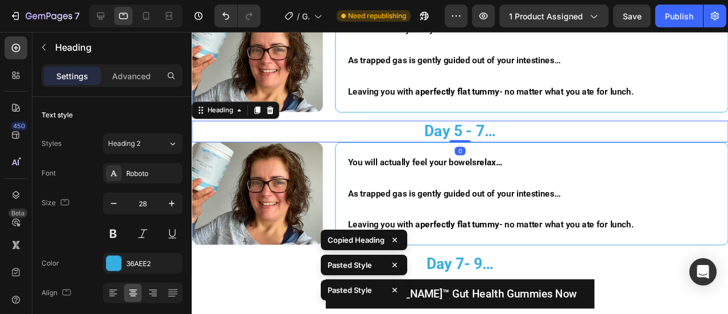
scroll to position [4245, 0]
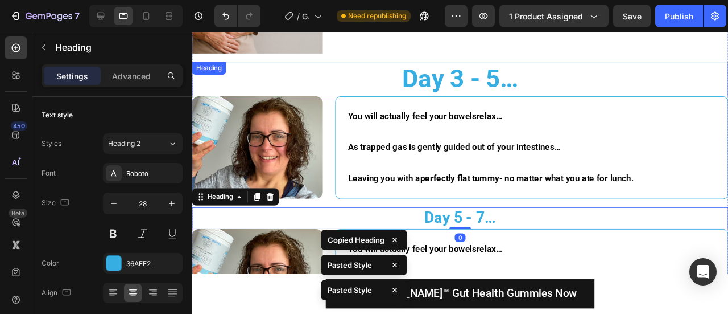
click at [480, 79] on strong "Day 3 - 5…" at bounding box center [474, 80] width 122 height 31
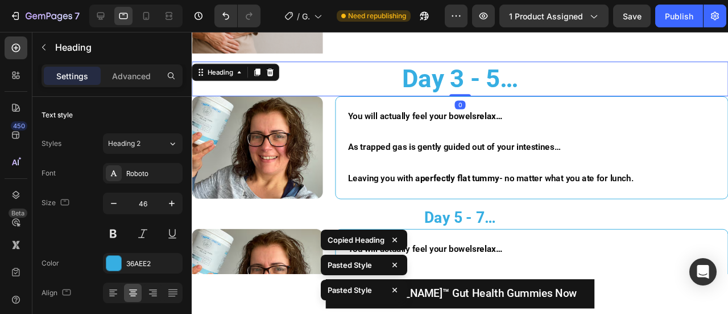
type input "28"
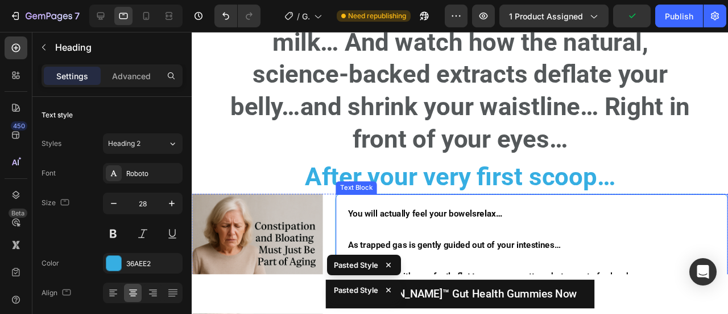
scroll to position [3958, 0]
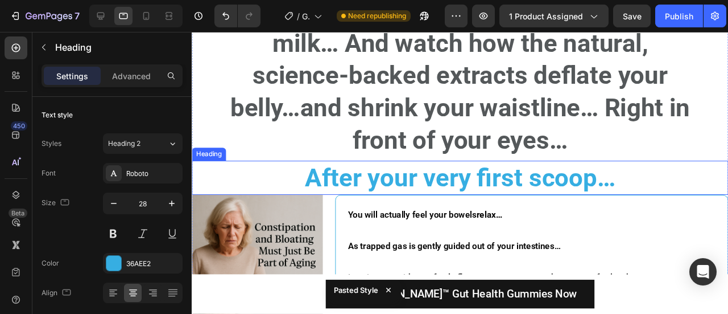
click at [465, 180] on strong "After your very first scoop…" at bounding box center [474, 185] width 327 height 31
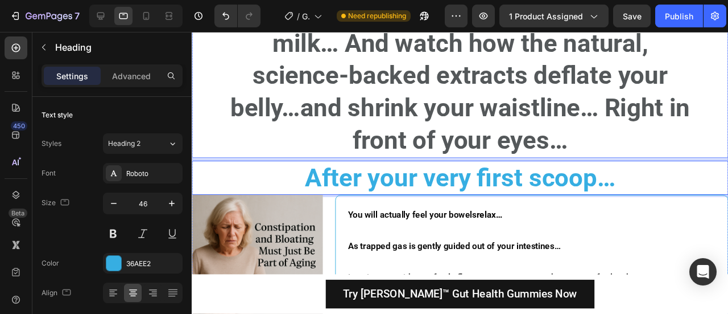
click at [528, 151] on h2 "[MEDICAL_DATA] Collagen Protein is so gentle, you won’t feel any discomfort, cr…" at bounding box center [474, 27] width 502 height 274
click at [507, 191] on strong "After your very first scoop…" at bounding box center [474, 185] width 327 height 31
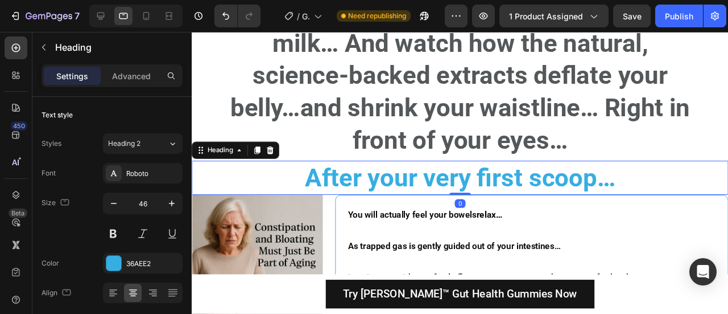
type input "28"
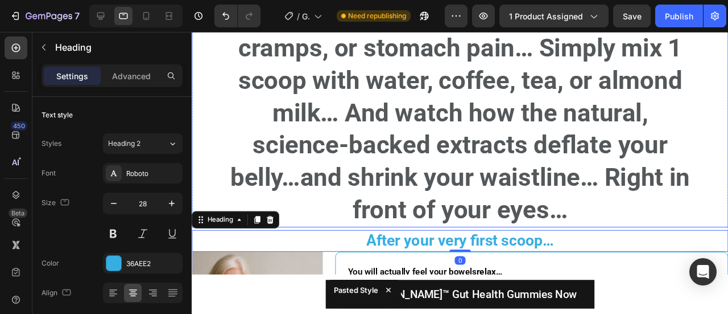
click at [489, 167] on strong "[MEDICAL_DATA] Collagen Protein is so gentle, you won’t feel any discomfort, cr…" at bounding box center [474, 99] width 484 height 269
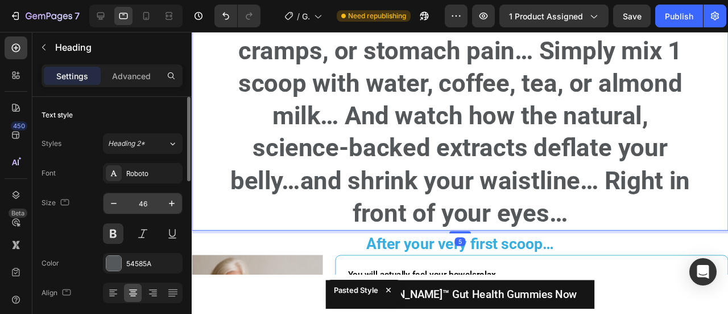
click at [130, 202] on input "46" at bounding box center [143, 203] width 38 height 20
click at [131, 202] on input "46" at bounding box center [143, 203] width 38 height 20
type input "22"
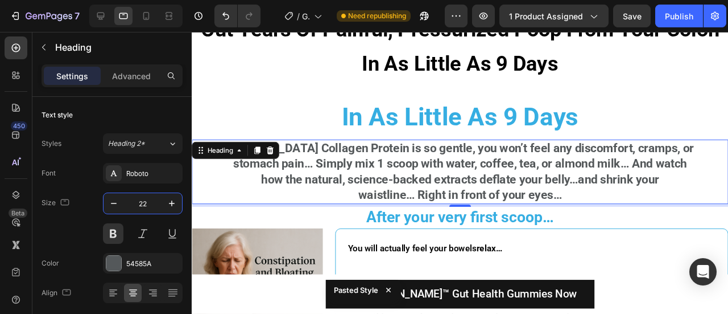
scroll to position [3701, 0]
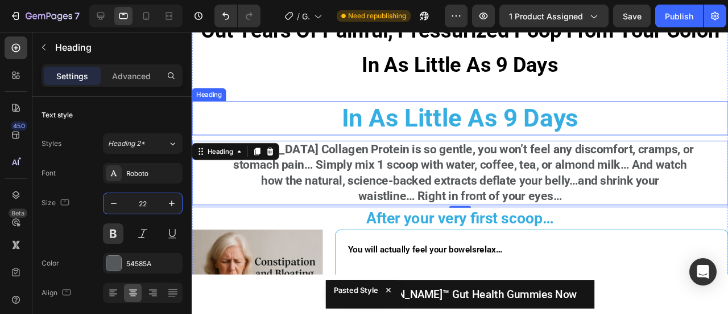
click at [445, 129] on strong "In As Little As 9 Days" at bounding box center [473, 122] width 249 height 31
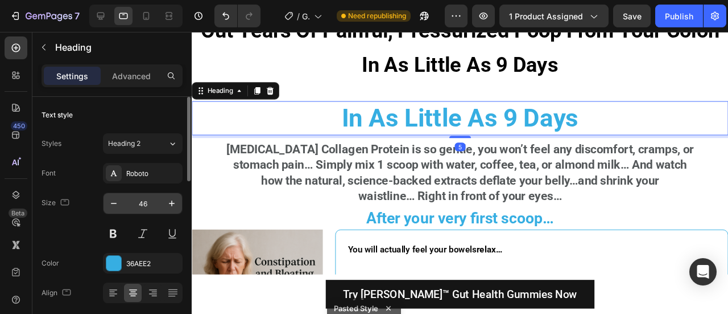
click at [142, 203] on input "46" at bounding box center [143, 203] width 38 height 20
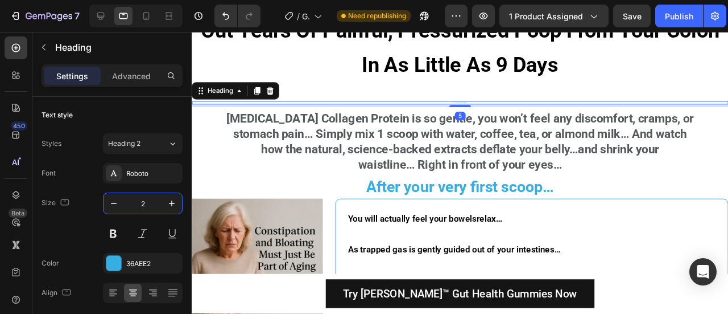
type input "28"
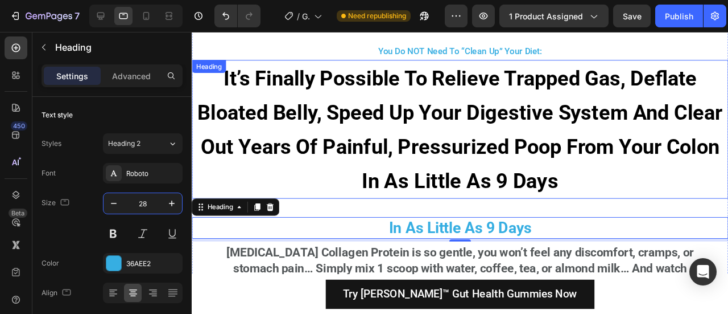
scroll to position [3579, 0]
click at [470, 137] on h2 "It’s Finally Possible To Relieve Trapped Gas, Deflate Bloated Belly, Speed Up Y…" at bounding box center [474, 134] width 565 height 145
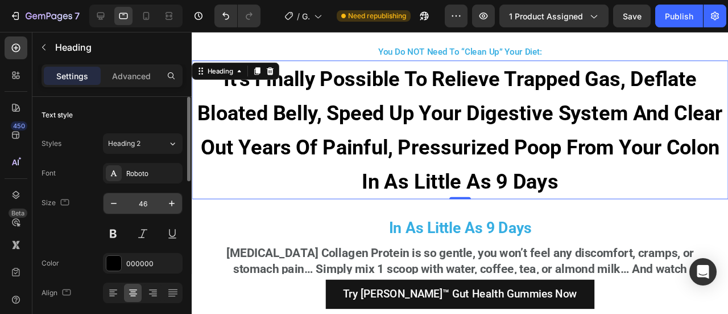
click at [147, 200] on input "46" at bounding box center [143, 203] width 38 height 20
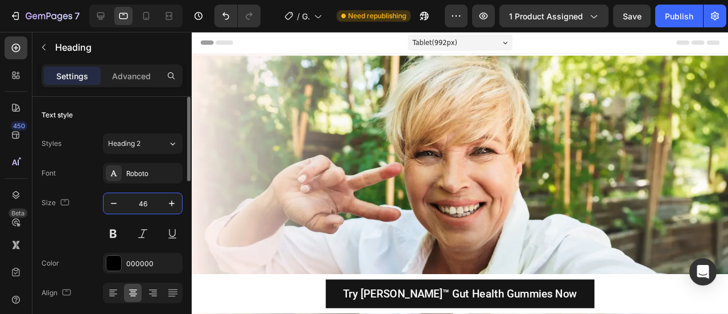
scroll to position [3579, 0]
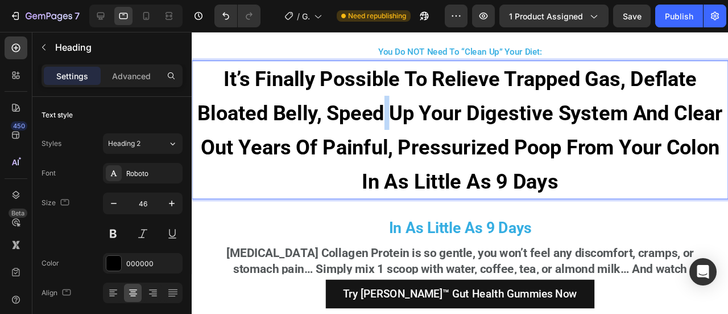
click at [417, 125] on strong "It’s Finally Possible To Relieve Trapped Gas, Deflate Bloated Belly, Speed Up Y…" at bounding box center [474, 135] width 553 height 132
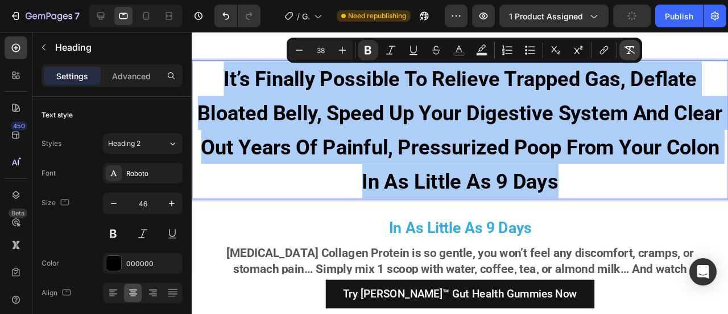
click at [633, 54] on icon "Editor contextual toolbar" at bounding box center [629, 49] width 11 height 11
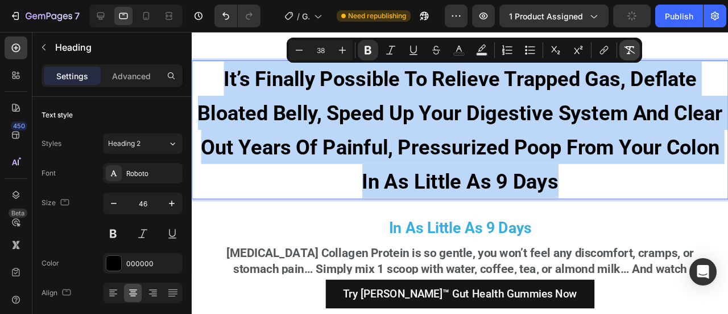
type input "46"
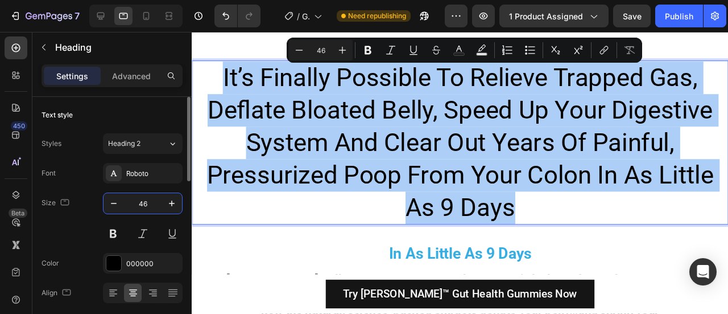
click at [146, 197] on input "46" at bounding box center [143, 203] width 38 height 20
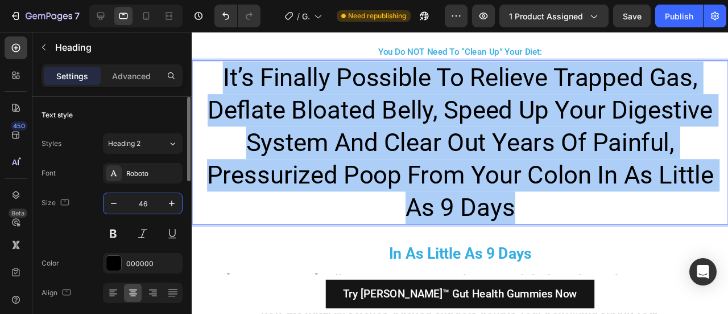
click at [146, 197] on input "46" at bounding box center [143, 203] width 38 height 20
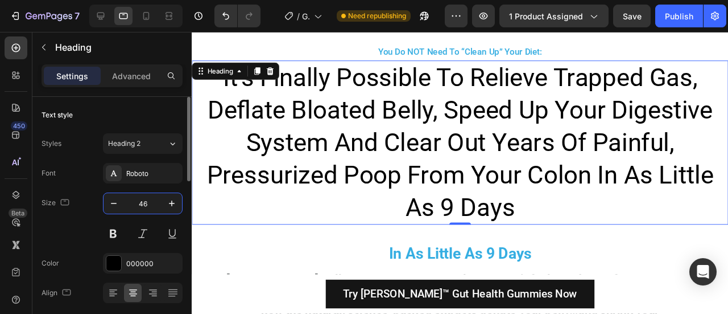
click at [146, 197] on input "46" at bounding box center [143, 203] width 38 height 20
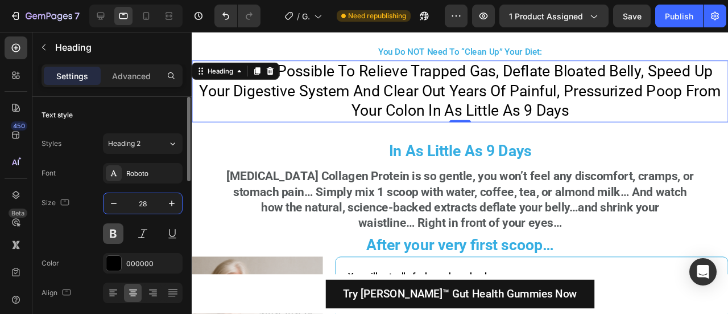
type input "28"
click at [115, 229] on button at bounding box center [113, 233] width 20 height 20
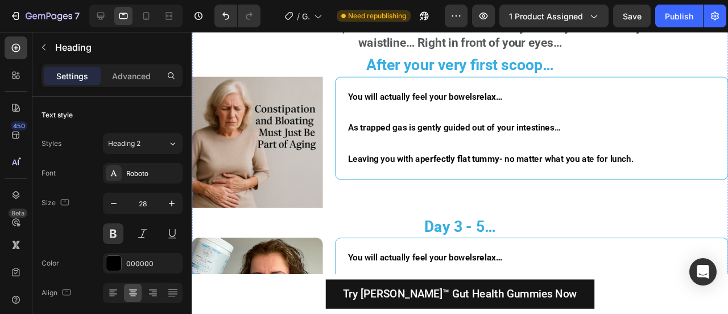
scroll to position [3475, 0]
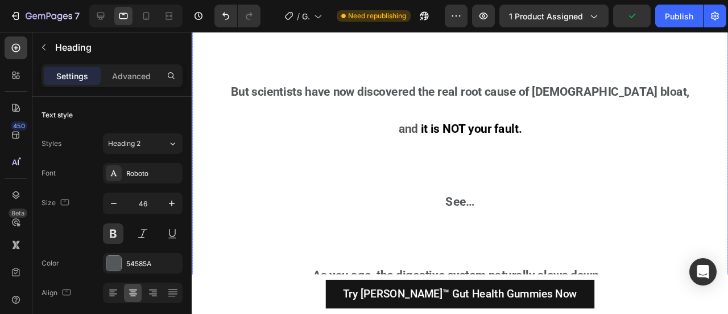
scroll to position [2263, 0]
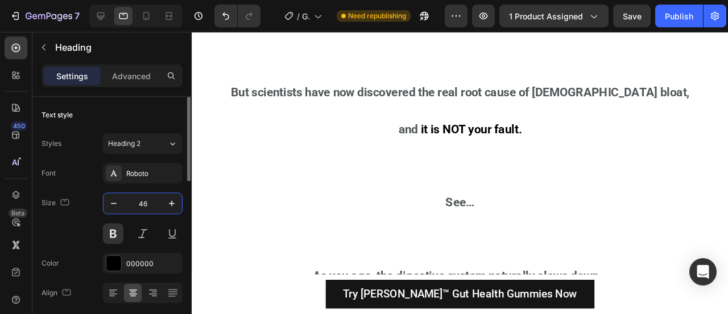
click at [149, 194] on input "46" at bounding box center [143, 203] width 38 height 20
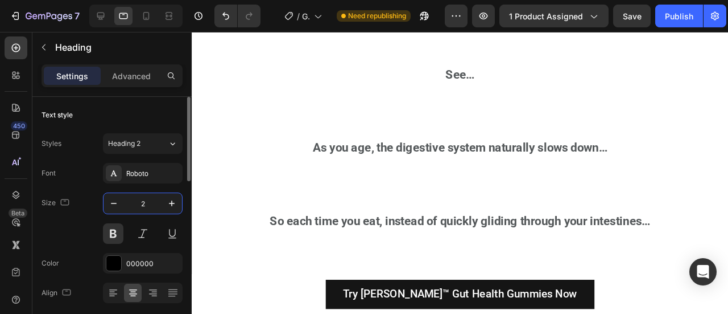
type input "28"
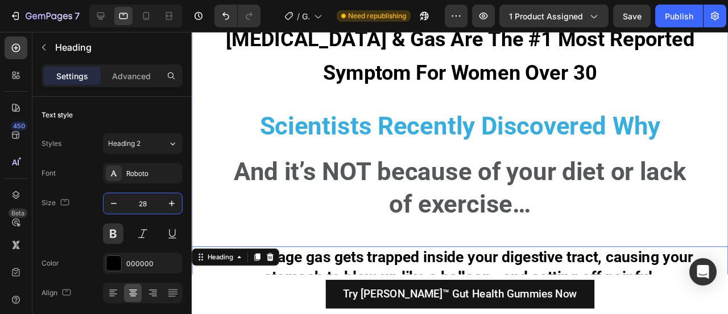
scroll to position [1813, 0]
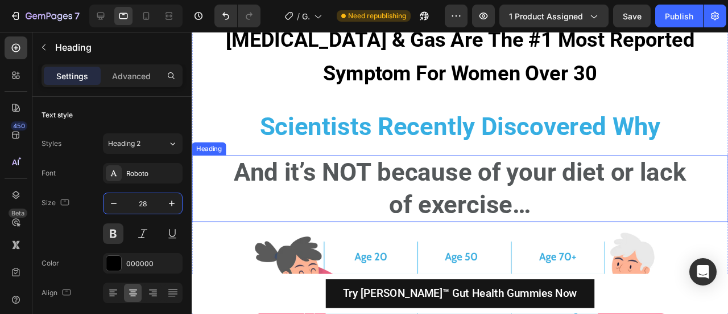
click at [441, 203] on h2 "And it’s NOT because of your diet or lack of exercise…" at bounding box center [474, 197] width 502 height 71
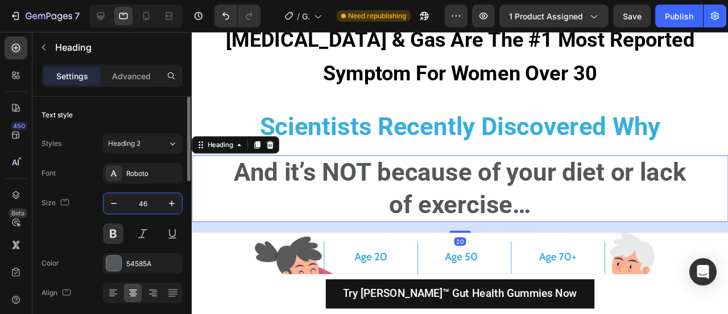
click at [140, 200] on input "46" at bounding box center [143, 203] width 38 height 20
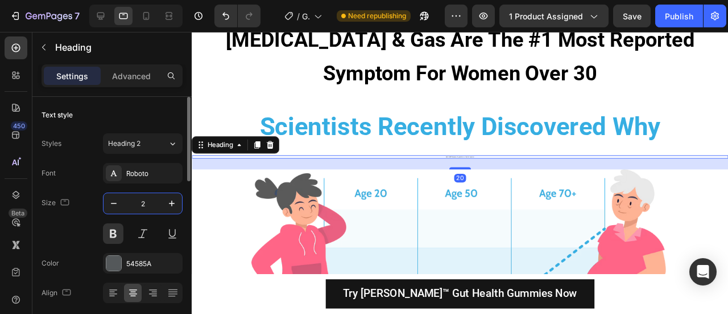
type input "22"
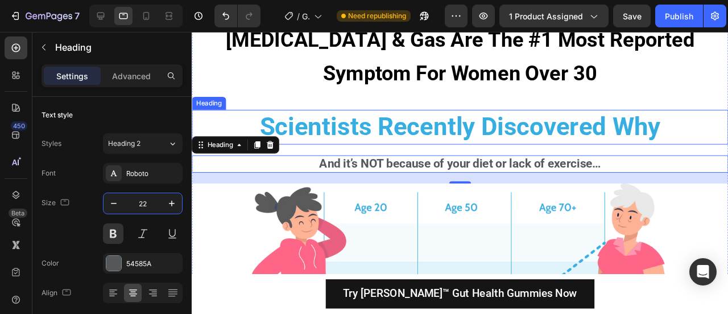
click at [434, 128] on h2 "Scientists Recently Discovered Why" at bounding box center [474, 132] width 502 height 36
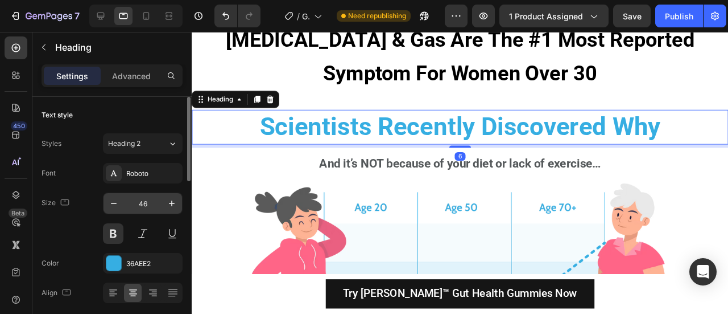
click at [143, 196] on input "46" at bounding box center [143, 203] width 38 height 20
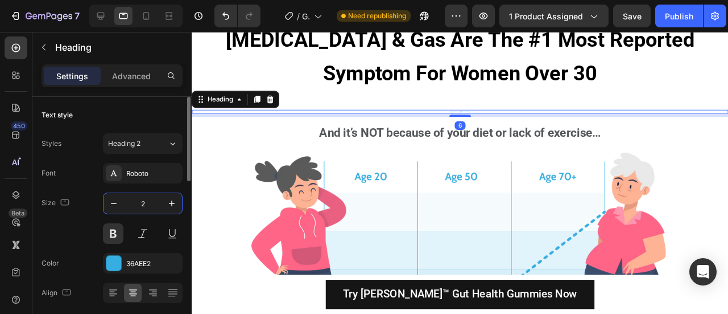
type input "24"
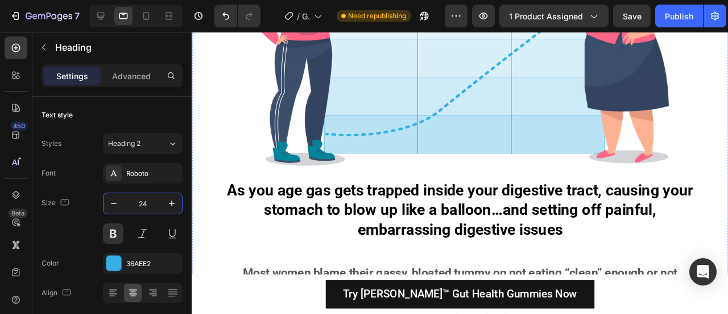
scroll to position [1729, 0]
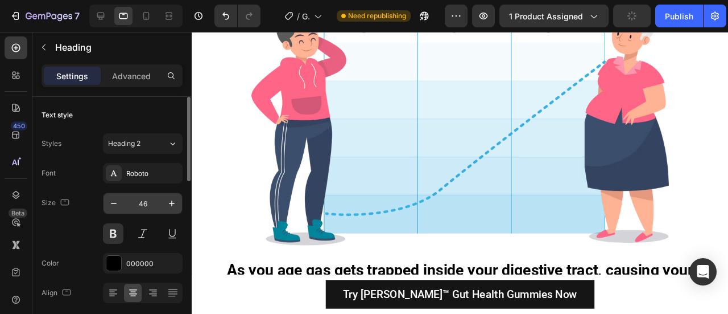
click at [141, 205] on input "46" at bounding box center [143, 203] width 38 height 20
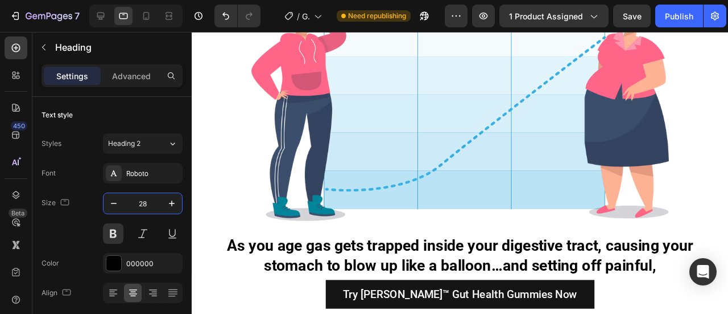
type input "28"
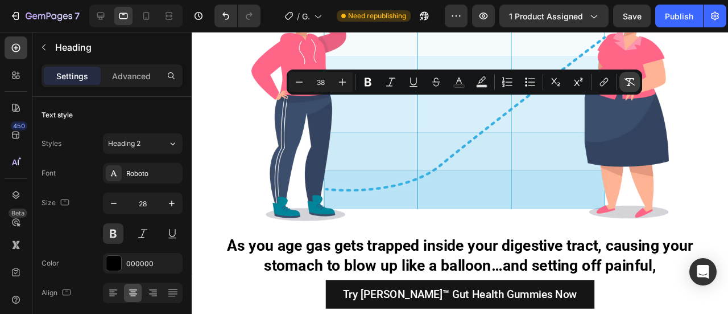
click at [632, 85] on icon "Editor contextual toolbar" at bounding box center [629, 81] width 11 height 11
type input "28"
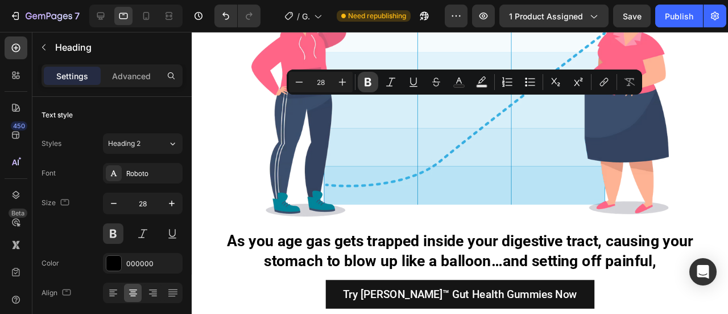
click at [362, 81] on button "Bold" at bounding box center [368, 82] width 20 height 20
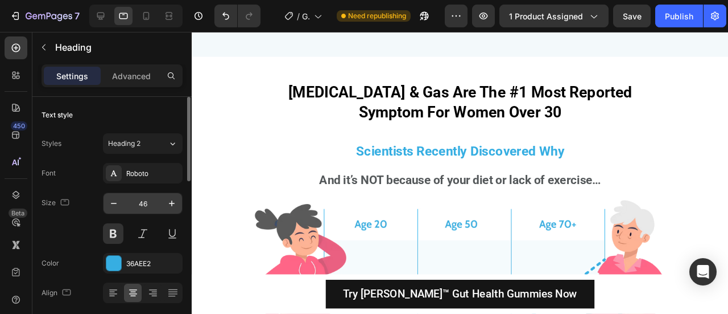
click at [139, 199] on input "46" at bounding box center [143, 203] width 38 height 20
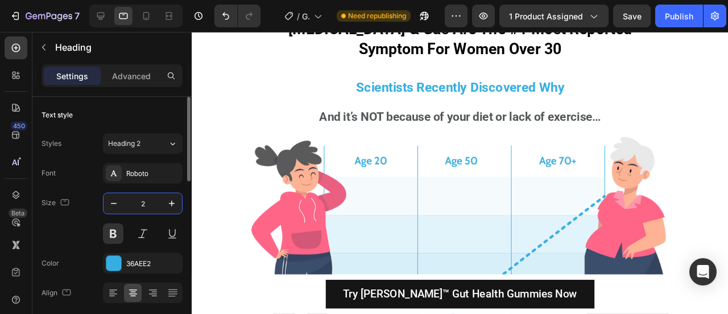
type input "28"
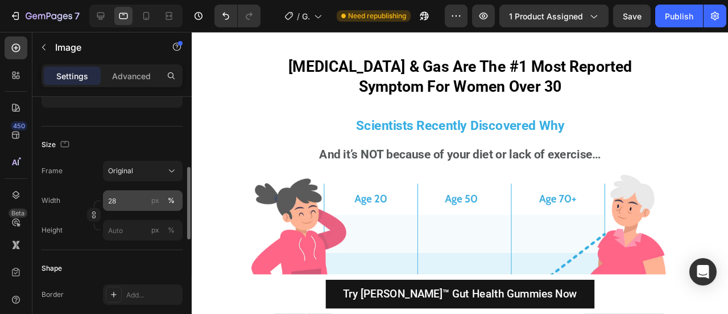
scroll to position [242, 0]
click at [129, 201] on input "28" at bounding box center [143, 199] width 80 height 20
click at [155, 199] on div "px" at bounding box center [155, 199] width 8 height 10
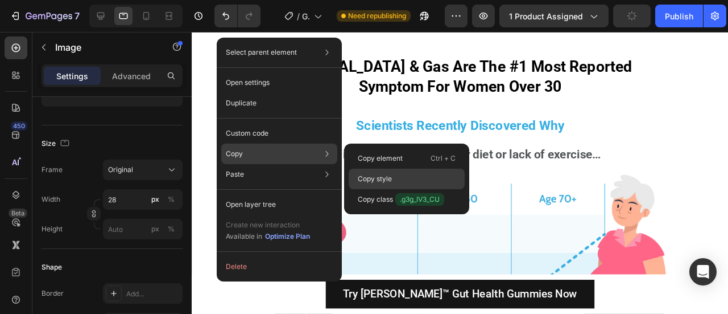
click at [389, 178] on p "Copy style" at bounding box center [375, 179] width 34 height 10
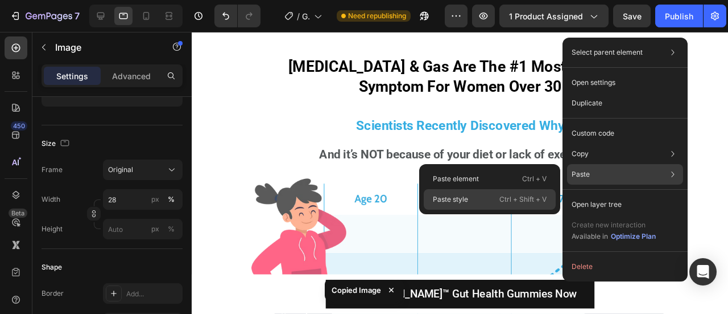
click at [472, 200] on div "Paste style Ctrl + Shift + V" at bounding box center [490, 199] width 132 height 20
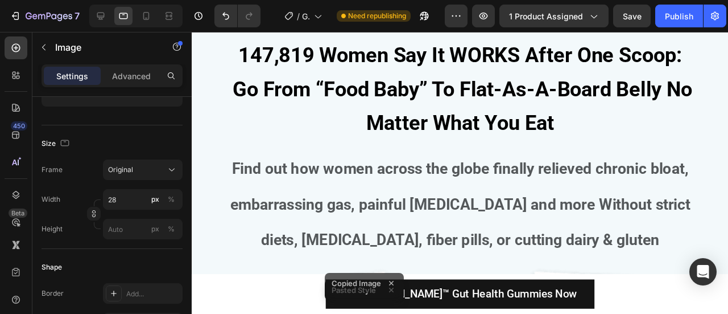
scroll to position [755, 0]
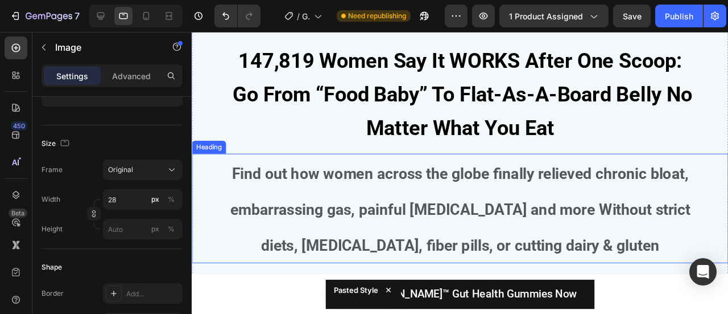
click at [454, 210] on h2 "Find out how women across the globe finally relieved chronic bloat, embarrassin…" at bounding box center [474, 217] width 502 height 114
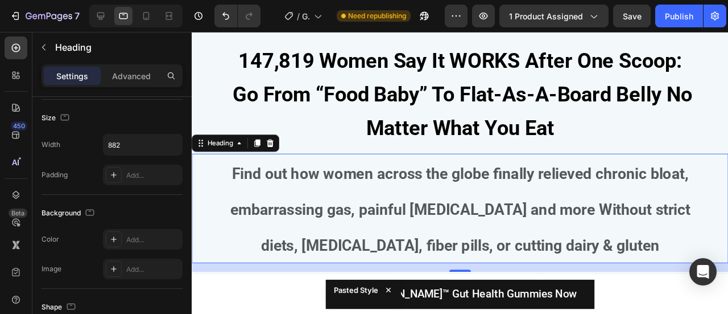
scroll to position [0, 0]
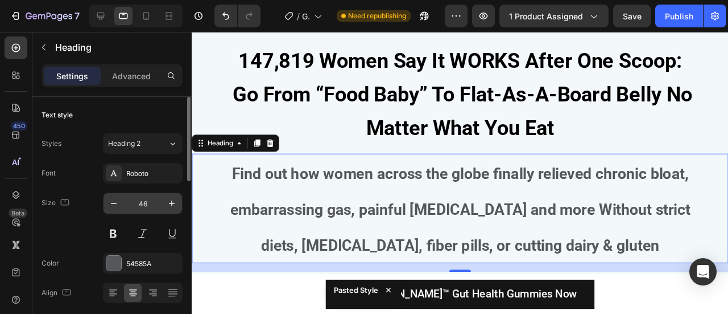
click at [146, 204] on input "46" at bounding box center [143, 203] width 38 height 20
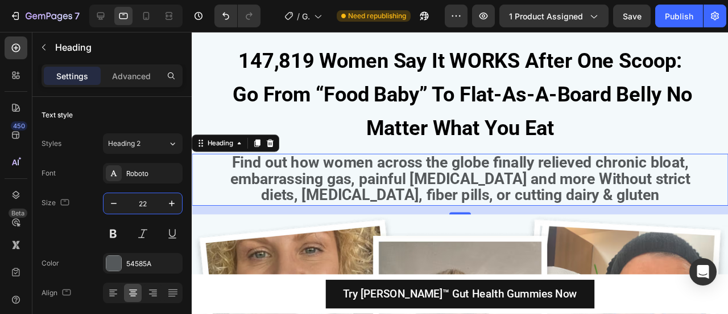
type input "22"
click at [349, 196] on strong "Find out how women across the globe finally relieved chronic bloat, embarrassin…" at bounding box center [474, 185] width 484 height 53
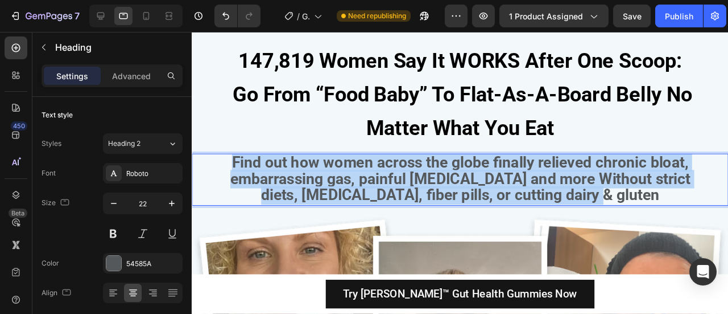
click at [349, 196] on strong "Find out how women across the globe finally relieved chronic bloat, embarrassin…" at bounding box center [474, 185] width 484 height 53
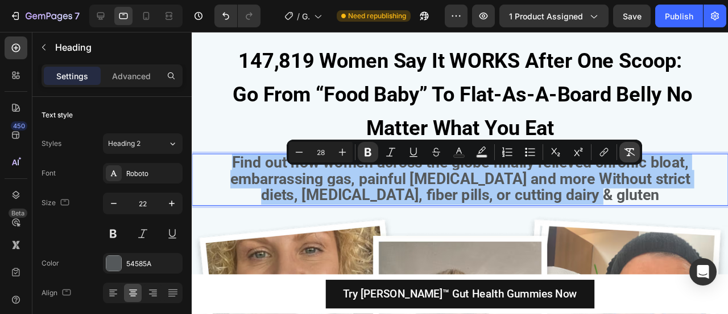
click at [622, 151] on button "Remove Format" at bounding box center [630, 152] width 20 height 20
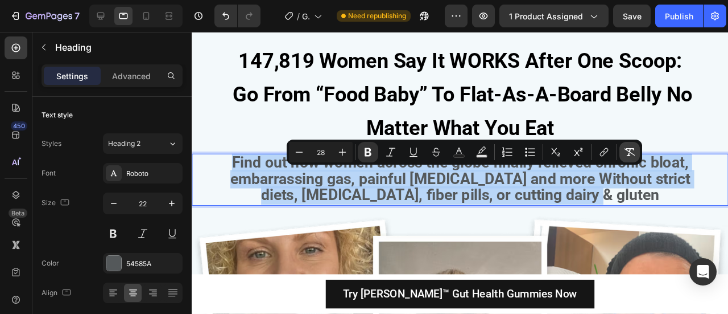
type input "22"
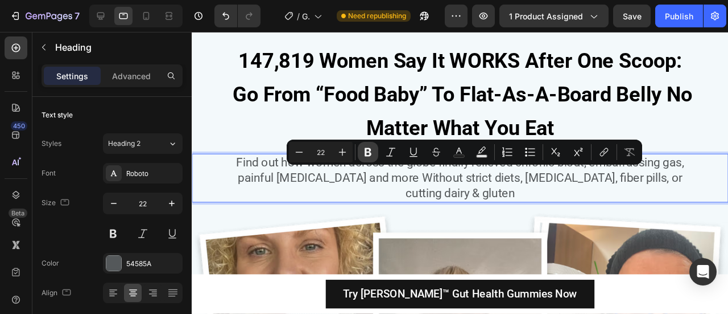
click at [358, 154] on button "Bold" at bounding box center [368, 152] width 20 height 20
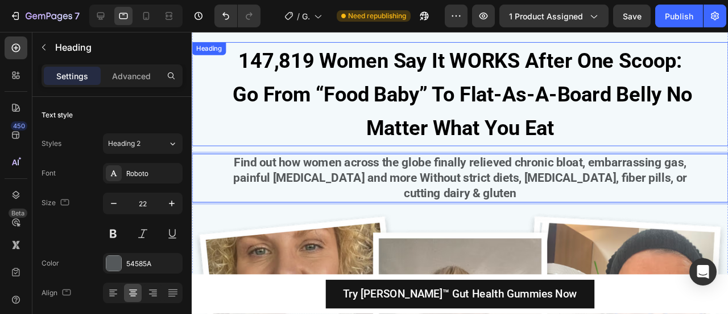
click at [377, 146] on span "147,819 Women Say It WORKS After One Scoop: Go From “Food Baby” To Flat-As-A-Bo…" at bounding box center [474, 98] width 489 height 97
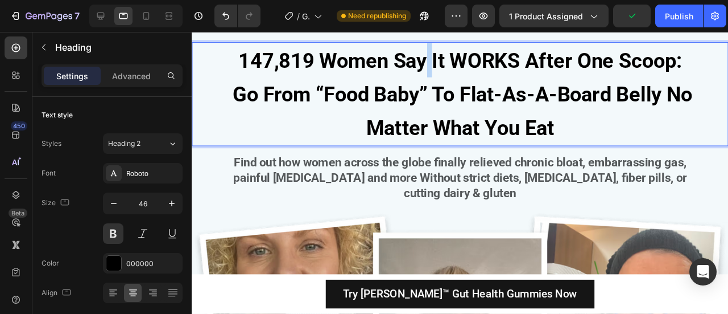
click at [431, 84] on span "147,819 Women Say It WORKS After One Scoop: Go From “Food Baby” To Flat-As-A-Bo…" at bounding box center [474, 98] width 489 height 97
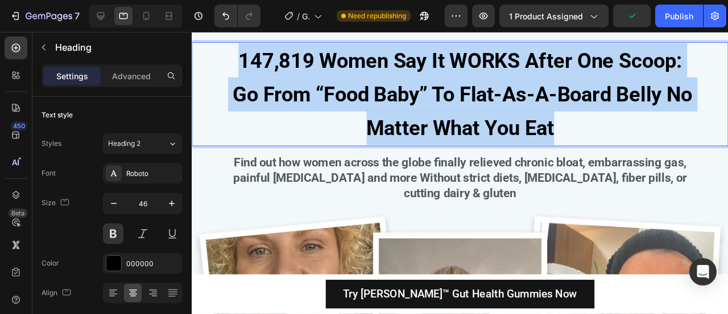
click at [432, 85] on span "147,819 Women Say It WORKS After One Scoop: Go From “Food Baby” To Flat-As-A-Bo…" at bounding box center [474, 98] width 489 height 97
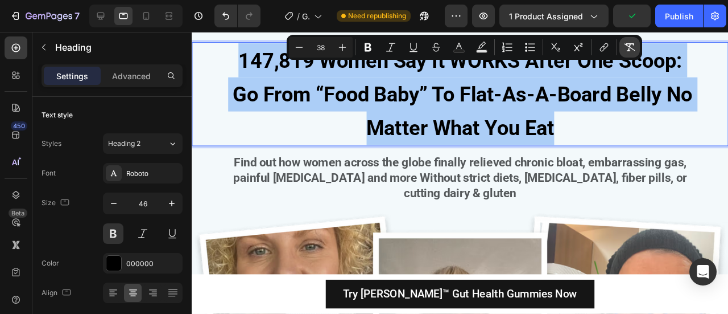
click at [625, 46] on icon "Editor contextual toolbar" at bounding box center [629, 47] width 11 height 11
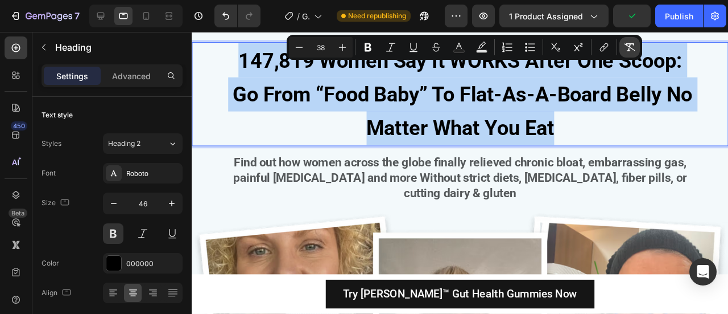
type input "46"
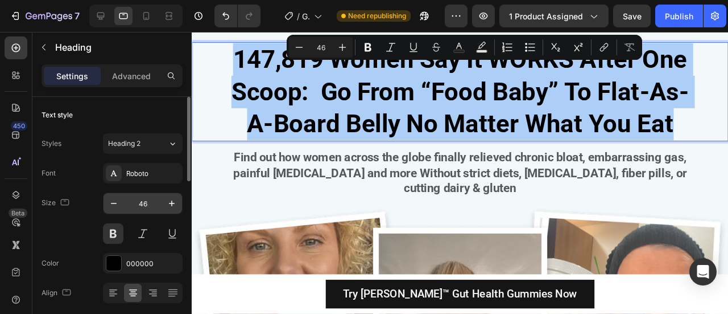
click at [142, 203] on input "46" at bounding box center [143, 203] width 38 height 20
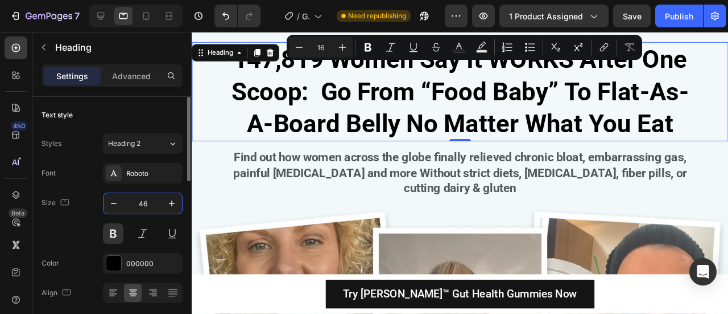
click at [142, 204] on input "46" at bounding box center [143, 203] width 38 height 20
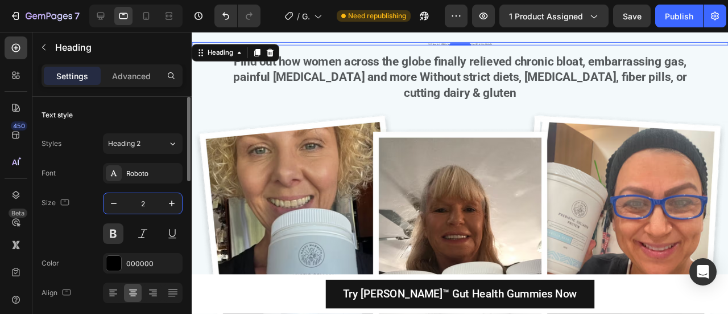
type input "28"
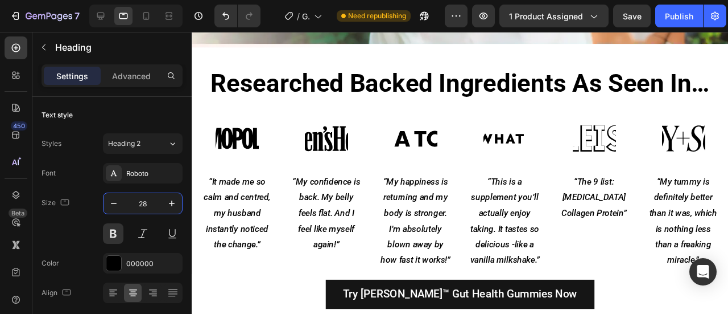
scroll to position [423, 0]
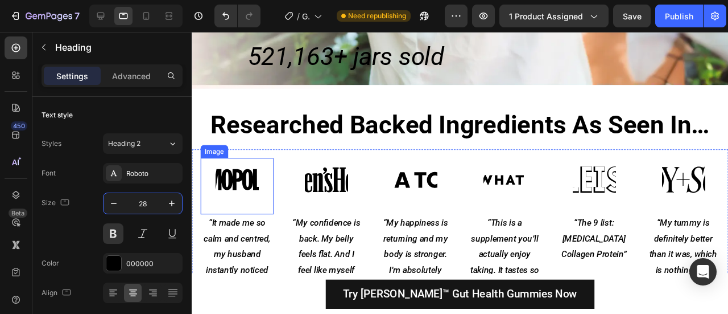
click at [241, 170] on img at bounding box center [240, 187] width 46 height 46
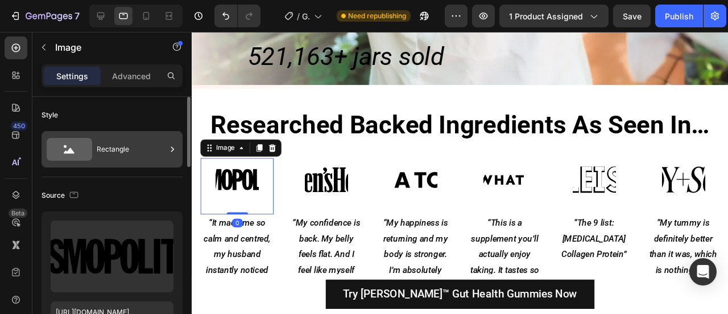
click at [129, 157] on div "Rectangle" at bounding box center [131, 149] width 69 height 26
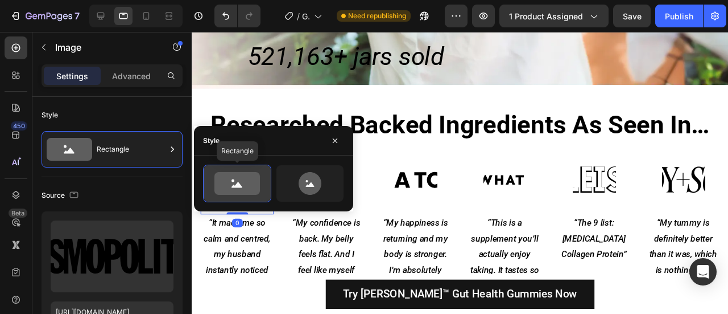
click at [230, 171] on div at bounding box center [237, 183] width 67 height 36
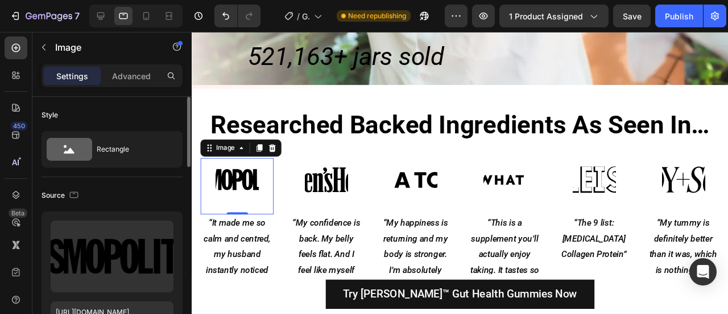
click at [118, 197] on div "Source" at bounding box center [112, 195] width 141 height 18
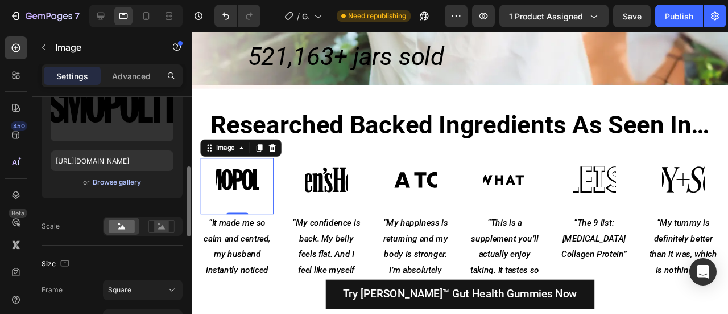
scroll to position [172, 0]
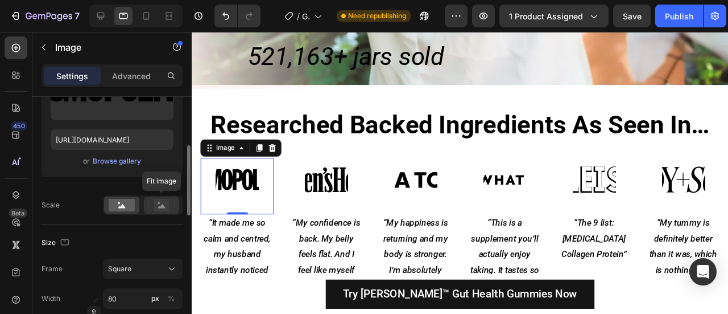
click at [163, 201] on rect at bounding box center [161, 204] width 15 height 11
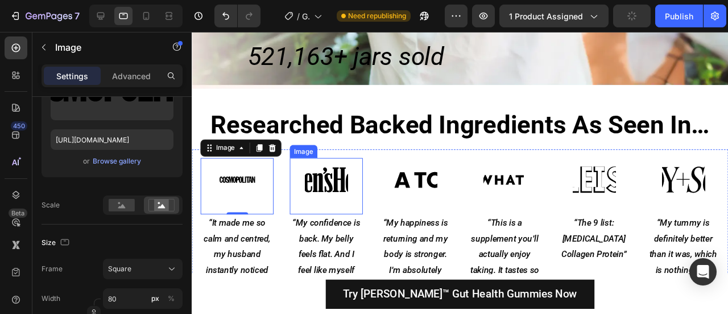
click at [311, 170] on img at bounding box center [334, 187] width 46 height 46
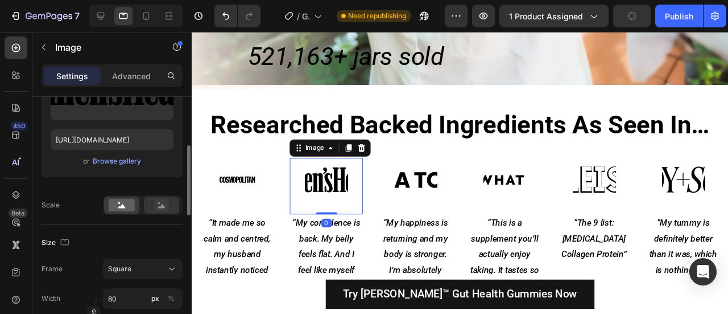
click at [159, 204] on rect at bounding box center [161, 204] width 15 height 11
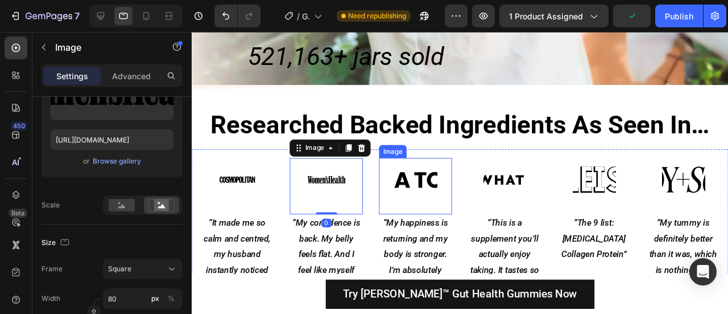
click at [420, 166] on img at bounding box center [428, 187] width 46 height 46
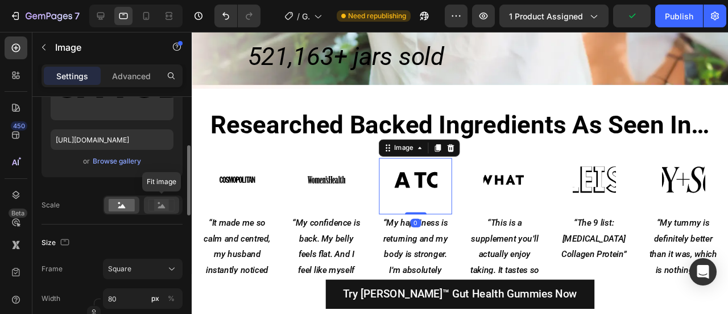
click at [170, 204] on icon at bounding box center [162, 205] width 26 height 13
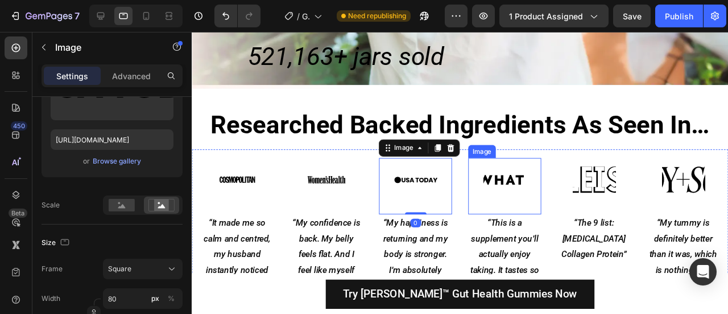
click at [540, 181] on div at bounding box center [521, 187] width 77 height 46
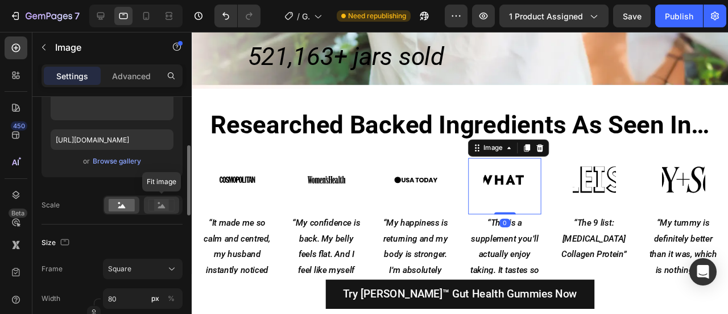
click at [158, 212] on div at bounding box center [161, 204] width 35 height 17
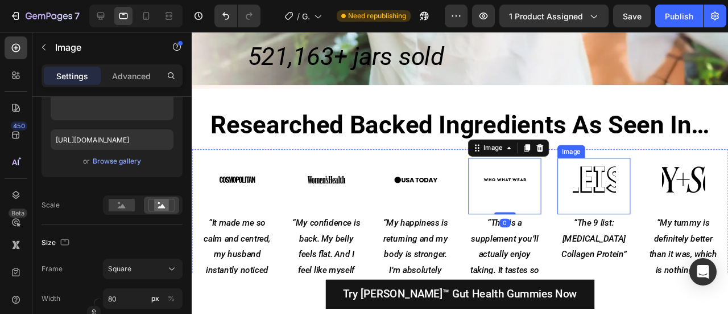
click at [613, 164] on img at bounding box center [615, 187] width 46 height 46
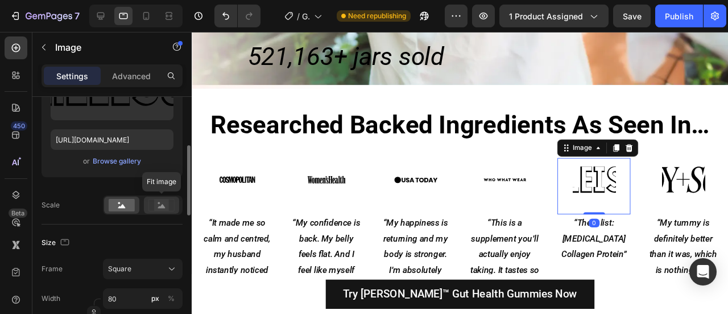
click at [162, 203] on rect at bounding box center [161, 204] width 15 height 11
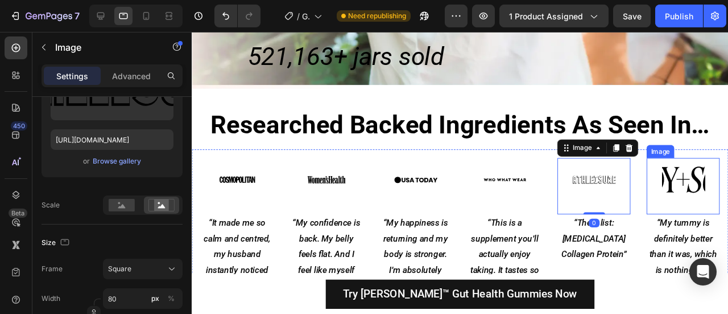
click at [705, 164] on img at bounding box center [709, 187] width 46 height 46
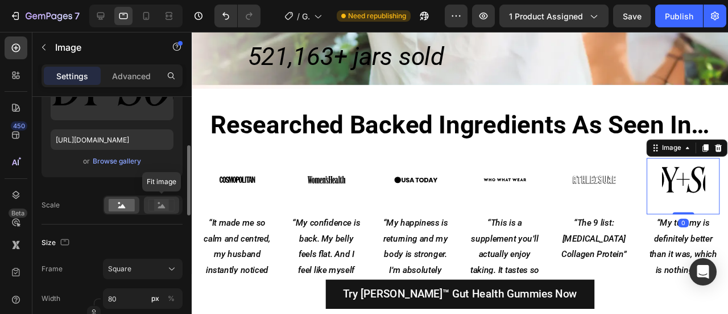
drag, startPoint x: 158, startPoint y: 203, endPoint x: 176, endPoint y: 201, distance: 17.8
click at [158, 203] on rect at bounding box center [161, 204] width 15 height 11
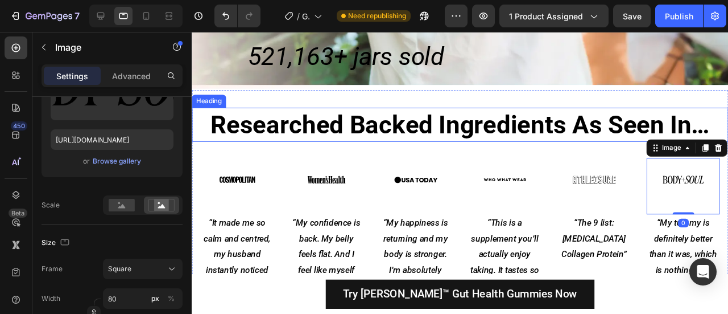
scroll to position [384, 0]
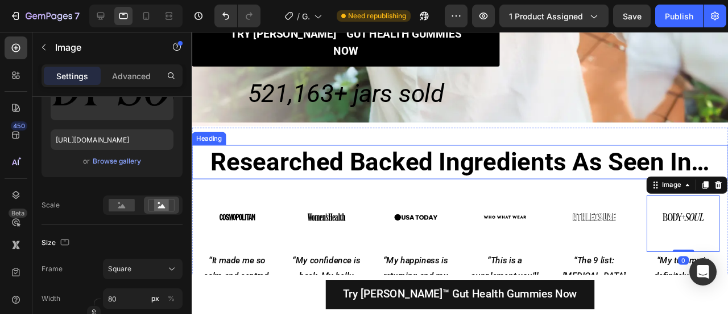
click at [490, 153] on strong "Researched Backed Ingredients As Seen In…" at bounding box center [474, 168] width 525 height 31
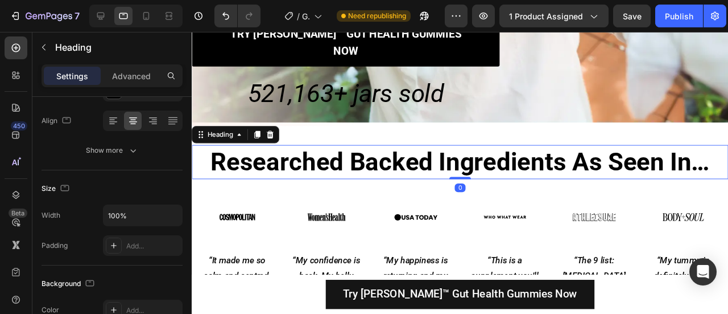
scroll to position [0, 0]
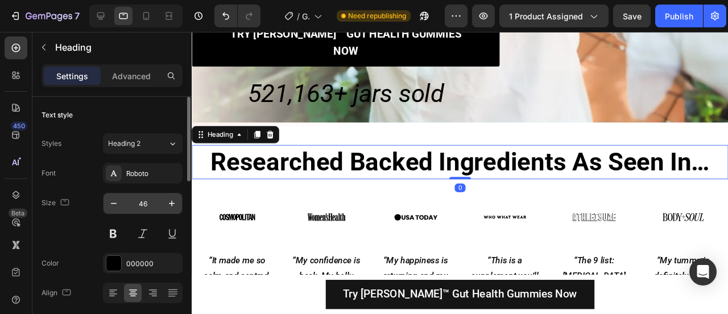
click at [140, 204] on input "46" at bounding box center [143, 203] width 38 height 20
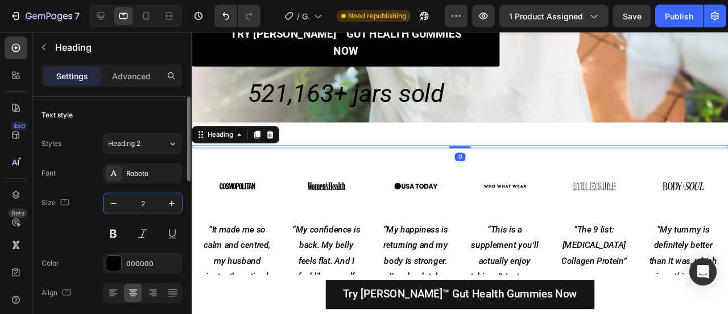
type input "28"
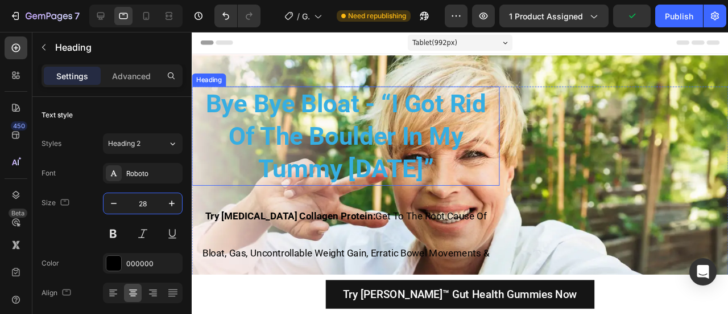
drag, startPoint x: 380, startPoint y: 223, endPoint x: 206, endPoint y: 183, distance: 178.7
click at [365, 121] on h2 "Bye Bye Bloat - “I Got Rid Of The Boulder In My Tummy [DATE]”" at bounding box center [354, 141] width 324 height 104
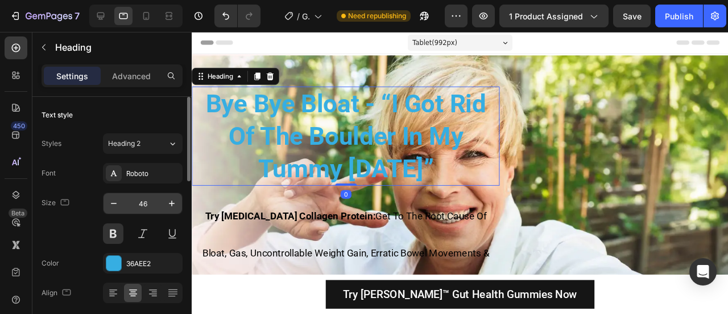
click at [141, 203] on input "46" at bounding box center [143, 203] width 38 height 20
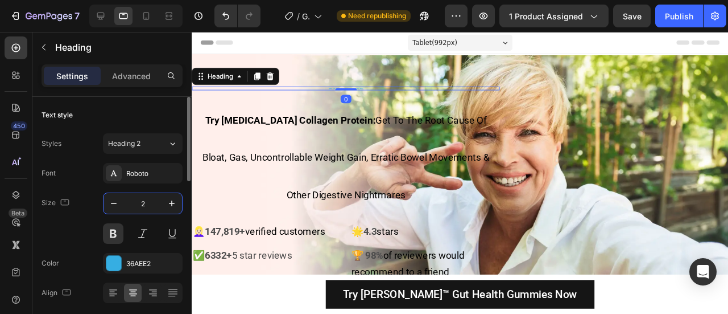
type input "28"
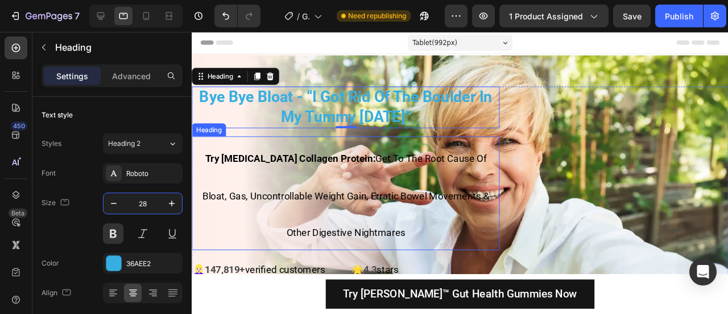
click at [346, 162] on span "Try Prebiotic Collagen Protein: Get To The Root Cause Of Bloat, Gas, Uncontroll…" at bounding box center [354, 204] width 302 height 90
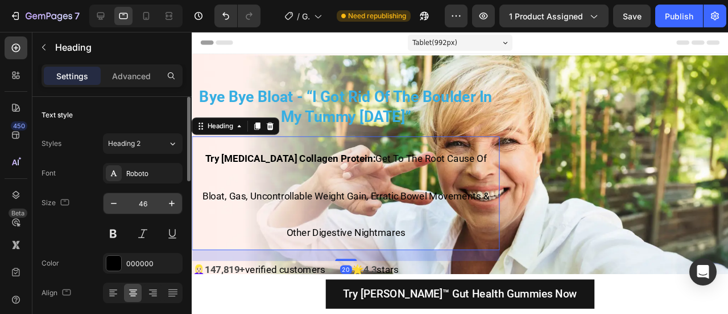
click at [142, 204] on input "46" at bounding box center [143, 203] width 38 height 20
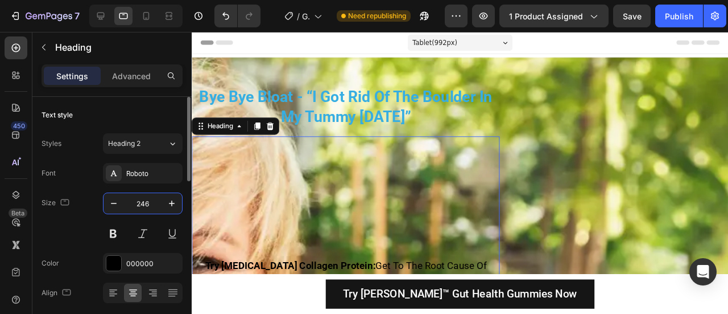
type input "24"
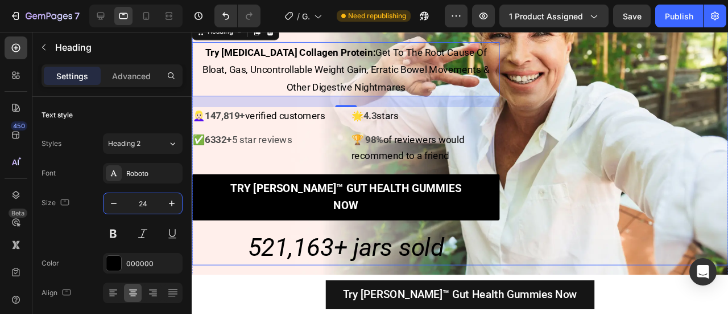
scroll to position [119, 0]
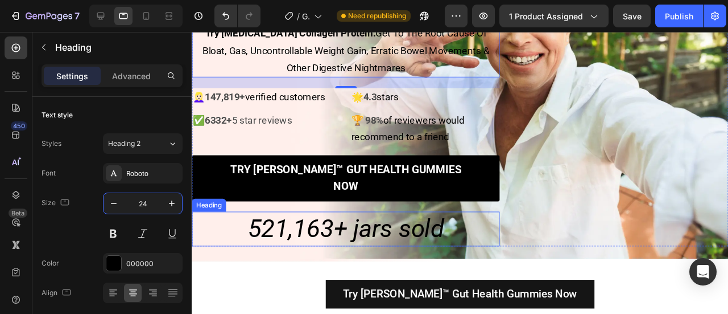
click at [359, 221] on h2 "521,163+ jars sold" at bounding box center [354, 239] width 324 height 36
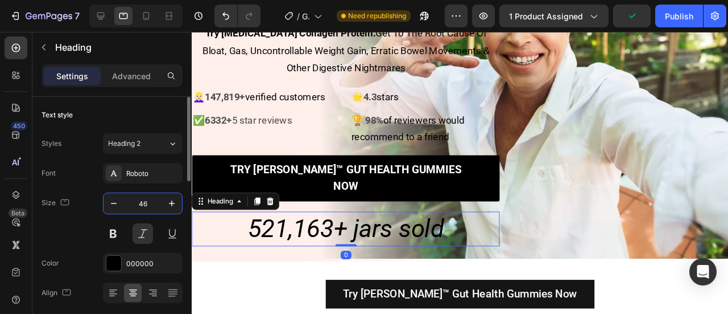
click at [153, 204] on input "46" at bounding box center [143, 203] width 38 height 20
click at [153, 205] on input "46" at bounding box center [143, 203] width 38 height 20
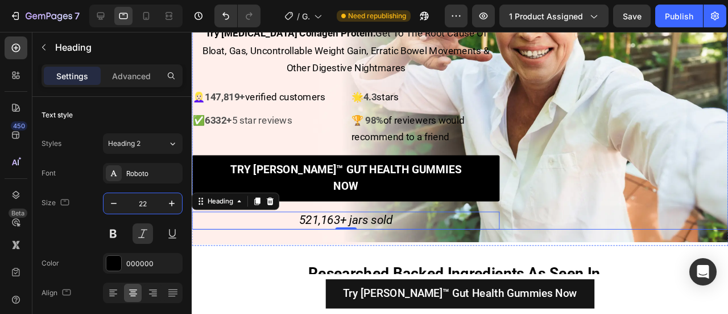
scroll to position [0, 0]
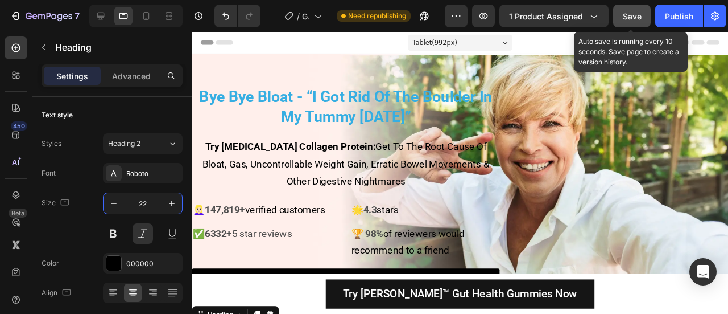
type input "22"
click at [627, 18] on span "Save" at bounding box center [632, 16] width 19 height 10
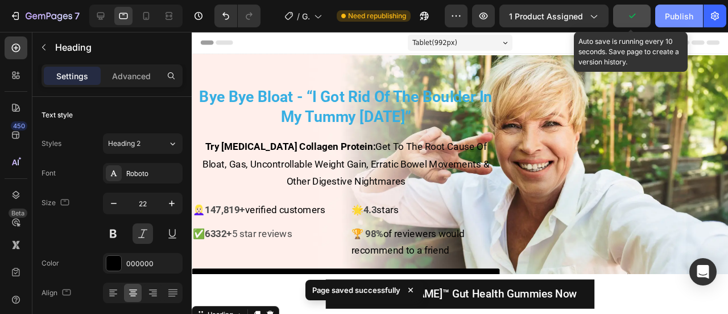
click at [693, 7] on button "Publish" at bounding box center [680, 16] width 48 height 23
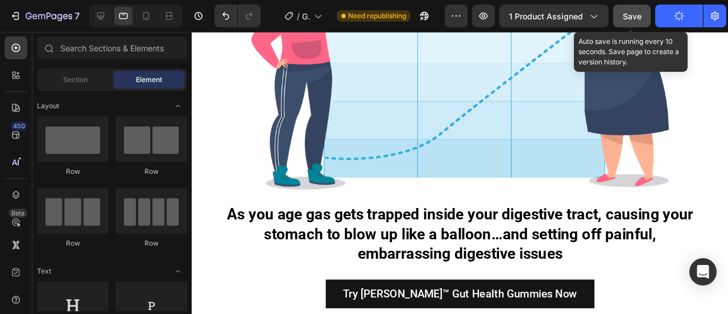
scroll to position [1719, 0]
